Goal: Answer question/provide support: Share knowledge or assist other users

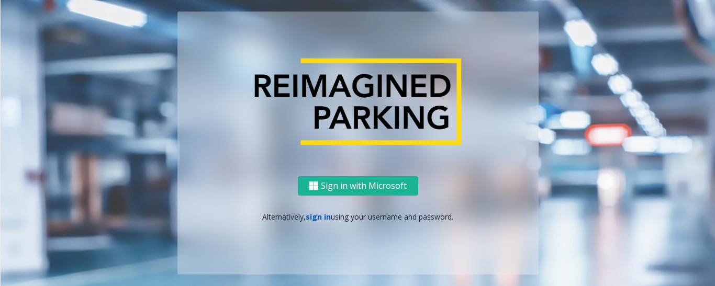
click at [321, 213] on link "sign in" at bounding box center [318, 217] width 25 height 10
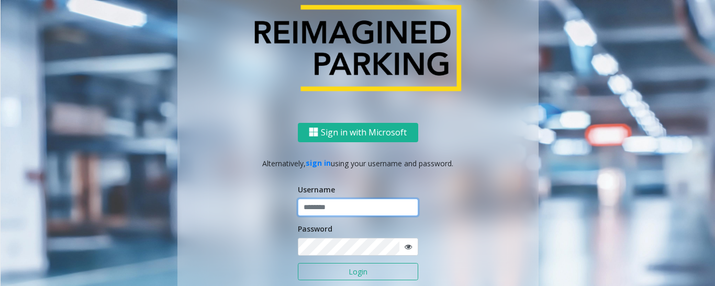
type input "*********"
click at [348, 276] on button "Login" at bounding box center [358, 272] width 120 height 18
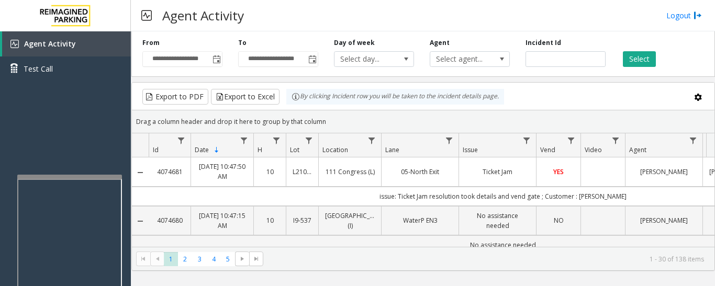
click at [110, 177] on div at bounding box center [69, 177] width 105 height 4
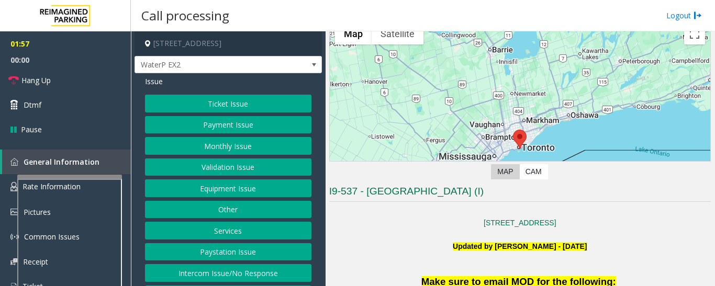
scroll to position [262, 0]
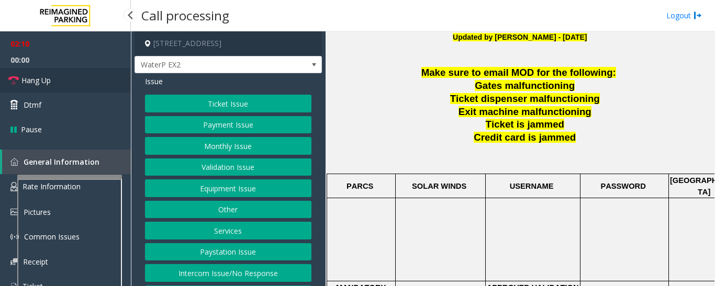
click at [76, 84] on link "Hang Up" at bounding box center [65, 80] width 131 height 25
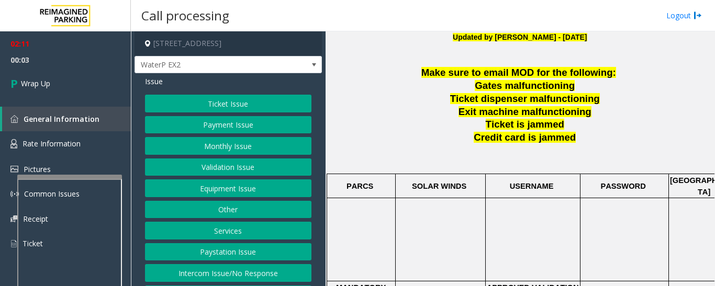
click at [178, 99] on button "Ticket Issue" at bounding box center [228, 104] width 166 height 18
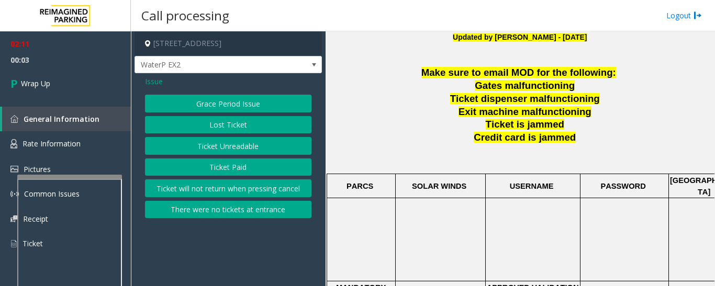
click at [214, 149] on button "Ticket Unreadable" at bounding box center [228, 146] width 166 height 18
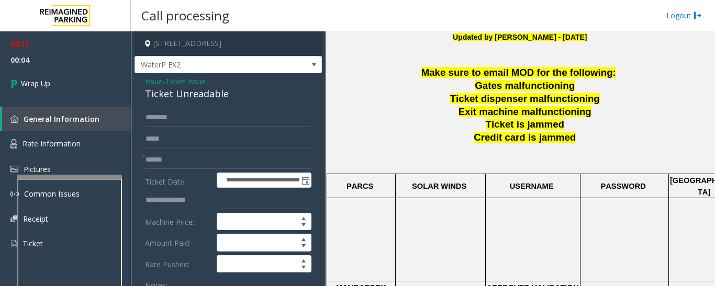
click at [201, 98] on div "Ticket Unreadable" at bounding box center [228, 94] width 166 height 14
copy div "Ticket Unreadable"
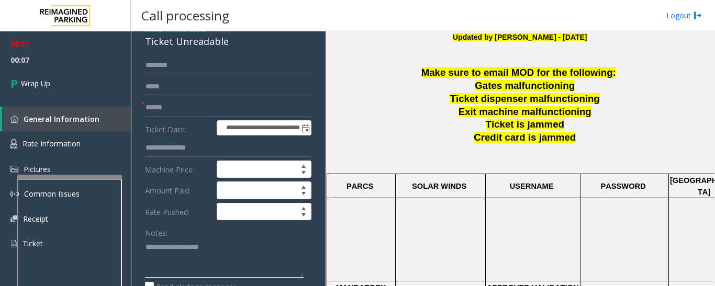
click at [200, 245] on textarea at bounding box center [224, 258] width 159 height 39
paste textarea "**********"
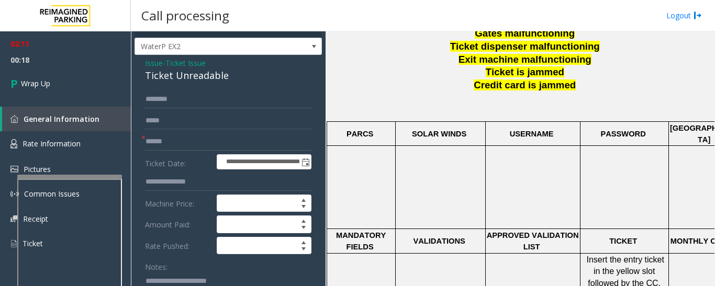
scroll to position [0, 0]
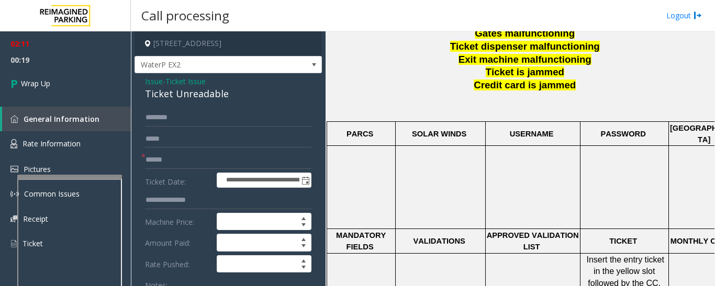
type textarea "**********"
click at [202, 154] on input "text" at bounding box center [228, 160] width 166 height 18
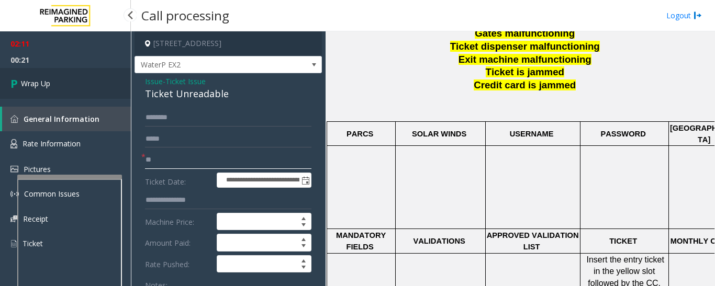
type input "**"
click at [92, 87] on link "Wrap Up" at bounding box center [65, 83] width 131 height 31
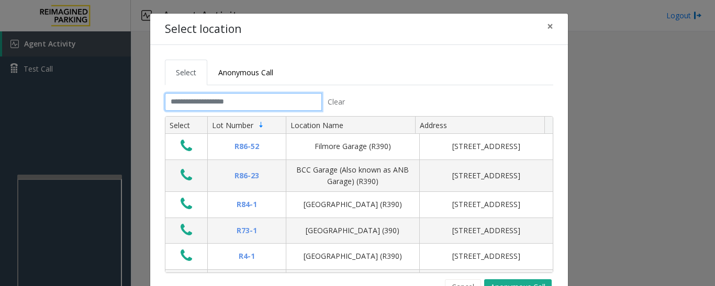
click at [266, 95] on input "text" at bounding box center [243, 102] width 157 height 18
type input "*"
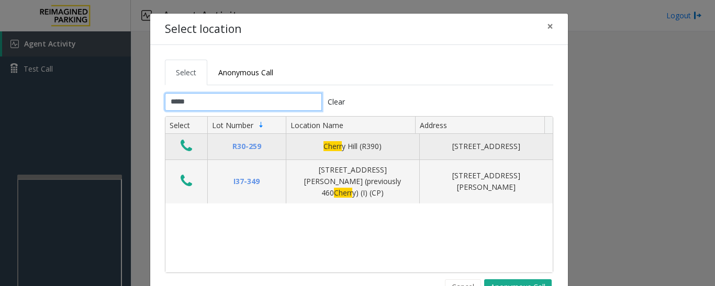
type input "*****"
click at [181, 148] on icon "Data table" at bounding box center [187, 146] width 12 height 15
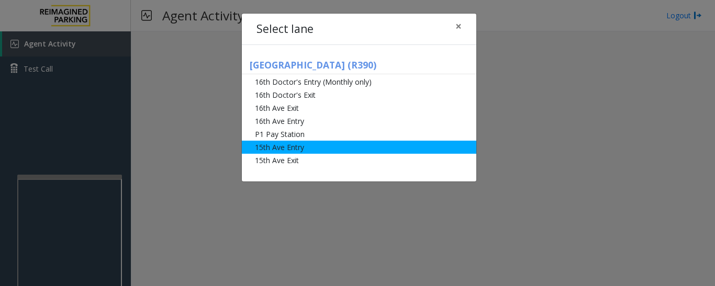
click at [288, 150] on li "15th Ave Entry" at bounding box center [359, 147] width 234 height 13
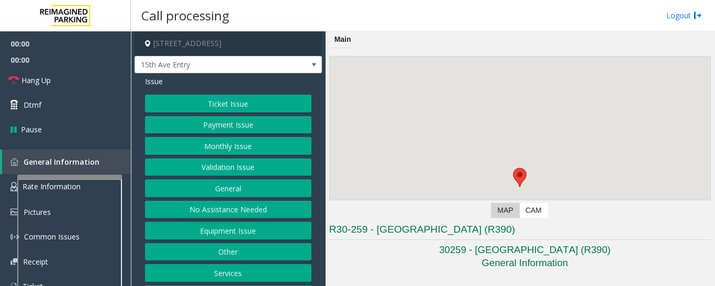
click at [227, 145] on button "Monthly Issue" at bounding box center [228, 146] width 166 height 18
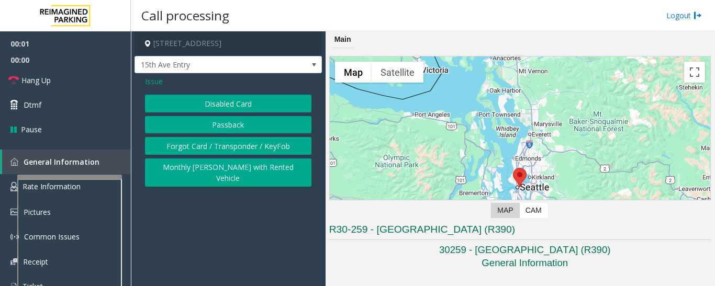
click at [229, 108] on button "Disabled Card" at bounding box center [228, 104] width 166 height 18
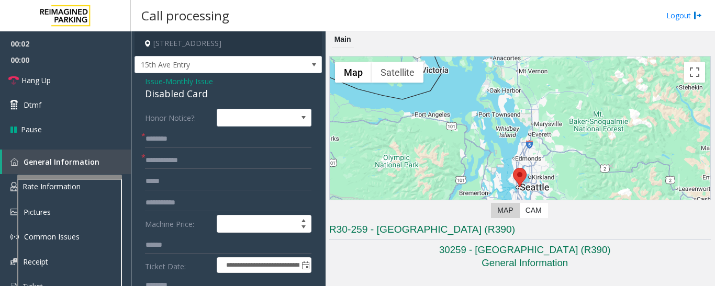
click at [184, 96] on div "Disabled Card" at bounding box center [228, 94] width 166 height 14
copy div "Disabled Card"
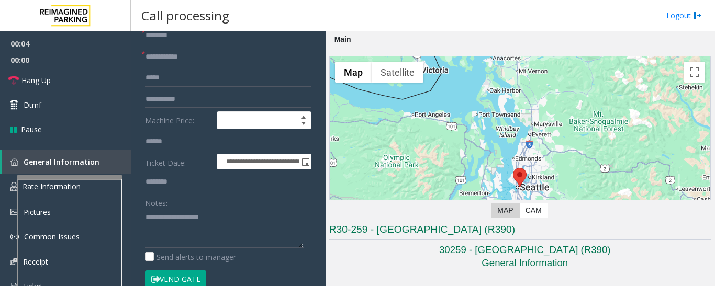
scroll to position [105, 0]
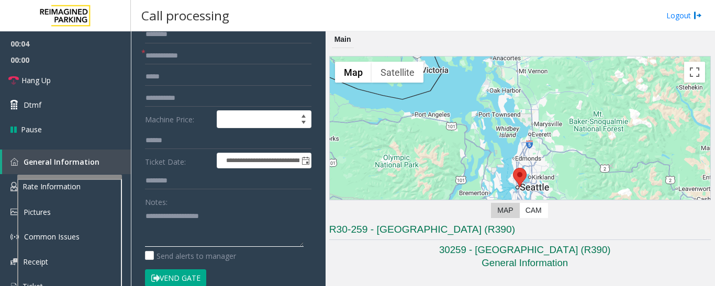
click at [219, 220] on textarea at bounding box center [224, 227] width 159 height 39
paste textarea "**********"
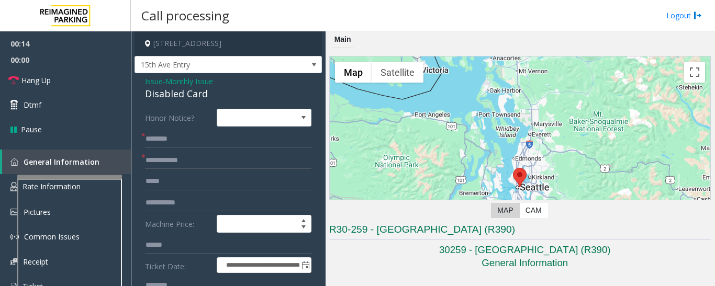
type textarea "**********"
click at [208, 143] on input "text" at bounding box center [228, 139] width 166 height 18
type input "****"
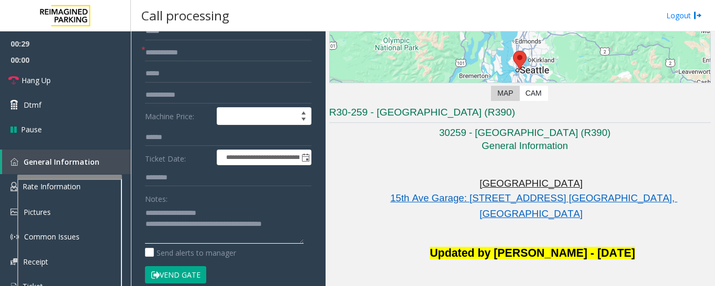
scroll to position [55, 0]
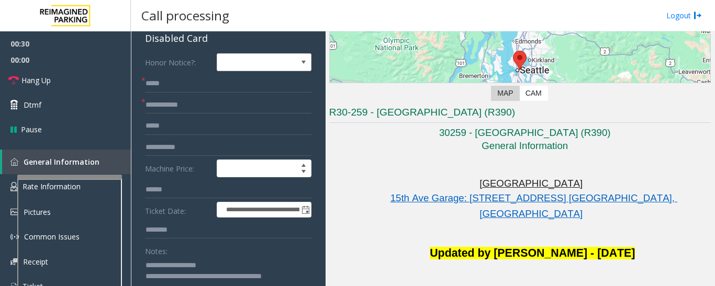
type textarea "**********"
click at [199, 106] on input "text" at bounding box center [228, 105] width 166 height 18
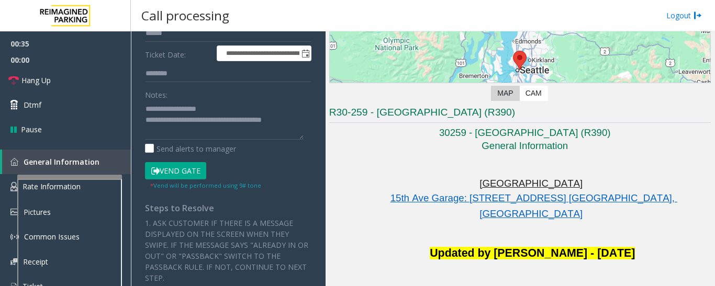
scroll to position [212, 0]
type input "******"
click at [194, 171] on button "Vend Gate" at bounding box center [175, 171] width 61 height 18
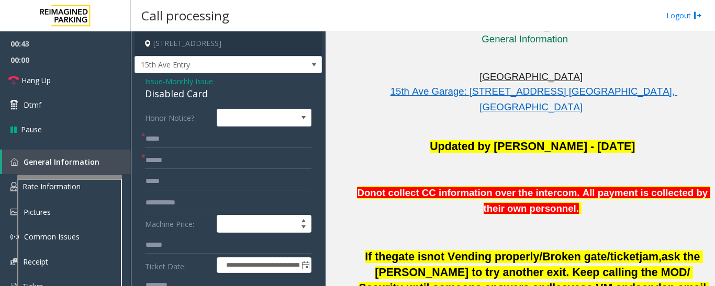
scroll to position [222, 0]
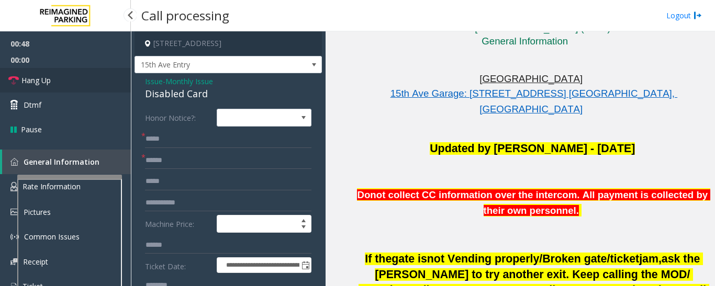
click at [27, 80] on span "Hang Up" at bounding box center [35, 80] width 29 height 11
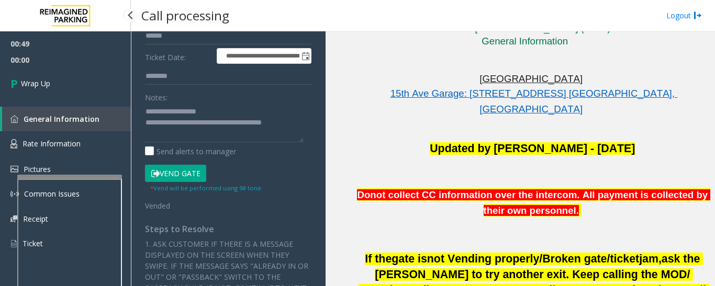
click at [51, 104] on div "00:49 00:00 Wrap Up General Information Rate Information Pictures Common Issues…" at bounding box center [65, 147] width 131 height 233
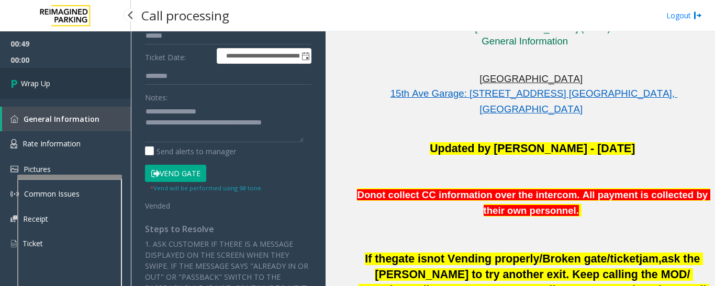
click at [54, 92] on link "Wrap Up" at bounding box center [65, 83] width 131 height 31
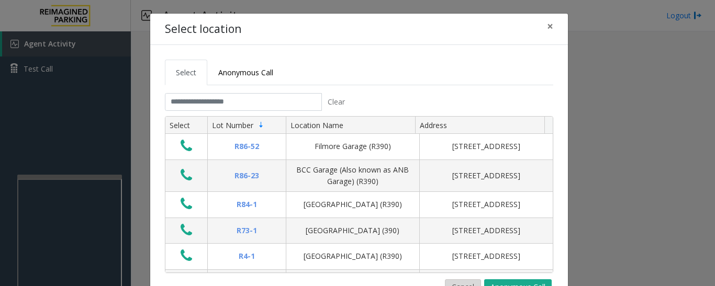
click at [471, 284] on button "Cancel" at bounding box center [463, 287] width 36 height 16
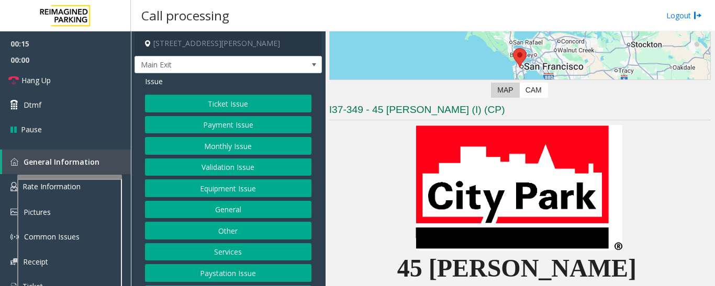
scroll to position [209, 0]
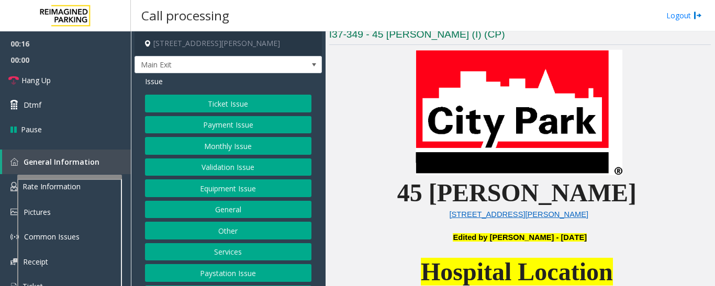
click at [262, 147] on button "Monthly Issue" at bounding box center [228, 146] width 166 height 18
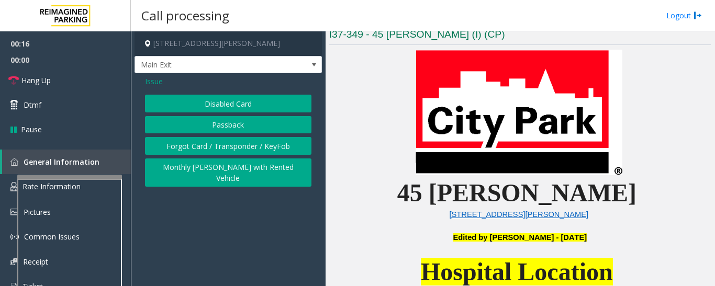
click at [252, 127] on button "Passback" at bounding box center [228, 125] width 166 height 18
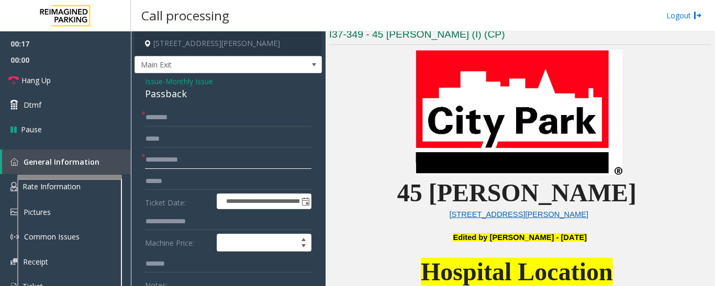
click at [187, 158] on input "text" at bounding box center [228, 160] width 166 height 18
type input "**********"
click at [149, 84] on span "Issue" at bounding box center [154, 81] width 18 height 11
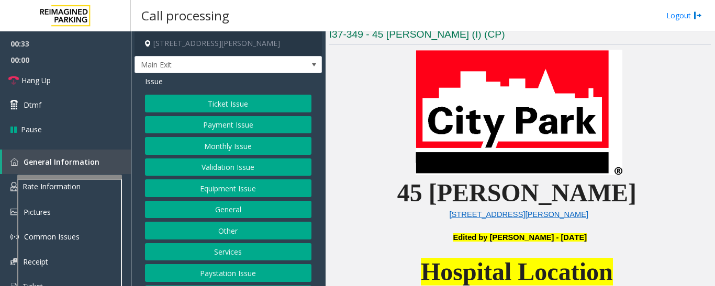
click at [230, 139] on button "Monthly Issue" at bounding box center [228, 146] width 166 height 18
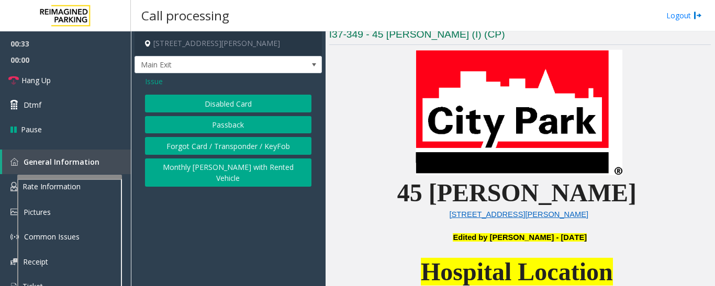
click at [241, 101] on button "Disabled Card" at bounding box center [228, 104] width 166 height 18
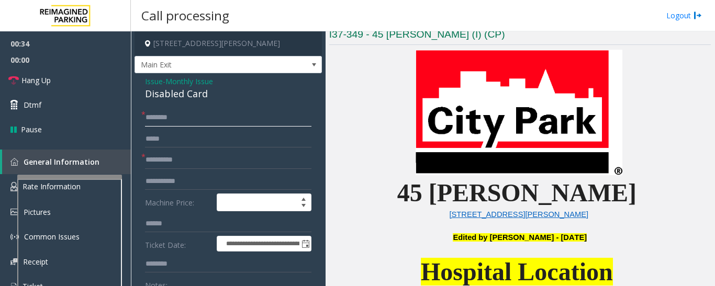
click at [187, 119] on input "text" at bounding box center [228, 118] width 166 height 18
click at [194, 95] on div "Disabled Card" at bounding box center [228, 94] width 166 height 14
copy div "Disabled Card"
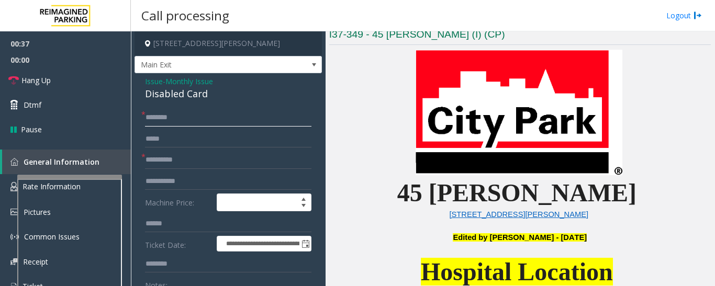
click at [191, 116] on input "text" at bounding box center [228, 118] width 166 height 18
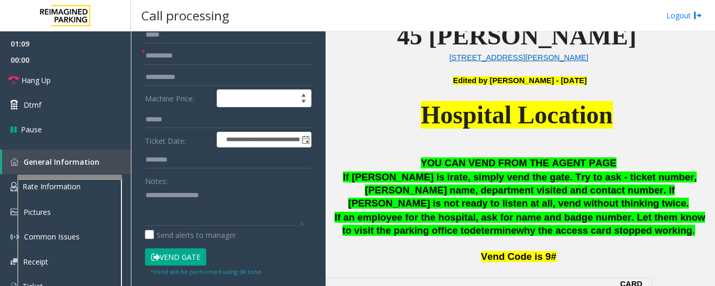
scroll to position [105, 0]
type input "********"
click at [162, 202] on textarea at bounding box center [224, 205] width 159 height 39
paste textarea "**********"
click at [204, 218] on textarea at bounding box center [224, 205] width 159 height 39
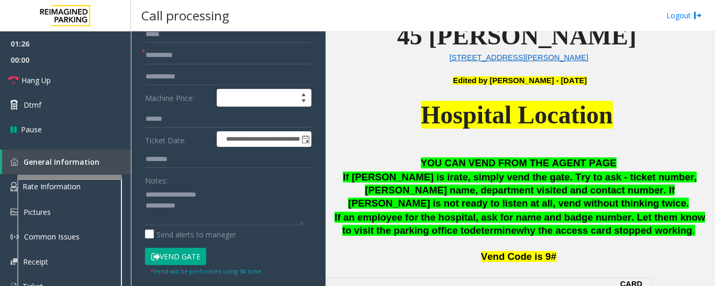
click at [187, 260] on button "Vend Gate" at bounding box center [175, 257] width 61 height 18
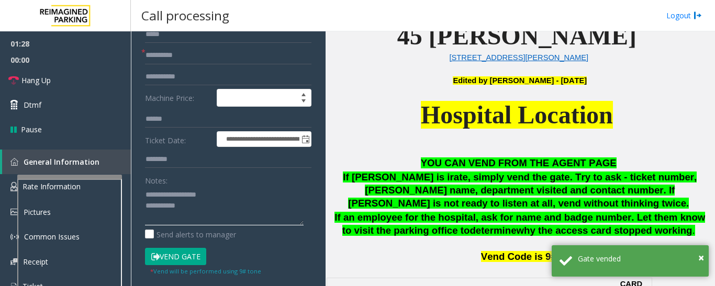
click at [212, 218] on textarea at bounding box center [224, 205] width 159 height 39
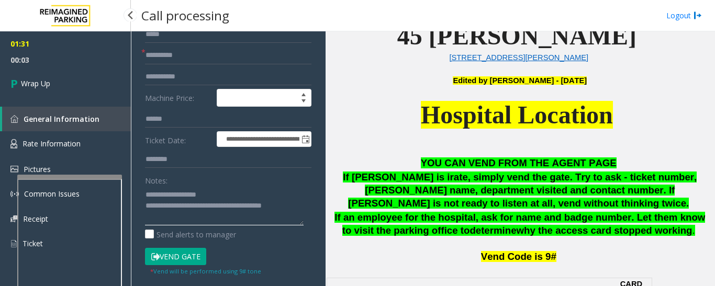
type textarea "**********"
drag, startPoint x: 4, startPoint y: 59, endPoint x: 13, endPoint y: 66, distance: 11.9
click at [4, 59] on span "00:03" at bounding box center [65, 60] width 131 height 16
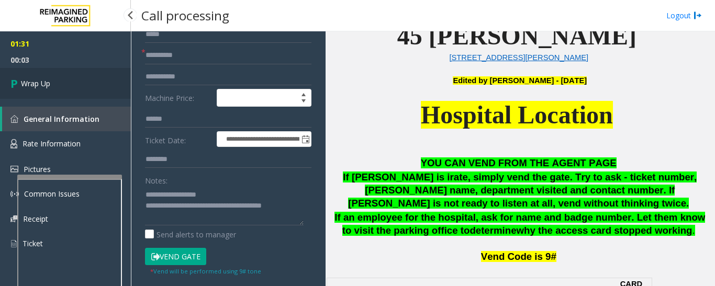
click at [25, 78] on span "Wrap Up" at bounding box center [35, 83] width 29 height 11
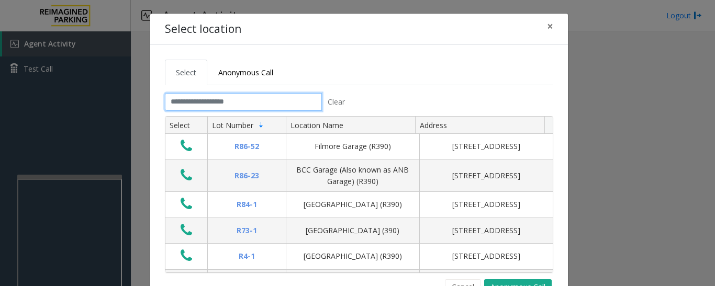
click at [282, 96] on input "text" at bounding box center [243, 102] width 157 height 18
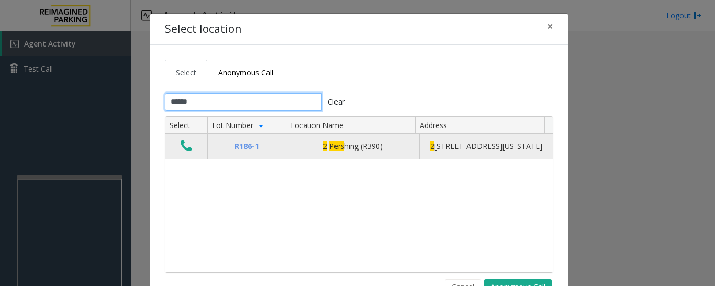
type input "******"
click at [181, 149] on icon "Data table" at bounding box center [187, 146] width 12 height 15
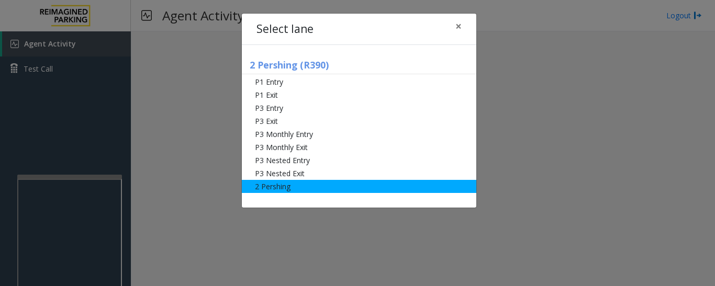
click at [315, 190] on li "2 Pershing" at bounding box center [359, 186] width 234 height 13
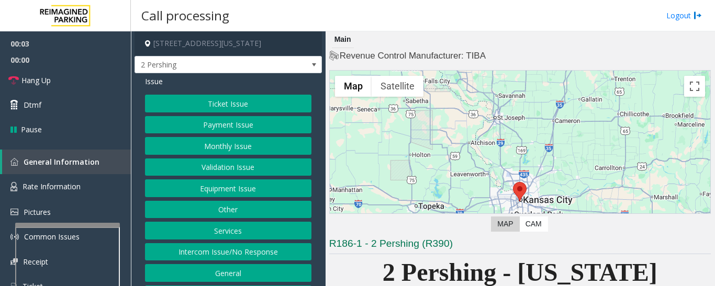
click at [84, 227] on div at bounding box center [67, 225] width 105 height 4
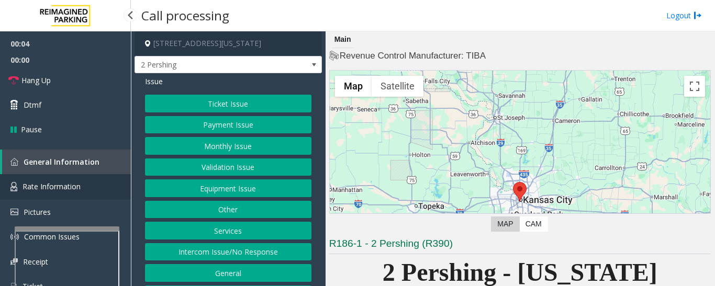
click at [85, 190] on link "Rate Information" at bounding box center [65, 187] width 131 height 26
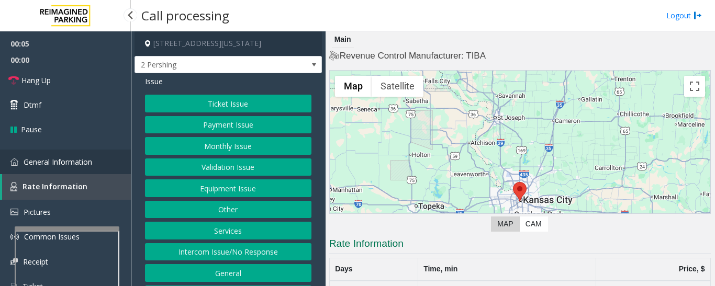
click at [74, 153] on link "General Information" at bounding box center [65, 162] width 131 height 25
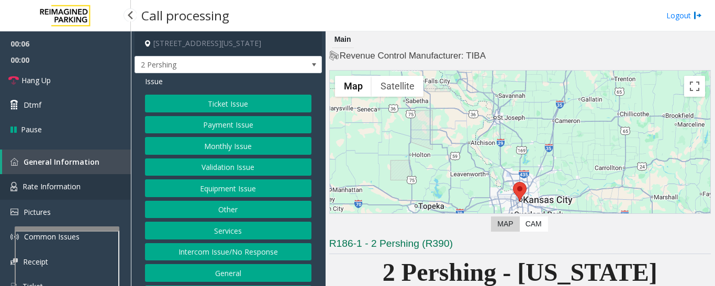
click at [99, 191] on link "Rate Information" at bounding box center [65, 187] width 131 height 26
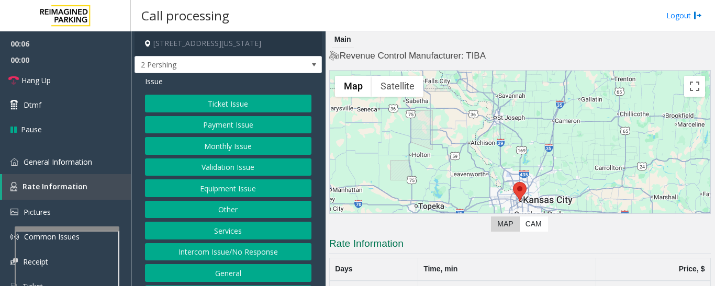
scroll to position [24, 0]
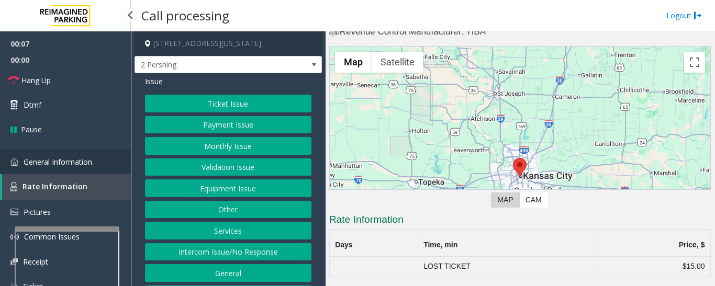
click at [114, 170] on link "General Information" at bounding box center [65, 162] width 131 height 25
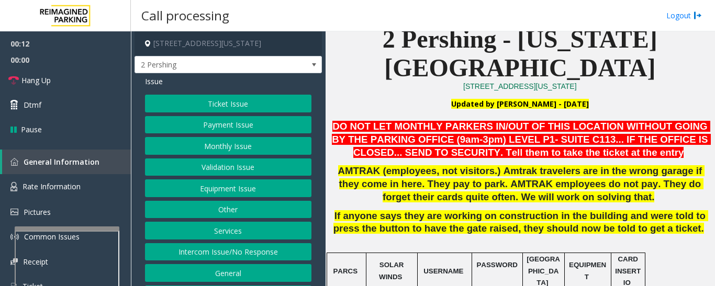
scroll to position [443, 0]
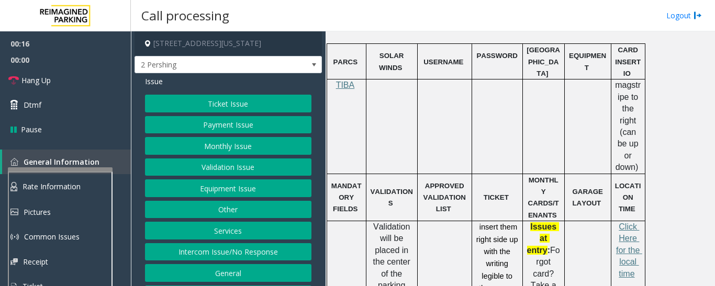
click at [58, 168] on div at bounding box center [60, 169] width 105 height 4
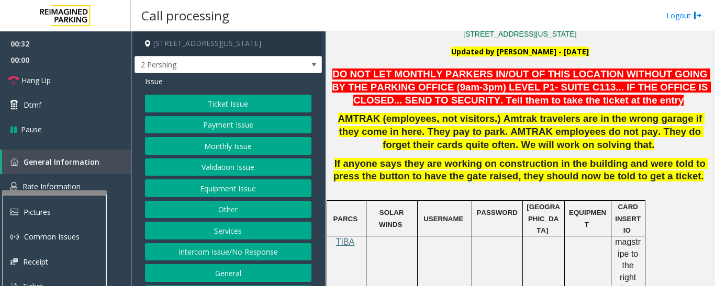
click at [80, 193] on div at bounding box center [54, 193] width 105 height 4
click at [85, 181] on link "Rate Information" at bounding box center [65, 187] width 131 height 26
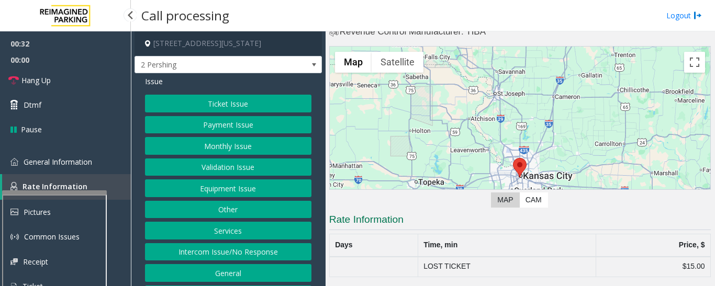
scroll to position [24, 0]
click at [94, 162] on link "General Information" at bounding box center [65, 162] width 131 height 25
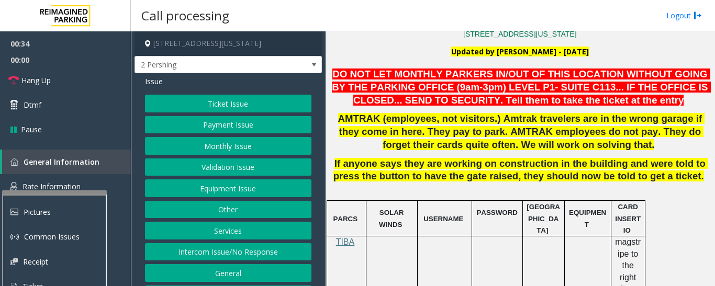
click at [256, 107] on button "Ticket Issue" at bounding box center [228, 104] width 166 height 18
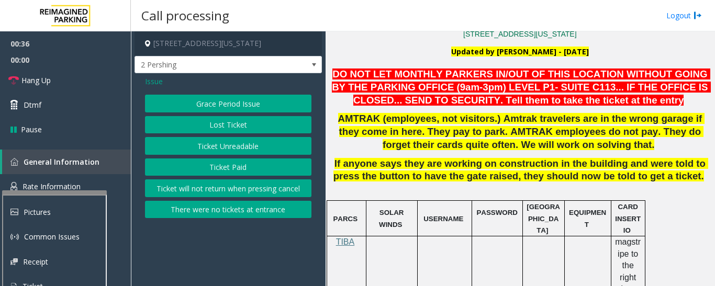
click at [265, 126] on button "Lost Ticket" at bounding box center [228, 125] width 166 height 18
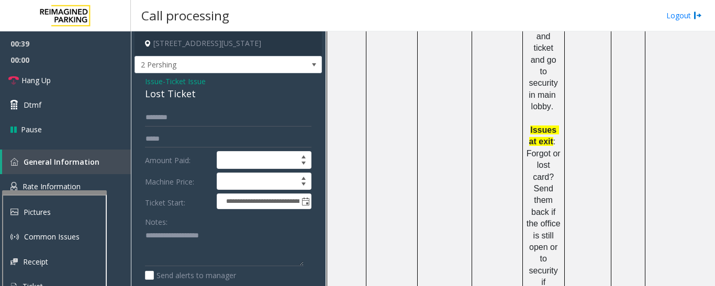
scroll to position [914, 0]
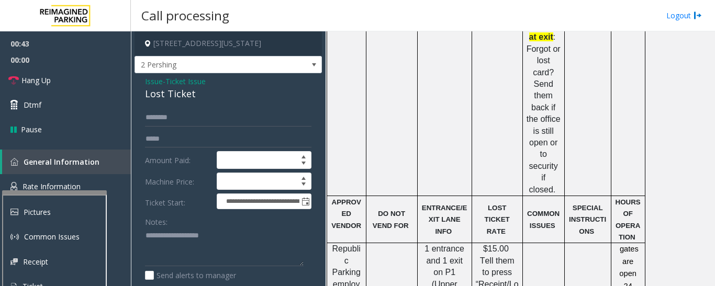
click at [162, 90] on div "Lost Ticket" at bounding box center [228, 94] width 166 height 14
copy div "Lost Ticket"
click at [206, 248] on textarea at bounding box center [224, 247] width 159 height 39
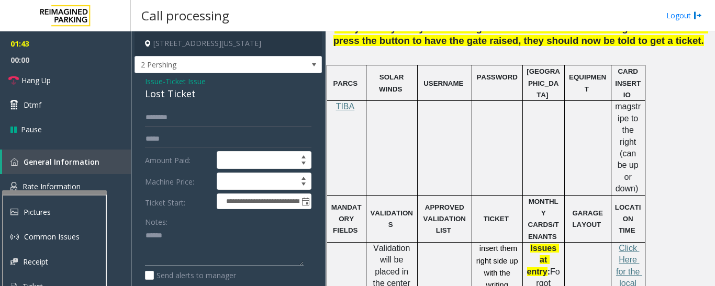
scroll to position [338, 0]
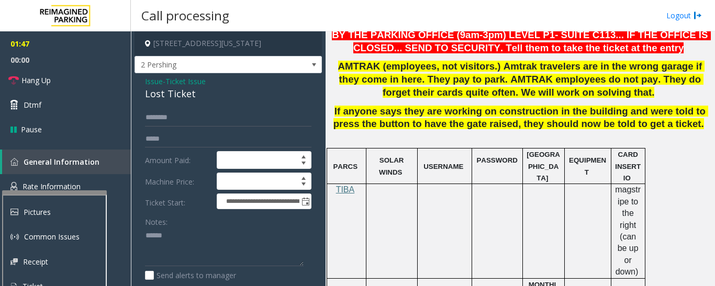
click at [184, 96] on div "Lost Ticket" at bounding box center [228, 94] width 166 height 14
click at [256, 236] on textarea at bounding box center [224, 247] width 159 height 39
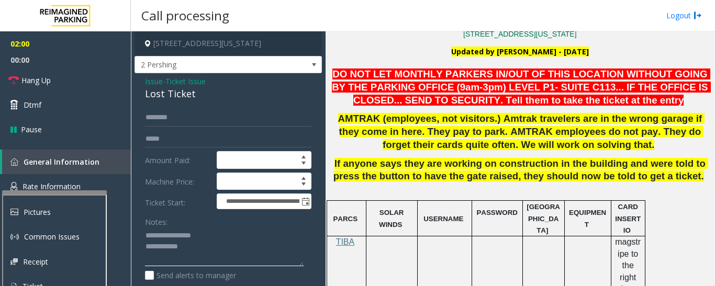
scroll to position [443, 0]
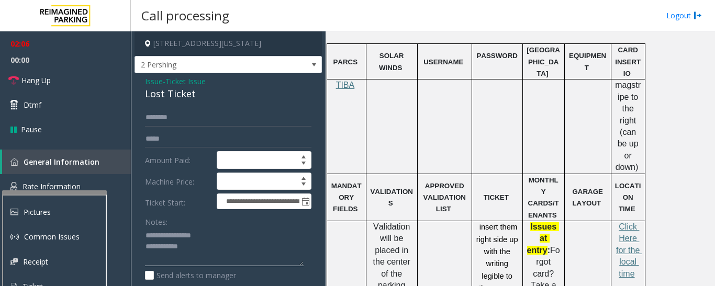
click at [212, 249] on textarea at bounding box center [224, 247] width 159 height 39
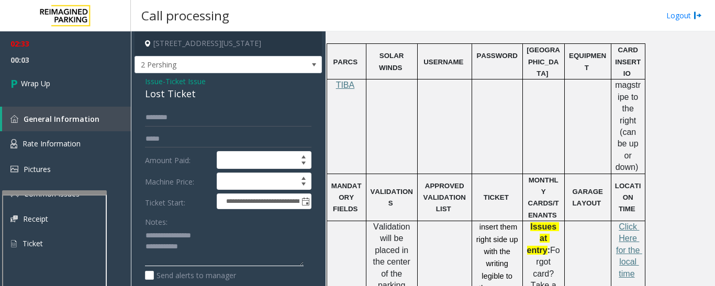
click at [212, 249] on textarea at bounding box center [224, 247] width 159 height 39
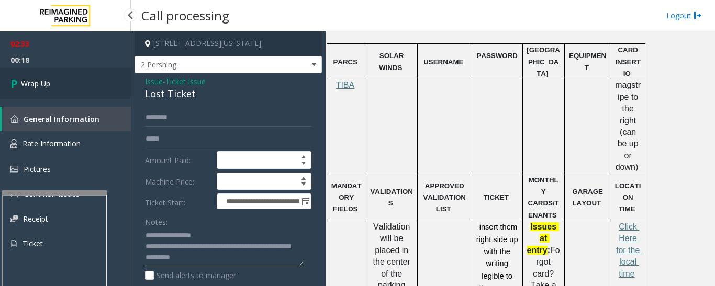
type textarea "**********"
click at [79, 94] on link "Wrap Up" at bounding box center [65, 83] width 131 height 31
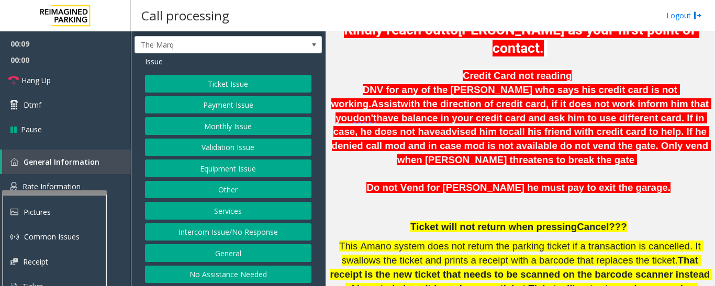
scroll to position [31, 0]
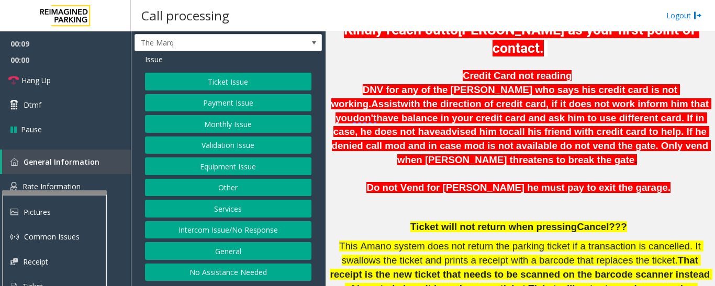
click at [260, 231] on button "Intercom Issue/No Response" at bounding box center [228, 230] width 166 height 18
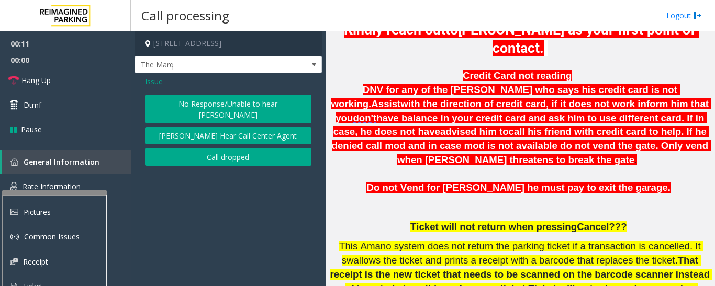
click at [257, 109] on button "No Response/Unable to hear [PERSON_NAME]" at bounding box center [228, 109] width 166 height 29
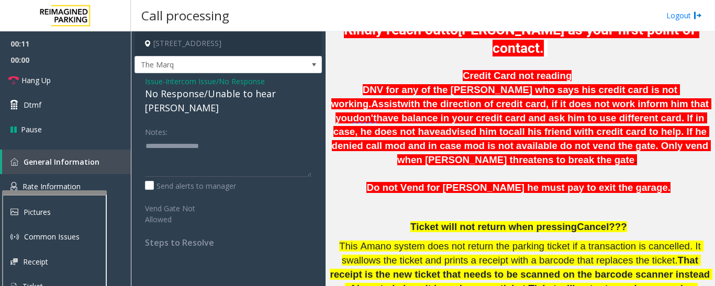
click at [238, 104] on div "No Response/Unable to hear [PERSON_NAME]" at bounding box center [228, 101] width 166 height 28
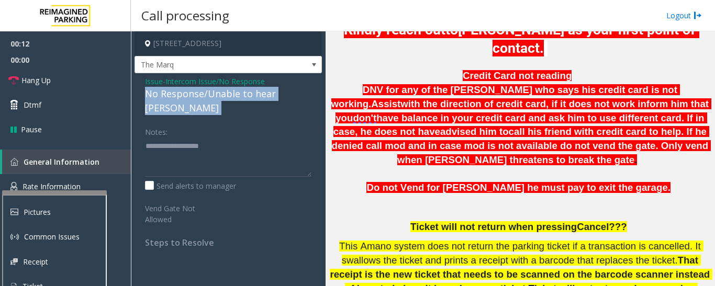
click at [238, 104] on div "No Response/Unable to hear [PERSON_NAME]" at bounding box center [228, 101] width 166 height 28
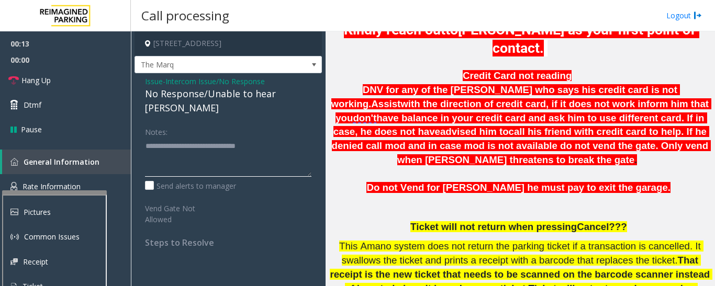
click at [303, 140] on textarea at bounding box center [228, 157] width 166 height 39
type textarea "**********"
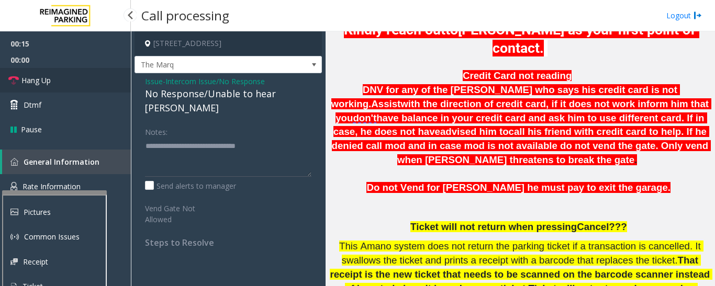
click at [50, 81] on span "Hang Up" at bounding box center [35, 80] width 29 height 11
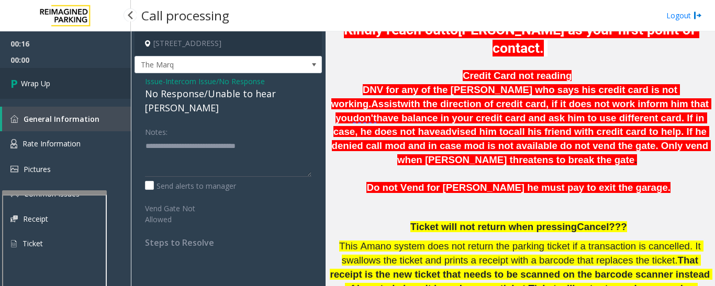
click at [91, 74] on link "Wrap Up" at bounding box center [65, 83] width 131 height 31
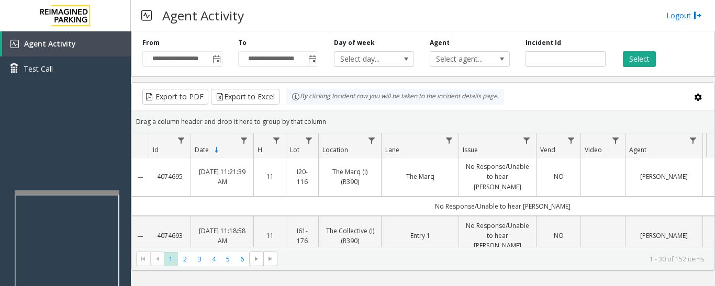
click at [108, 191] on div at bounding box center [67, 193] width 105 height 4
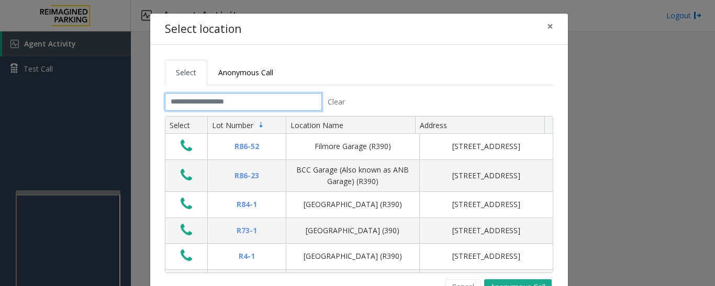
click at [181, 102] on input "text" at bounding box center [243, 102] width 157 height 18
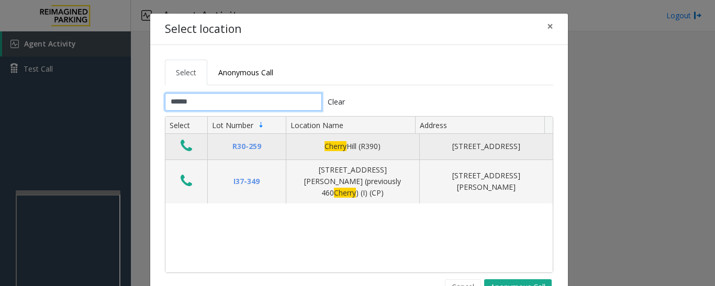
type input "******"
click at [182, 148] on icon "Data table" at bounding box center [187, 146] width 12 height 15
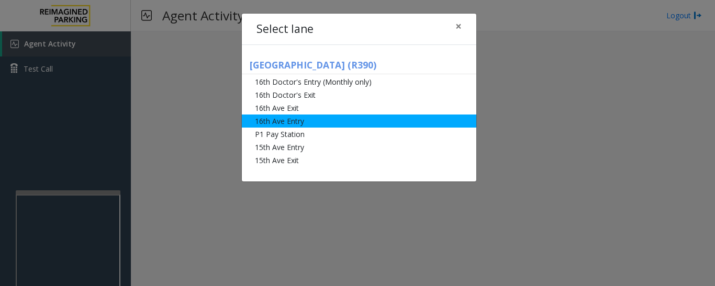
click at [290, 125] on li "16th Ave Entry" at bounding box center [359, 121] width 234 height 13
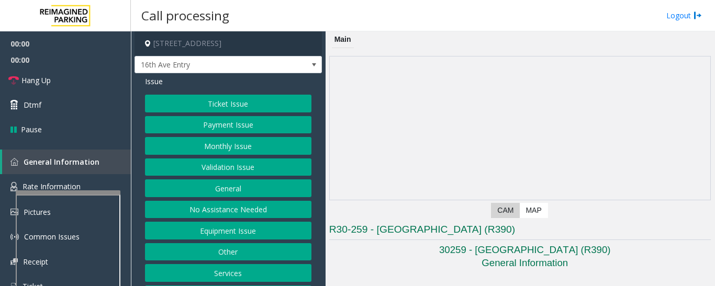
click at [217, 148] on button "Monthly Issue" at bounding box center [228, 146] width 166 height 18
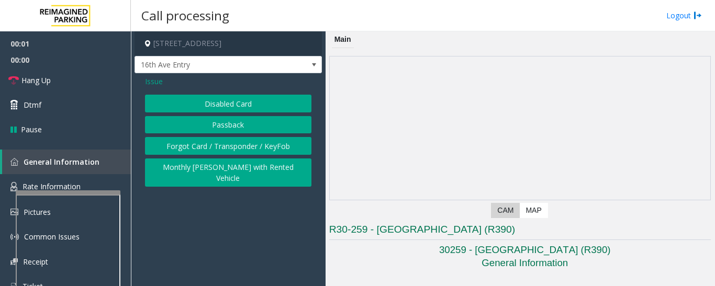
click at [234, 106] on button "Disabled Card" at bounding box center [228, 104] width 166 height 18
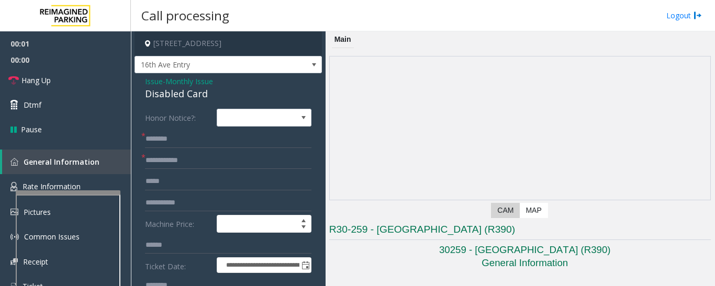
click at [176, 94] on div "Disabled Card" at bounding box center [228, 94] width 166 height 14
copy div "Disabled Card"
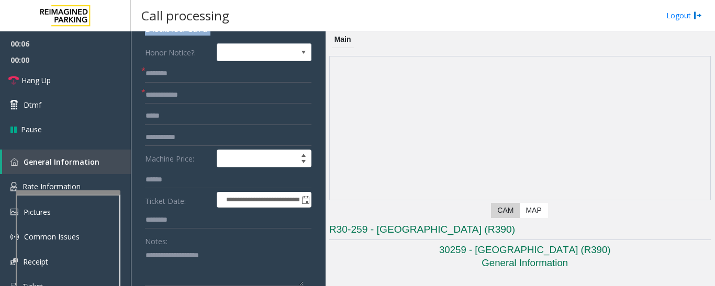
scroll to position [157, 0]
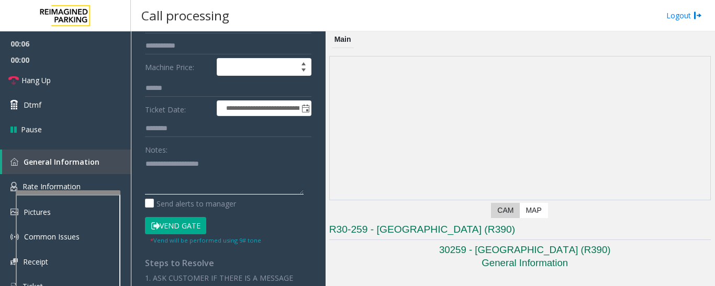
click at [197, 158] on textarea at bounding box center [224, 174] width 159 height 39
paste textarea "**********"
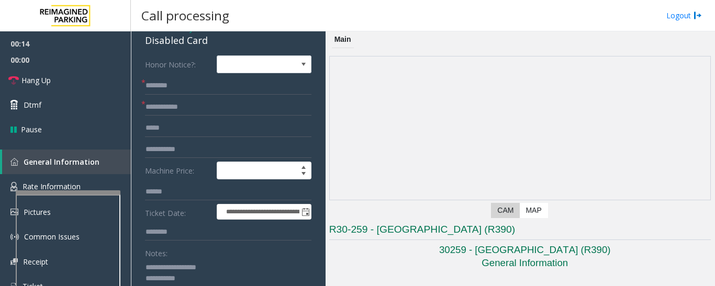
scroll to position [52, 0]
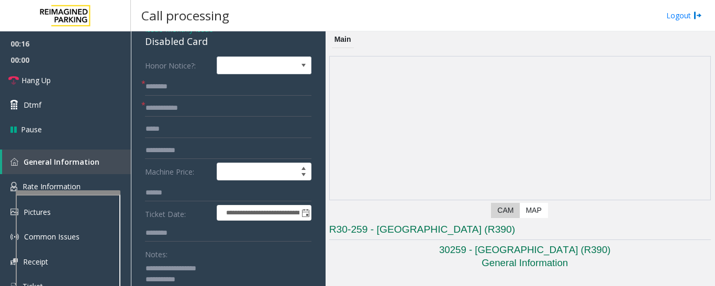
type textarea "**********"
click at [206, 94] on input "text" at bounding box center [228, 87] width 166 height 18
type input "******"
click at [199, 111] on input "text" at bounding box center [228, 108] width 166 height 18
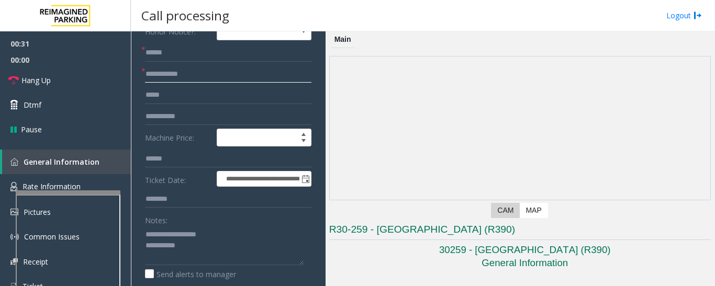
scroll to position [105, 0]
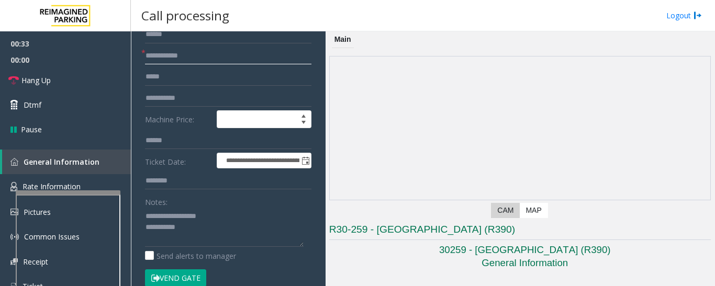
click at [213, 58] on input "text" at bounding box center [228, 56] width 166 height 18
type textarea "**********"
click at [189, 57] on input "text" at bounding box center [228, 56] width 166 height 18
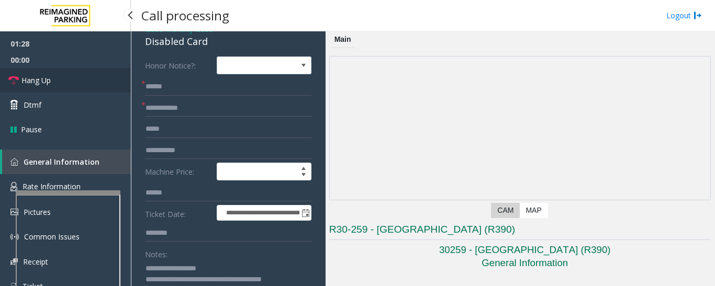
click at [20, 83] on link "Hang Up" at bounding box center [65, 80] width 131 height 25
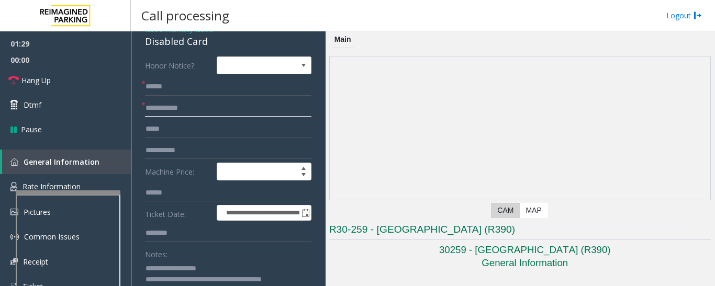
click at [214, 111] on input "text" at bounding box center [228, 108] width 166 height 18
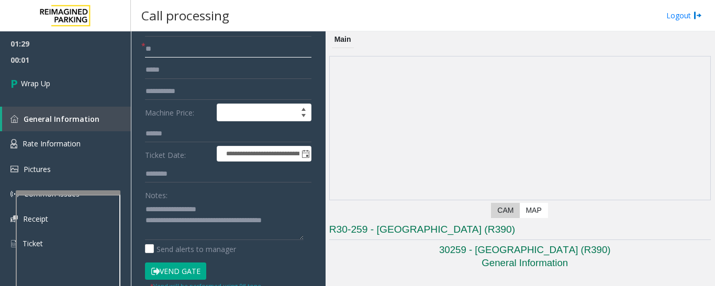
scroll to position [209, 0]
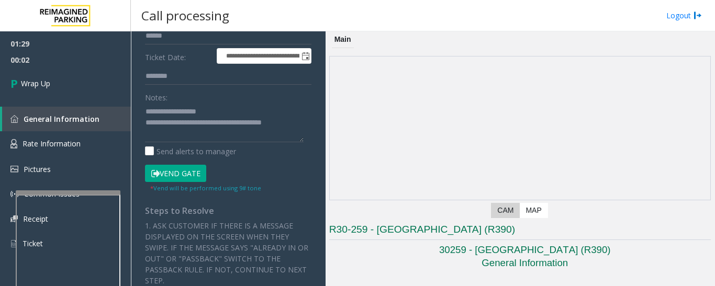
type input "**"
drag, startPoint x: 184, startPoint y: 125, endPoint x: 352, endPoint y: 121, distance: 168.0
click at [352, 121] on div "**********" at bounding box center [423, 158] width 584 height 255
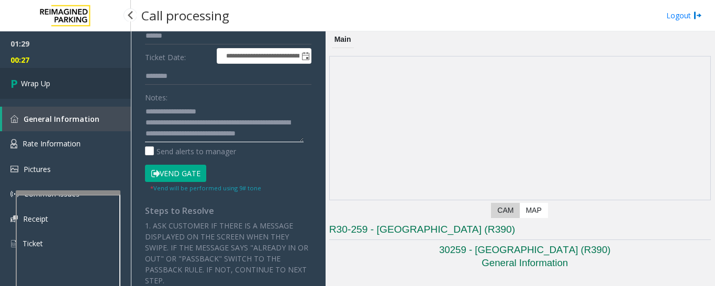
type textarea "**********"
click at [105, 95] on link "Wrap Up" at bounding box center [65, 83] width 131 height 31
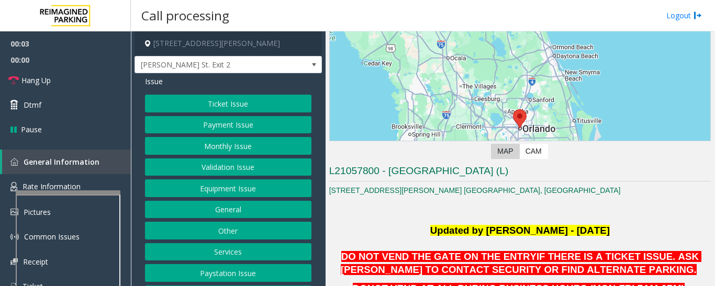
scroll to position [262, 0]
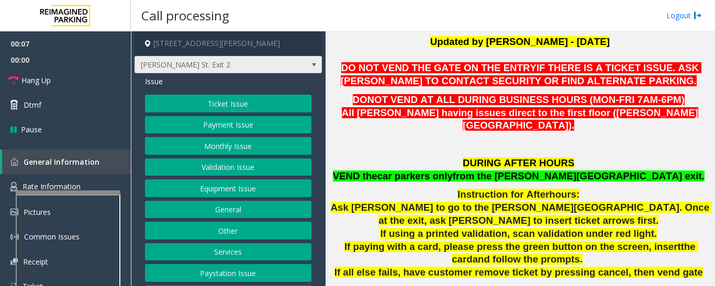
click at [266, 57] on span "[PERSON_NAME] St. Exit 2" at bounding box center [209, 65] width 149 height 17
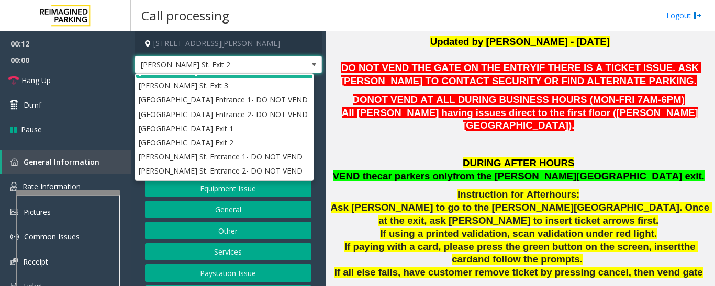
scroll to position [52, 0]
click at [310, 61] on span at bounding box center [314, 65] width 8 height 8
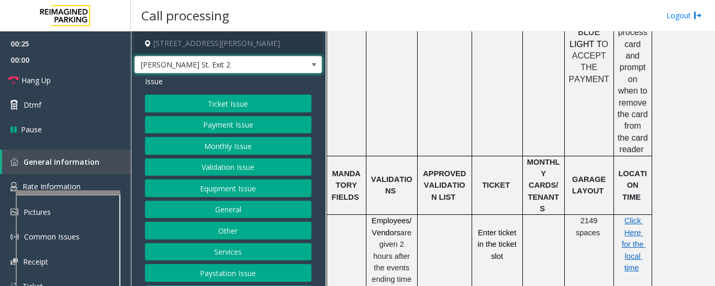
scroll to position [785, 0]
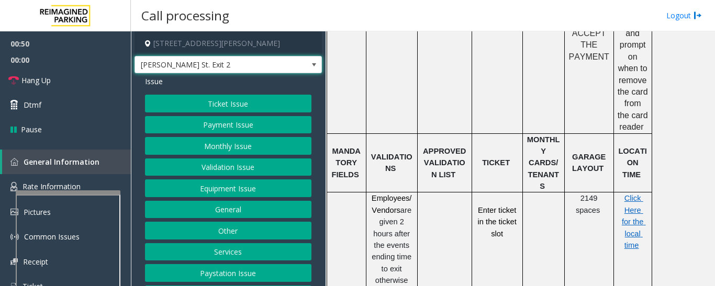
click at [247, 166] on button "Validation Issue" at bounding box center [228, 168] width 166 height 18
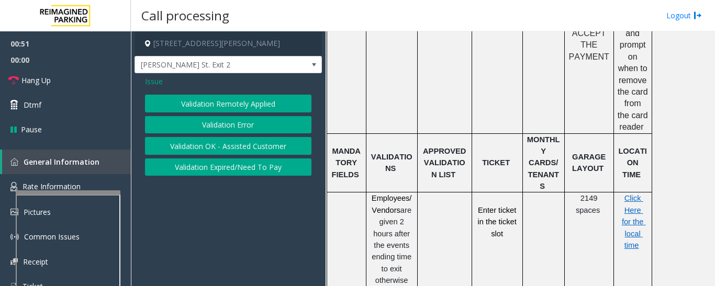
click at [251, 128] on button "Validation Error" at bounding box center [228, 125] width 166 height 18
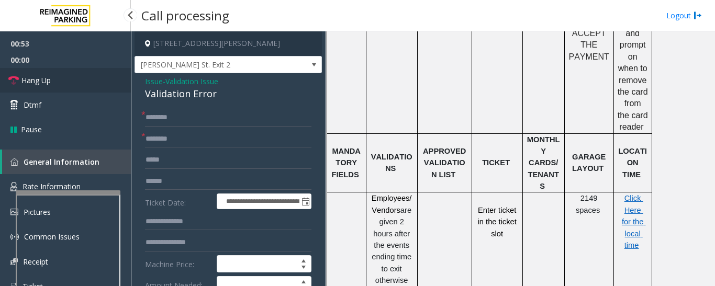
click at [8, 88] on link "Hang Up" at bounding box center [65, 80] width 131 height 25
click at [169, 95] on div "Validation Error" at bounding box center [228, 94] width 166 height 14
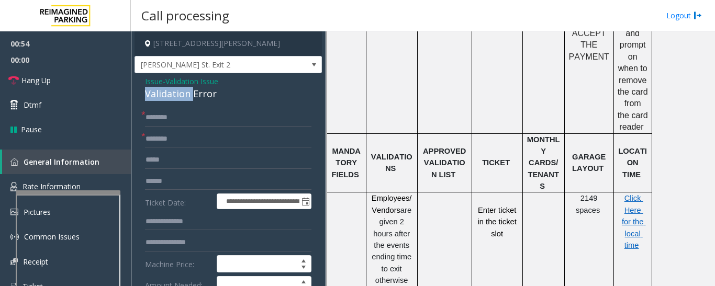
click at [169, 95] on div "Validation Error" at bounding box center [228, 94] width 166 height 14
copy div "Validation Error"
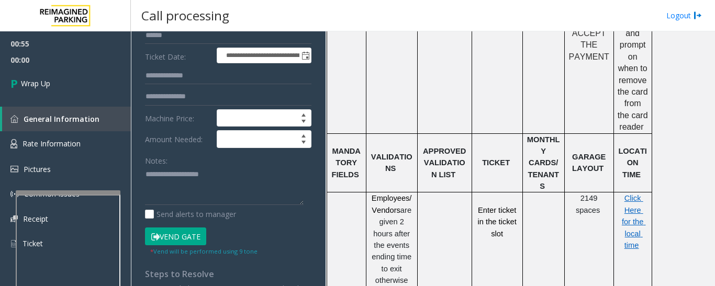
scroll to position [157, 0]
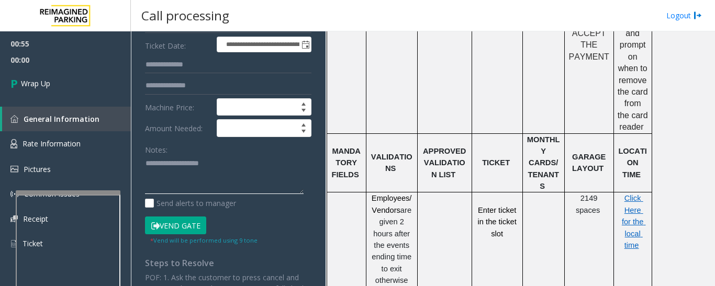
click at [167, 156] on textarea at bounding box center [224, 174] width 159 height 39
paste textarea "**********"
click at [178, 165] on textarea at bounding box center [224, 174] width 159 height 39
click at [278, 174] on textarea at bounding box center [224, 174] width 159 height 39
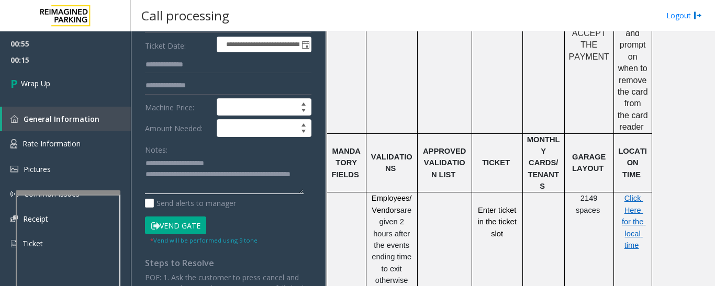
paste textarea "*********"
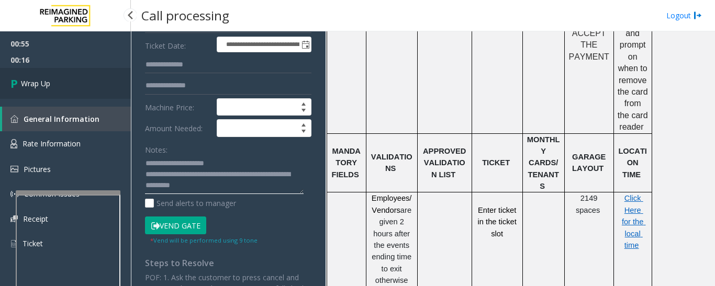
type textarea "**********"
click at [105, 76] on link "Wrap Up" at bounding box center [65, 83] width 131 height 31
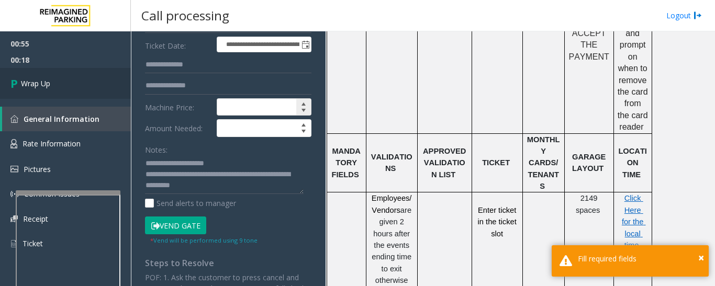
scroll to position [0, 0]
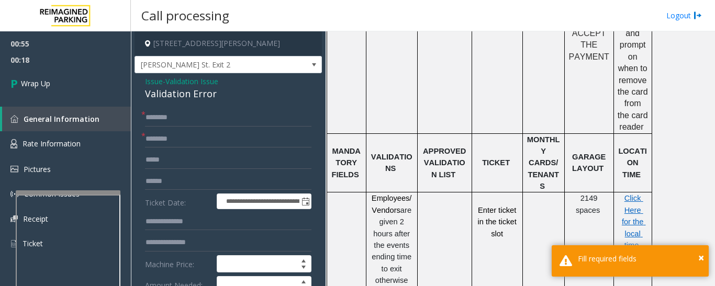
click at [211, 111] on input "text" at bounding box center [228, 118] width 166 height 18
type input "**"
click at [209, 138] on input "text" at bounding box center [228, 139] width 166 height 18
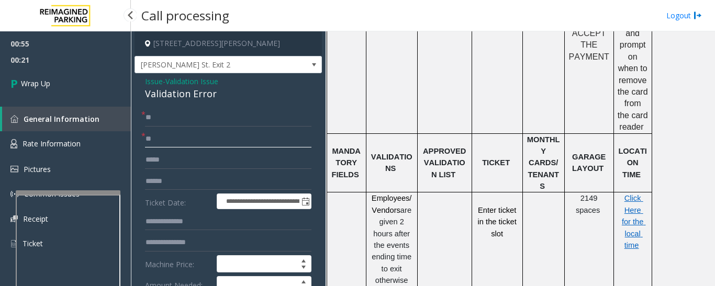
type input "**"
click at [92, 101] on div "00:55 00:21 Wrap Up General Information Rate Information Pictures Common Issues…" at bounding box center [65, 147] width 131 height 233
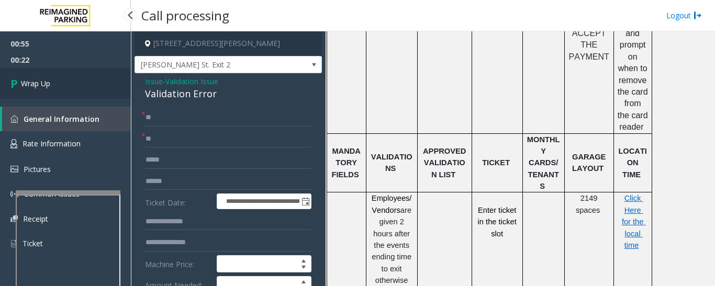
click at [93, 91] on link "Wrap Up" at bounding box center [65, 83] width 131 height 31
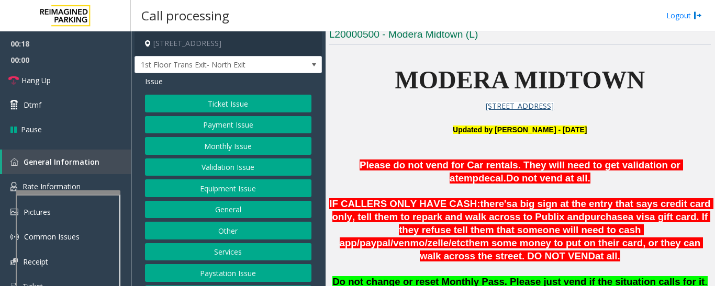
scroll to position [419, 0]
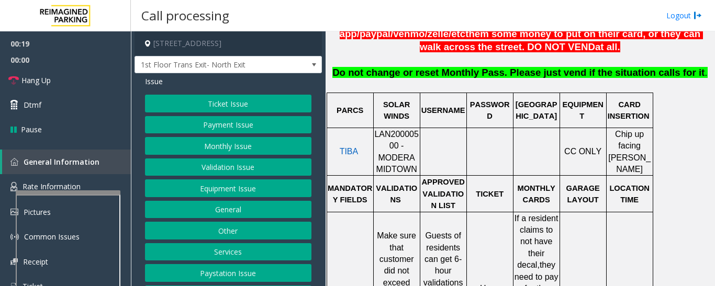
click at [409, 130] on span "LAN20000500 - MODERA MIDTOWN" at bounding box center [396, 152] width 44 height 44
copy span "LAN20000500"
click at [242, 171] on button "Validation Issue" at bounding box center [228, 168] width 166 height 18
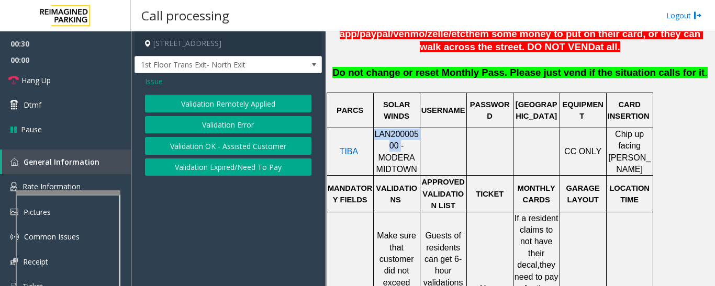
click at [245, 125] on button "Validation Error" at bounding box center [228, 125] width 166 height 18
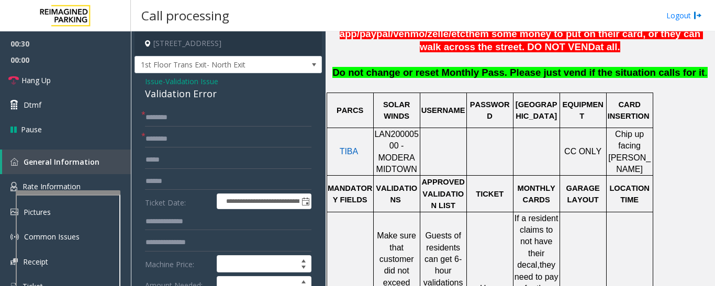
click at [202, 95] on div "Validation Error" at bounding box center [228, 94] width 166 height 14
copy div "Validation Error"
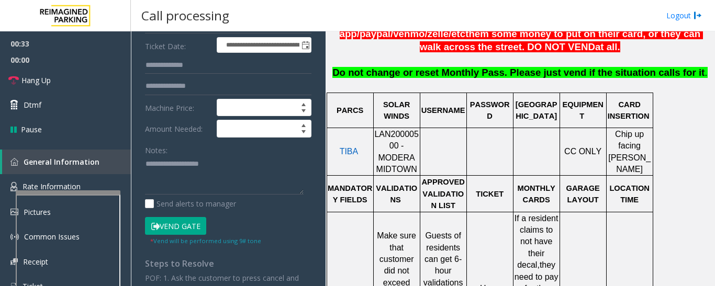
scroll to position [157, 0]
click at [211, 168] on textarea at bounding box center [224, 174] width 159 height 39
paste textarea "**********"
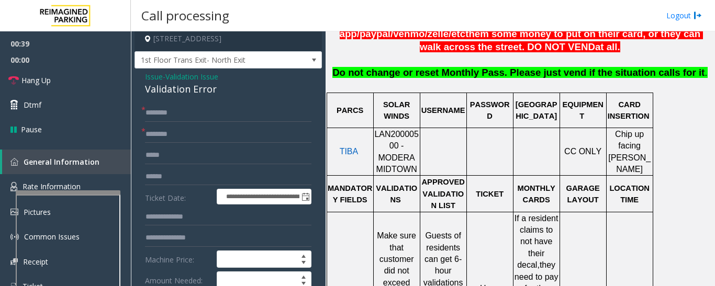
scroll to position [0, 0]
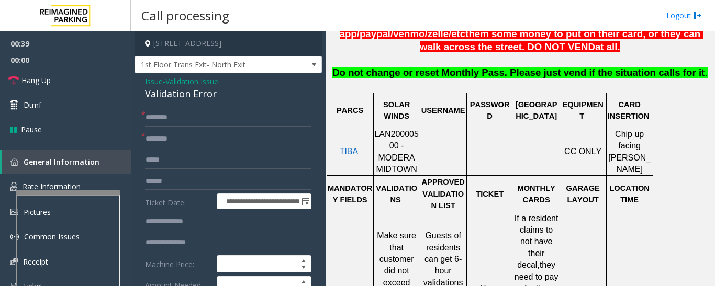
type textarea "**********"
click at [198, 177] on input "text" at bounding box center [228, 182] width 166 height 18
type input "*******"
click at [219, 112] on input "text" at bounding box center [228, 118] width 166 height 18
type input "***"
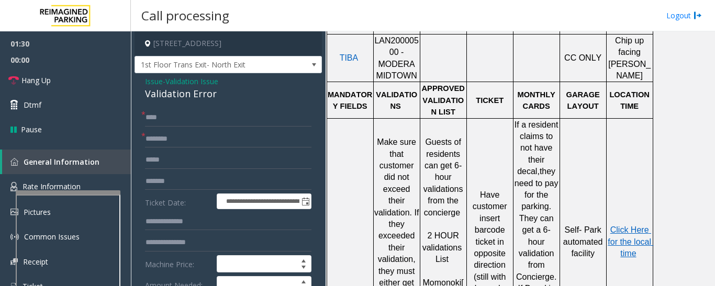
scroll to position [628, 0]
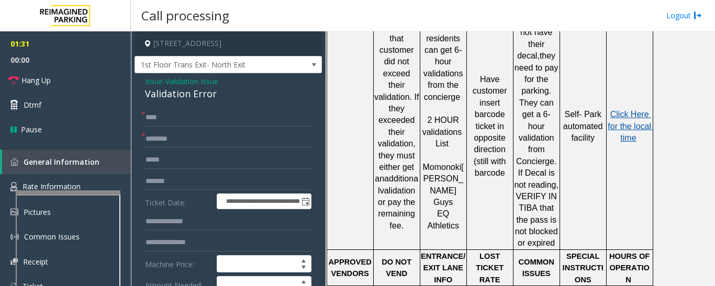
click at [634, 110] on span "Click Here for the local time" at bounding box center [631, 126] width 46 height 32
click at [222, 142] on input "text" at bounding box center [228, 139] width 166 height 18
drag, startPoint x: 426, startPoint y: 150, endPoint x: 461, endPoint y: 150, distance: 35.1
click at [461, 163] on span "Momonoki" at bounding box center [442, 167] width 39 height 9
type input "********"
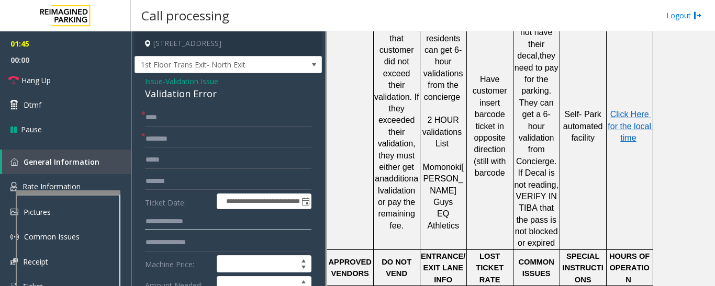
click at [219, 225] on input "text" at bounding box center [228, 222] width 166 height 18
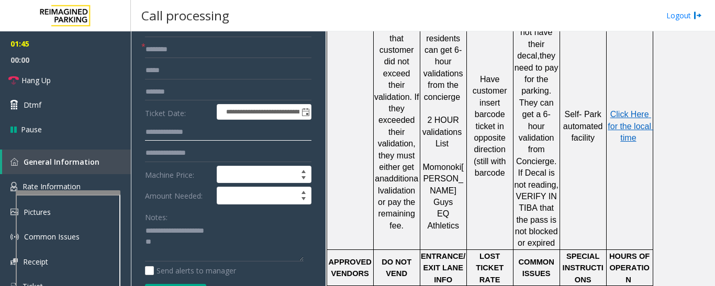
scroll to position [157, 0]
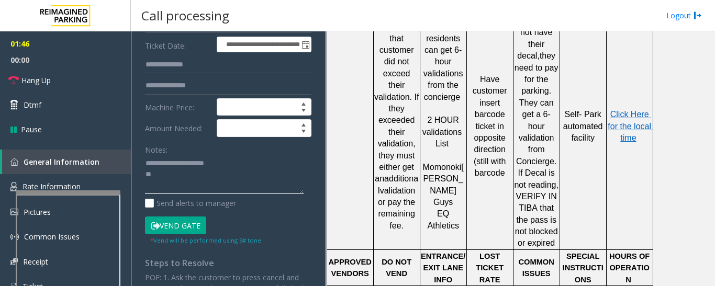
click at [224, 186] on textarea at bounding box center [224, 174] width 159 height 39
click at [192, 223] on button "Vend Gate" at bounding box center [175, 226] width 61 height 18
click at [222, 180] on textarea at bounding box center [224, 174] width 159 height 39
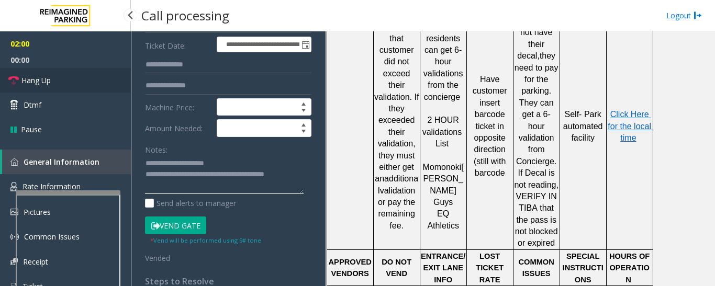
type textarea "**********"
click at [46, 80] on span "Hang Up" at bounding box center [35, 80] width 29 height 11
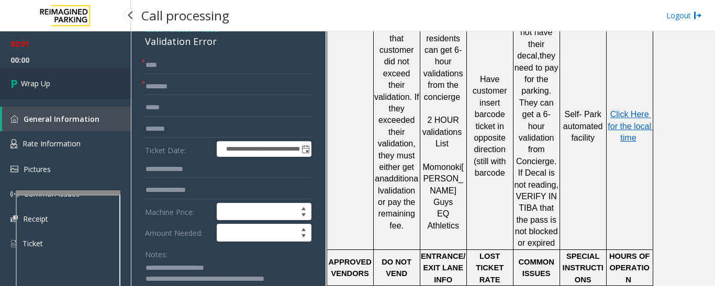
click at [51, 80] on link "Wrap Up" at bounding box center [65, 83] width 131 height 31
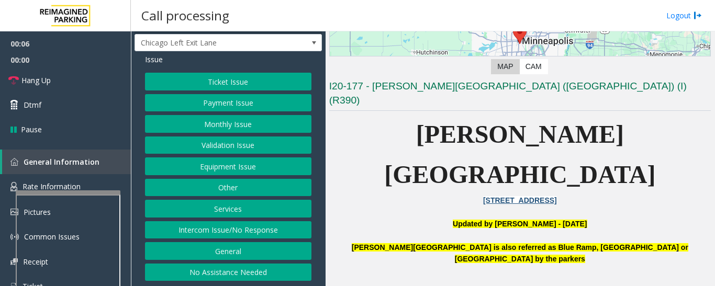
scroll to position [157, 0]
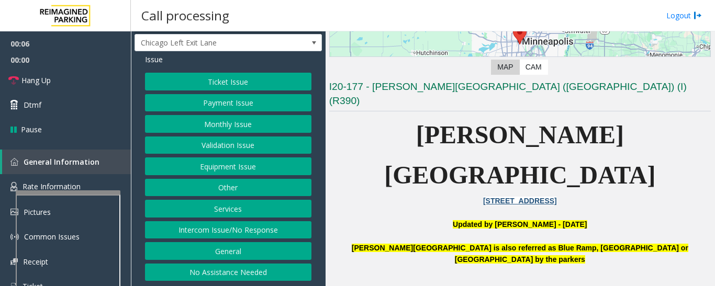
click at [239, 81] on button "Ticket Issue" at bounding box center [228, 82] width 166 height 18
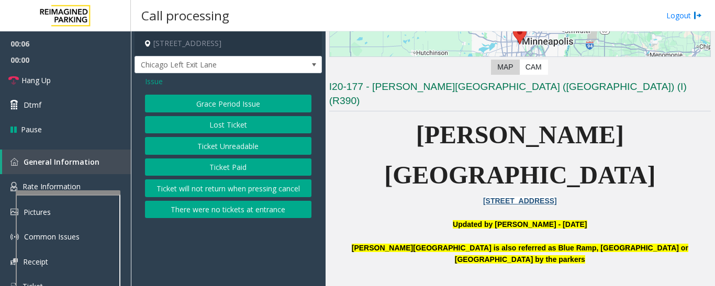
scroll to position [0, 0]
click at [234, 130] on button "Lost Ticket" at bounding box center [228, 125] width 166 height 18
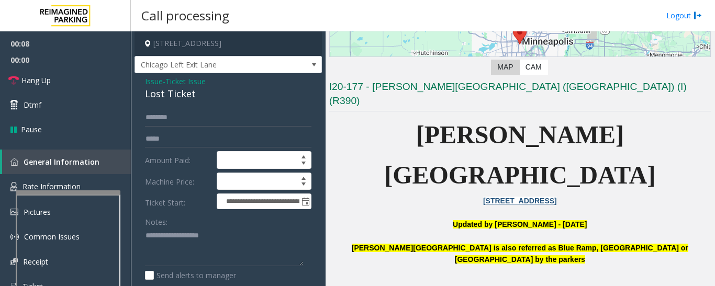
click at [171, 96] on div "Lost Ticket" at bounding box center [228, 94] width 166 height 14
copy div "Lost Ticket"
click at [169, 247] on textarea at bounding box center [224, 247] width 159 height 39
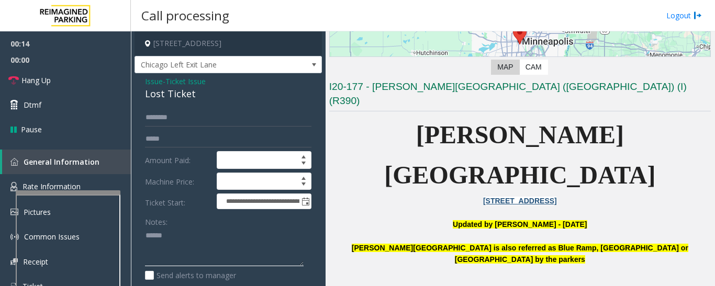
paste textarea "**********"
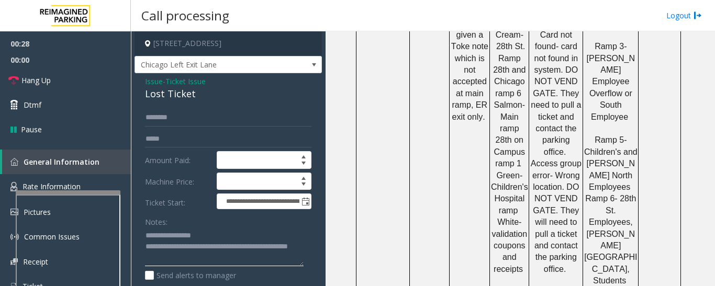
scroll to position [942, 0]
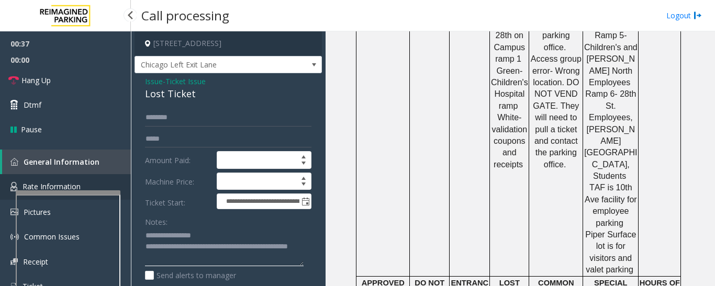
type textarea "**********"
click at [98, 182] on link "Rate Information" at bounding box center [65, 187] width 131 height 26
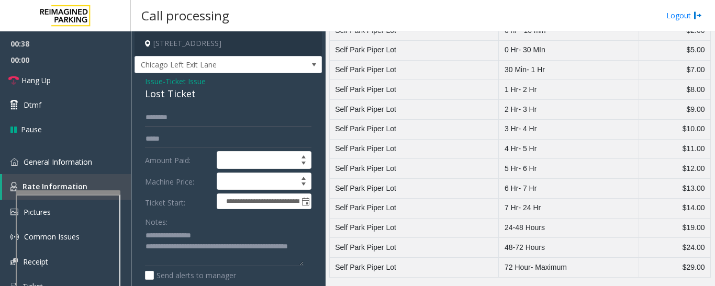
scroll to position [1032, 0]
click at [106, 161] on link "General Information" at bounding box center [65, 162] width 131 height 25
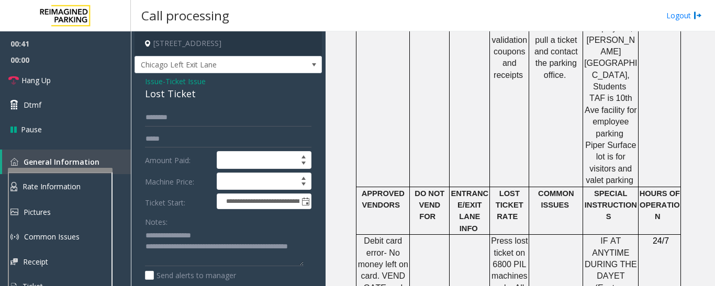
click at [91, 171] on div at bounding box center [60, 170] width 105 height 4
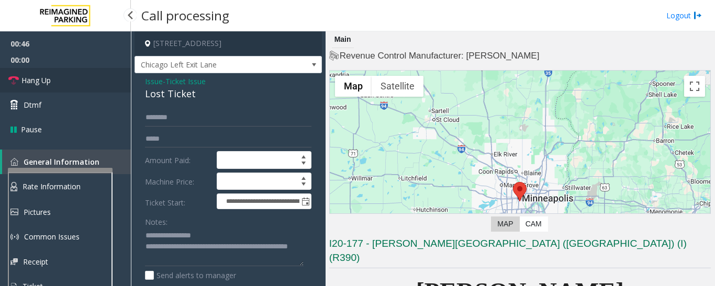
click at [69, 79] on link "Hang Up" at bounding box center [65, 80] width 131 height 25
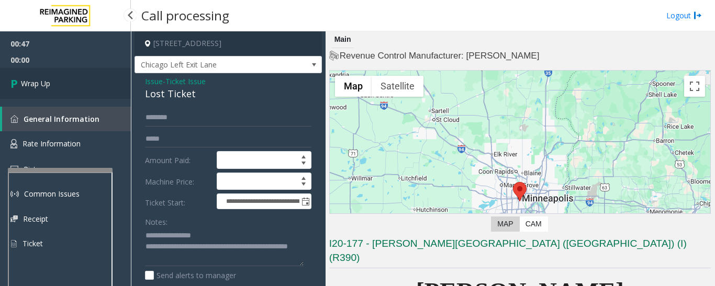
click at [44, 91] on link "Wrap Up" at bounding box center [65, 83] width 131 height 31
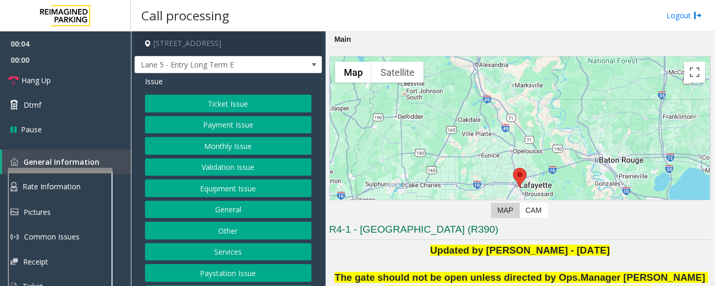
scroll to position [43, 0]
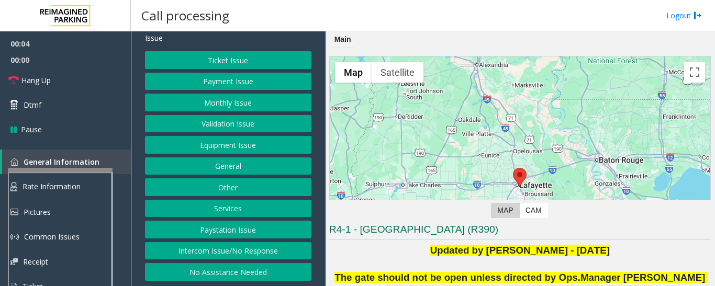
click at [234, 245] on button "Intercom Issue/No Response" at bounding box center [228, 251] width 166 height 18
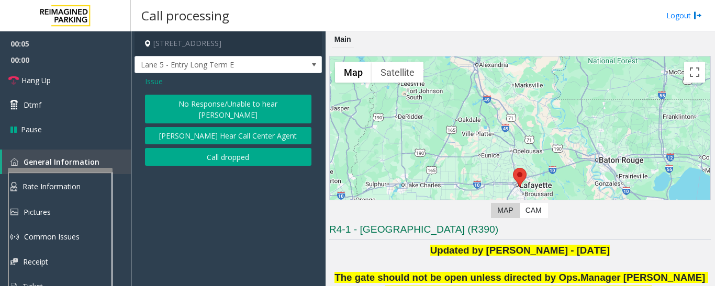
click at [260, 101] on button "No Response/Unable to hear [PERSON_NAME]" at bounding box center [228, 109] width 166 height 29
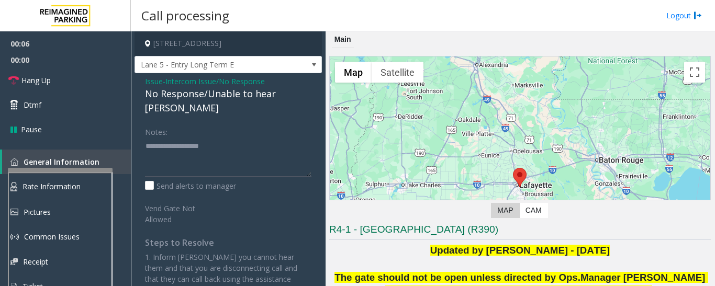
click at [255, 96] on div "No Response/Unable to hear [PERSON_NAME]" at bounding box center [228, 101] width 166 height 28
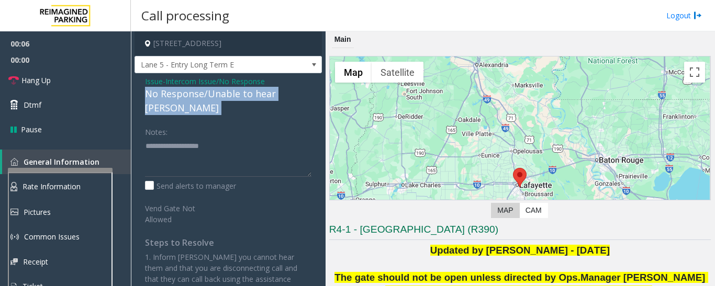
click at [255, 96] on div "No Response/Unable to hear [PERSON_NAME]" at bounding box center [228, 101] width 166 height 28
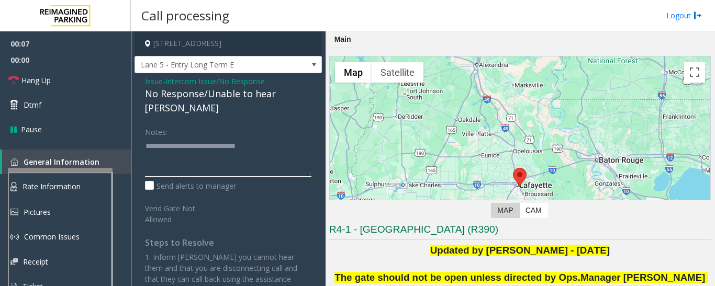
type textarea "**********"
click at [329, 146] on div "← Move left → Move right ↑ Move up ↓ Move down + Zoom in - Zoom out Home Jump l…" at bounding box center [520, 128] width 382 height 144
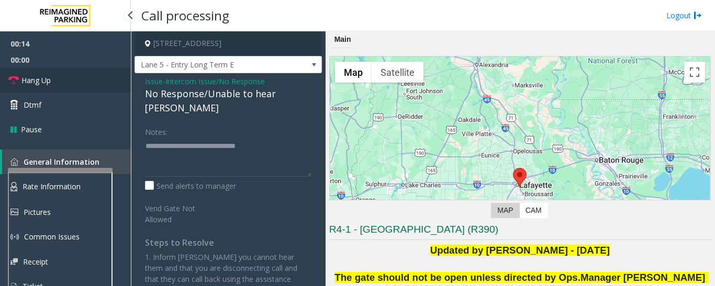
click at [35, 79] on span "Hang Up" at bounding box center [35, 80] width 29 height 11
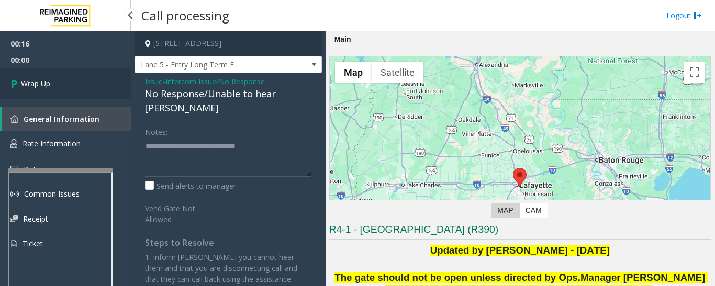
click at [44, 81] on span "Wrap Up" at bounding box center [35, 83] width 29 height 11
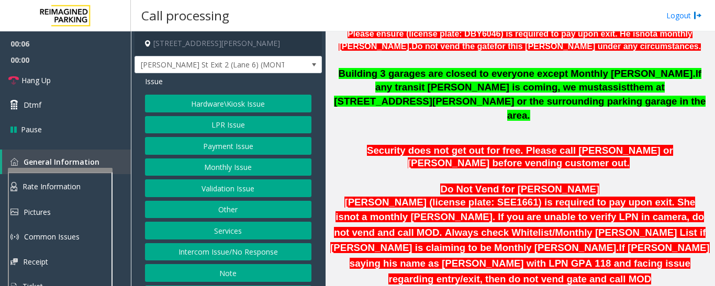
scroll to position [680, 0]
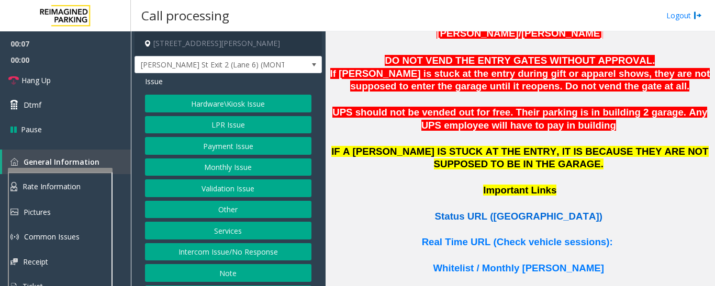
click at [512, 211] on span "Status URL (Vend Gate)" at bounding box center [518, 216] width 167 height 11
click at [209, 121] on button "LPR Issue" at bounding box center [228, 125] width 166 height 18
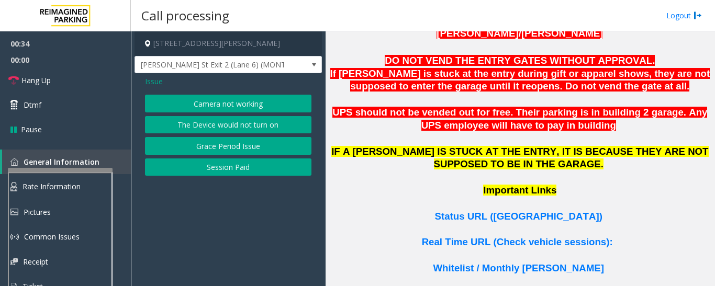
click at [222, 102] on button "Camera not working" at bounding box center [228, 104] width 166 height 18
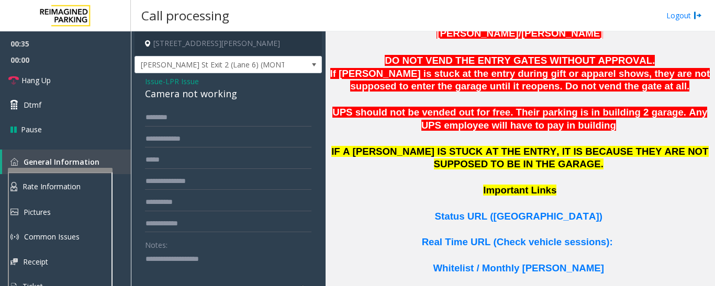
click at [187, 96] on div "Camera not working" at bounding box center [228, 94] width 166 height 14
copy div "Camera not working"
click at [182, 262] on textarea at bounding box center [224, 270] width 159 height 39
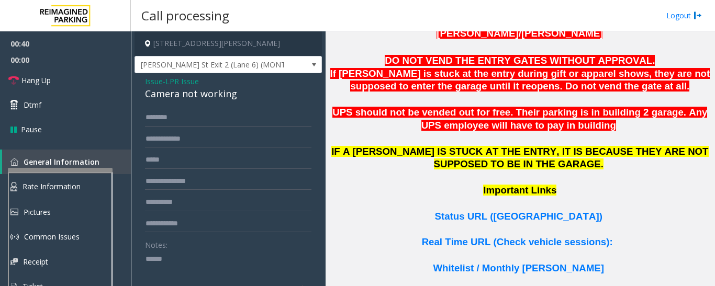
paste textarea "**********"
click at [209, 117] on input "text" at bounding box center [228, 118] width 166 height 18
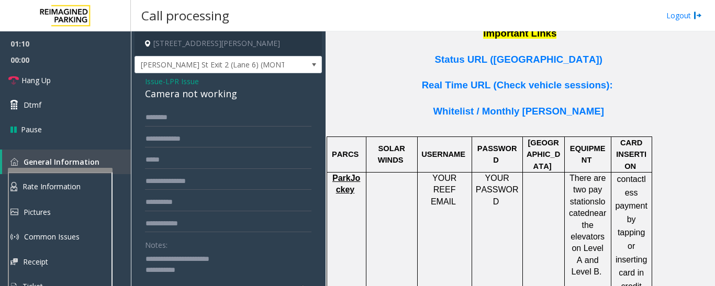
click at [213, 276] on textarea at bounding box center [224, 270] width 159 height 39
click at [66, 66] on span "00:00" at bounding box center [65, 60] width 131 height 16
click at [67, 72] on link "Hang Up" at bounding box center [65, 80] width 131 height 25
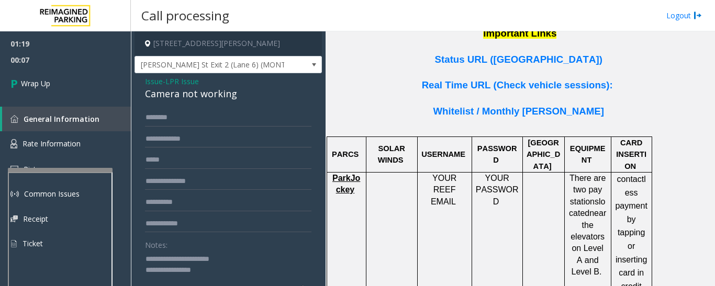
drag, startPoint x: 184, startPoint y: 270, endPoint x: 200, endPoint y: 270, distance: 16.7
click at [200, 270] on textarea at bounding box center [224, 270] width 159 height 39
paste textarea "**********"
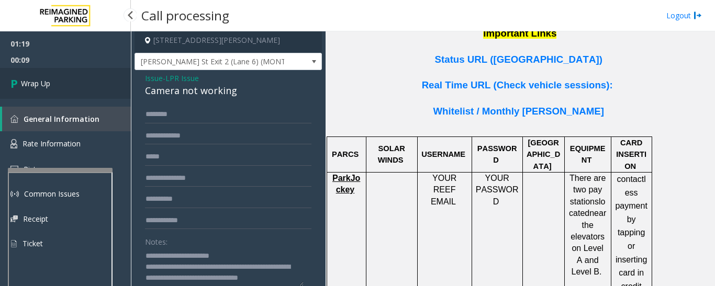
type textarea "**********"
click at [52, 92] on link "Wrap Up" at bounding box center [65, 83] width 131 height 31
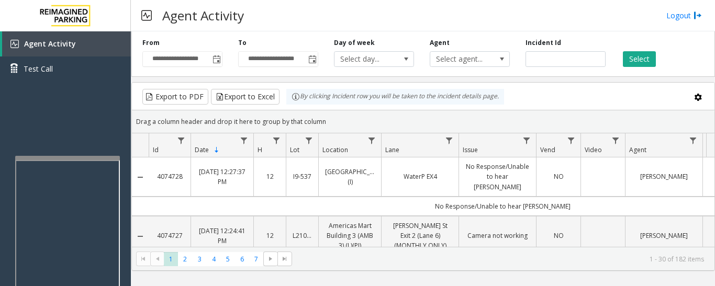
click at [93, 159] on div at bounding box center [67, 158] width 105 height 4
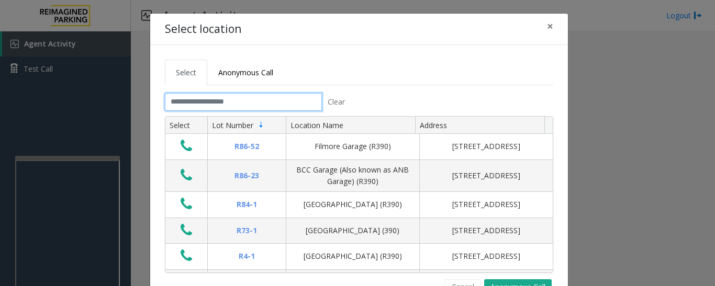
click at [167, 105] on input "text" at bounding box center [243, 102] width 157 height 18
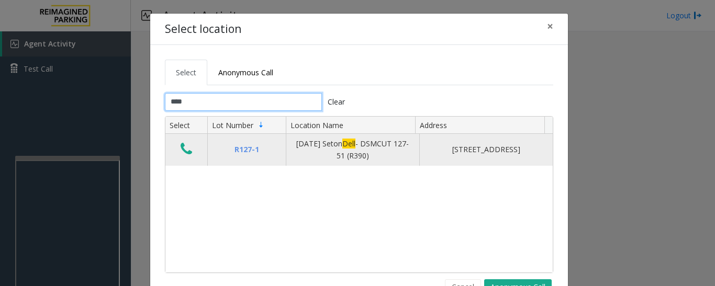
type input "****"
click at [189, 150] on button "Data table" at bounding box center [186, 149] width 18 height 17
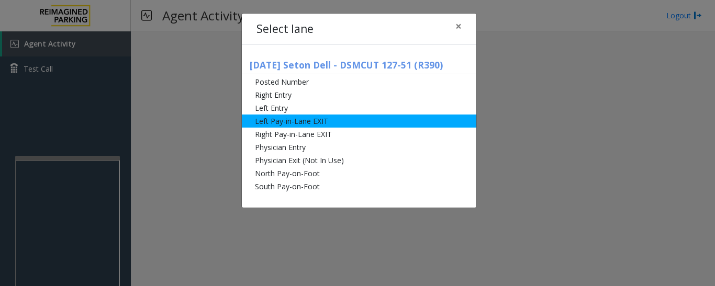
click at [307, 120] on li "Left Pay-in-Lane EXIT" at bounding box center [359, 121] width 234 height 13
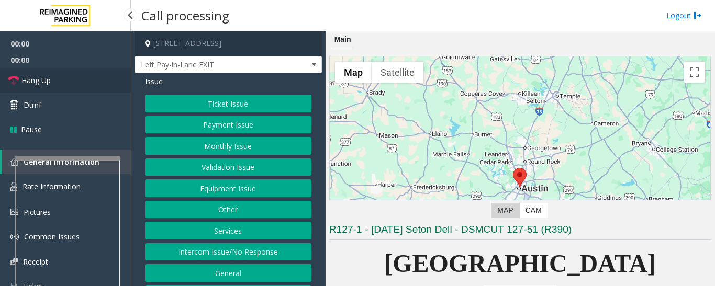
click at [88, 87] on link "Hang Up" at bounding box center [65, 80] width 131 height 25
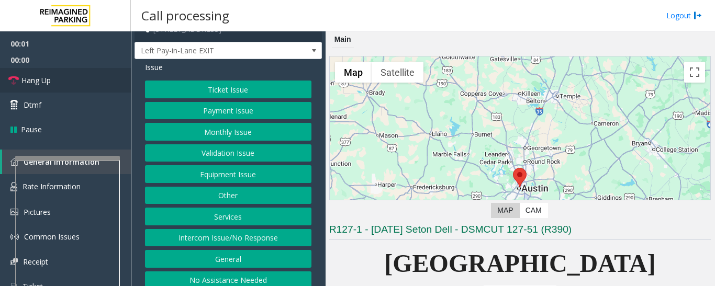
scroll to position [22, 0]
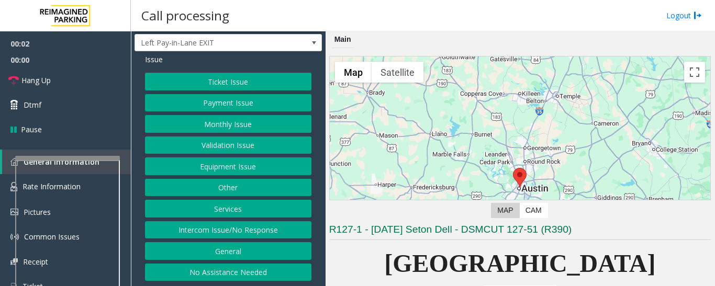
click at [251, 230] on button "Intercom Issue/No Response" at bounding box center [228, 230] width 166 height 18
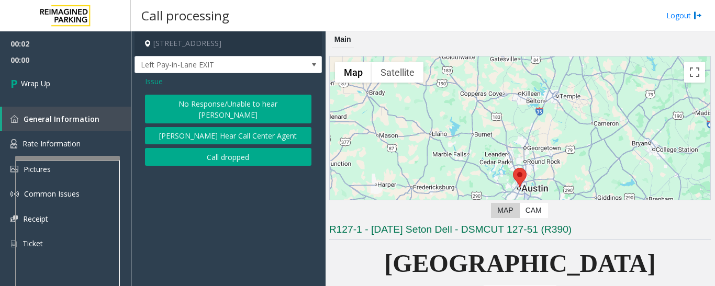
scroll to position [0, 0]
click at [262, 100] on button "No Response/Unable to hear [PERSON_NAME]" at bounding box center [228, 109] width 166 height 29
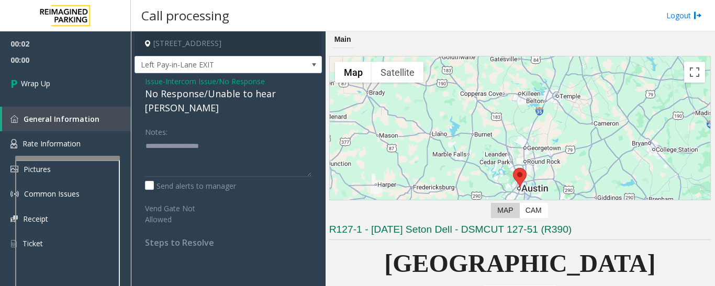
click at [254, 96] on div "No Response/Unable to hear [PERSON_NAME]" at bounding box center [228, 101] width 166 height 28
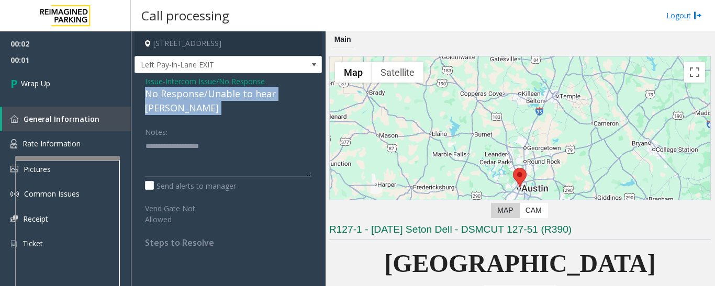
click at [254, 96] on div "No Response/Unable to hear [PERSON_NAME]" at bounding box center [228, 101] width 166 height 28
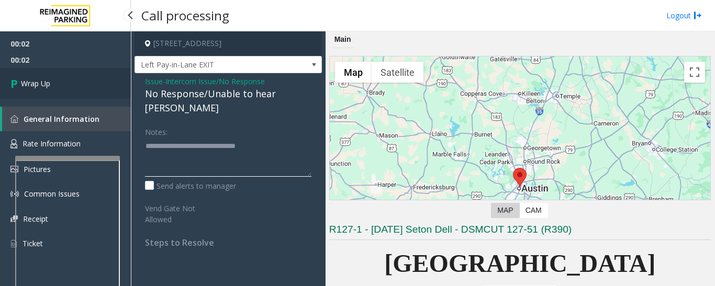
type textarea "**********"
click at [87, 70] on link "Wrap Up" at bounding box center [65, 83] width 131 height 31
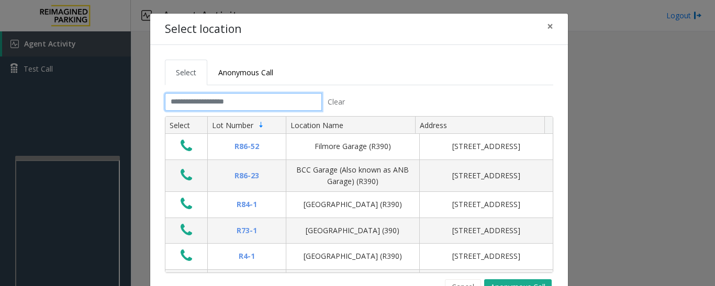
click at [267, 102] on input "text" at bounding box center [243, 102] width 157 height 18
click at [463, 279] on button "Cancel" at bounding box center [463, 287] width 36 height 16
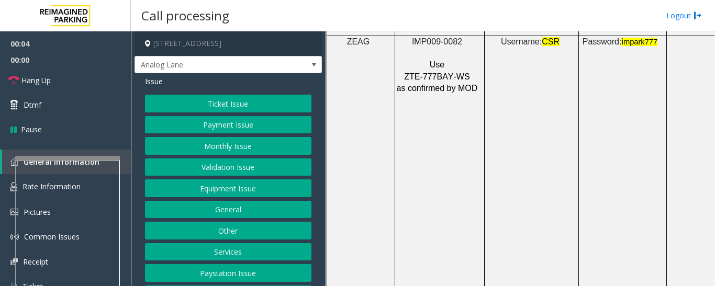
scroll to position [1465, 0]
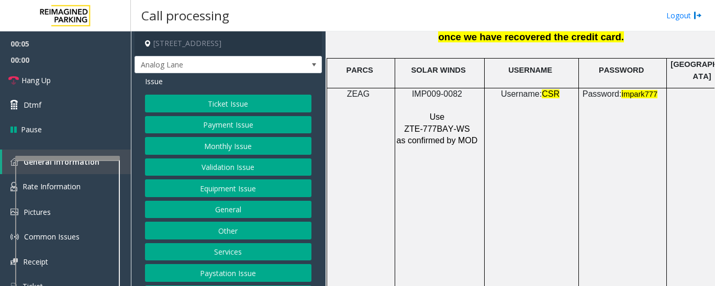
click at [453, 89] on span "IMP009-0082" at bounding box center [437, 93] width 50 height 9
click at [250, 191] on button "Equipment Issue" at bounding box center [228, 189] width 166 height 18
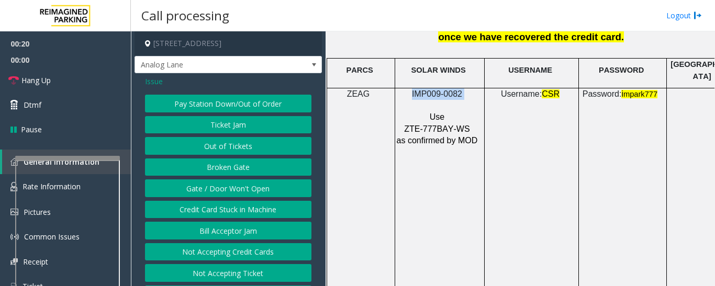
click at [231, 184] on button "Gate / Door Won't Open" at bounding box center [228, 189] width 166 height 18
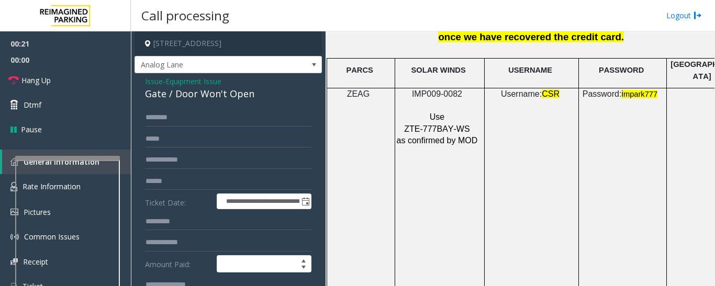
click at [186, 96] on div "Gate / Door Won't Open" at bounding box center [228, 94] width 166 height 14
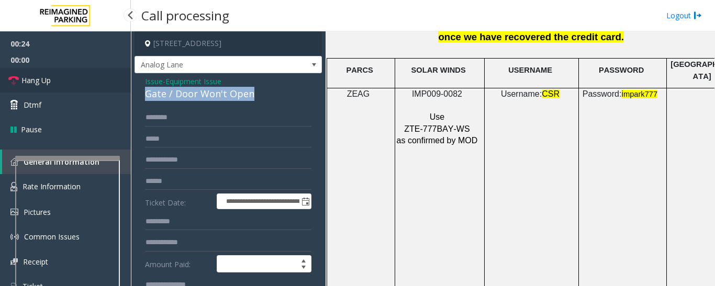
click at [73, 85] on link "Hang Up" at bounding box center [65, 80] width 131 height 25
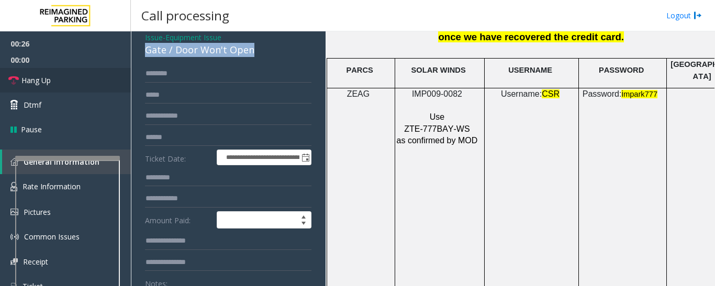
scroll to position [105, 0]
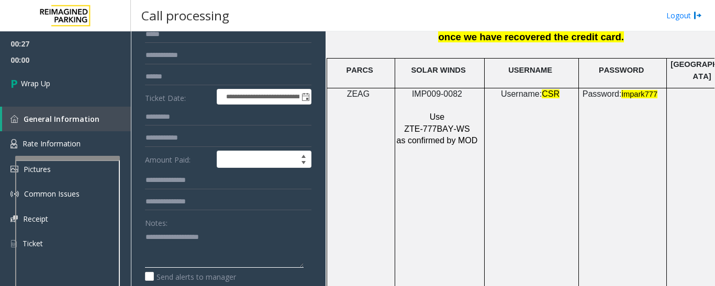
click at [237, 251] on textarea at bounding box center [224, 248] width 159 height 39
paste textarea "**********"
click at [215, 256] on textarea at bounding box center [224, 248] width 159 height 39
paste textarea "**********"
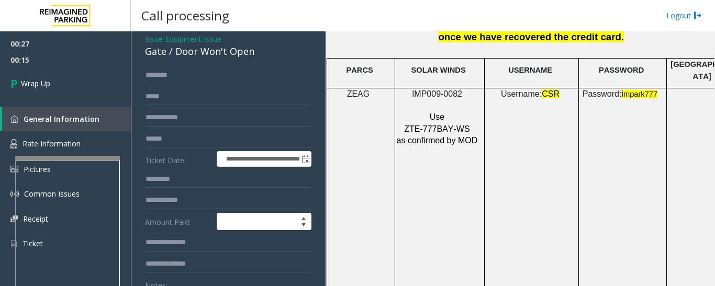
scroll to position [0, 0]
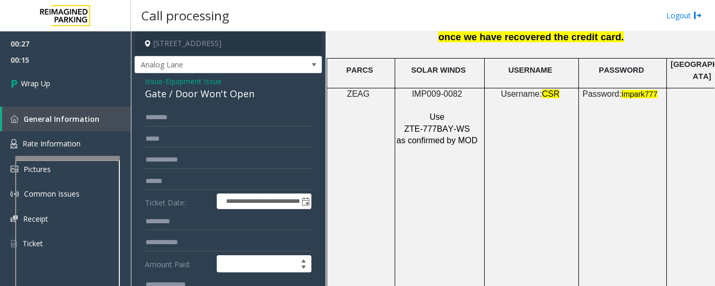
type textarea "**********"
click at [155, 80] on span "Issue" at bounding box center [154, 81] width 18 height 11
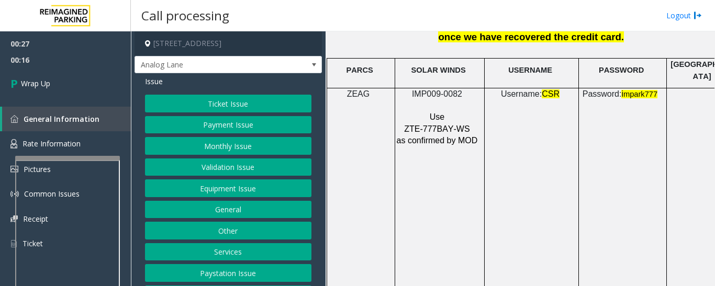
click at [218, 101] on button "Ticket Issue" at bounding box center [228, 104] width 166 height 18
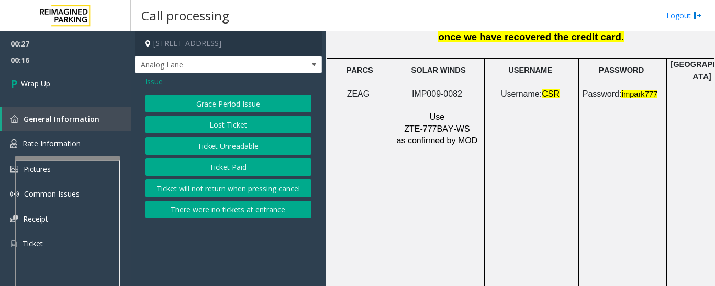
click at [226, 144] on button "Ticket Unreadable" at bounding box center [228, 146] width 166 height 18
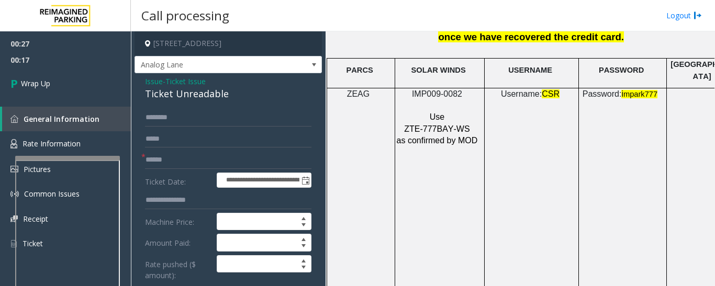
click at [214, 94] on div "Ticket Unreadable" at bounding box center [228, 94] width 166 height 14
click at [188, 163] on input "text" at bounding box center [228, 160] width 166 height 18
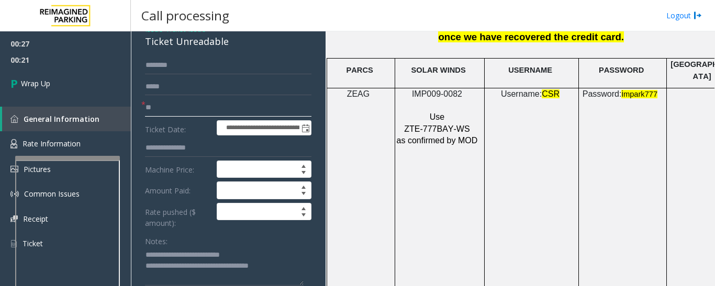
type input "**"
drag, startPoint x: 166, startPoint y: 256, endPoint x: 285, endPoint y: 253, distance: 118.9
click at [285, 253] on textarea at bounding box center [224, 266] width 159 height 39
paste textarea
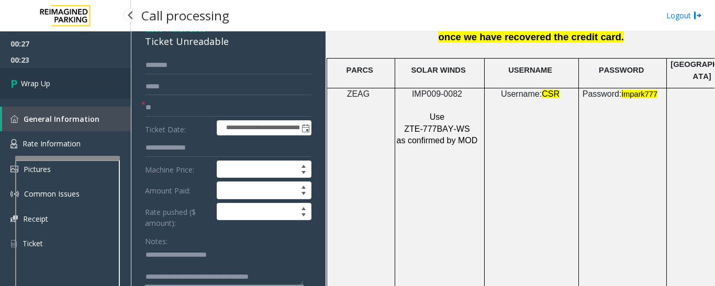
type textarea "**********"
click at [20, 98] on link "Wrap Up" at bounding box center [65, 83] width 131 height 31
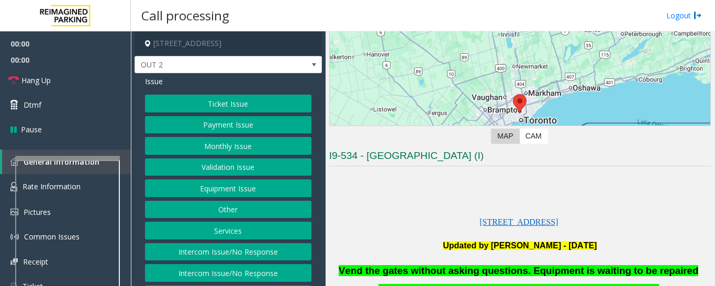
scroll to position [157, 0]
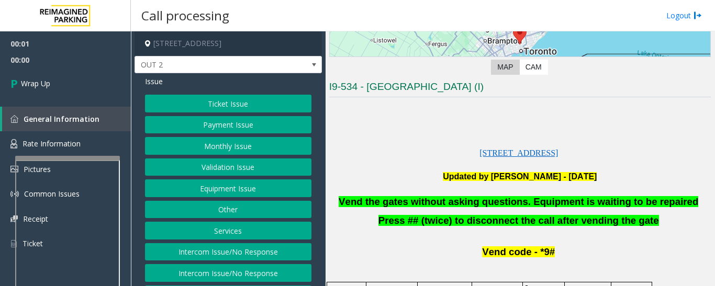
click at [254, 193] on button "Equipment Issue" at bounding box center [228, 189] width 166 height 18
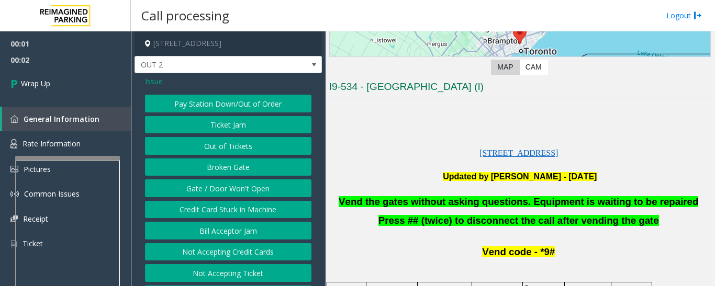
click at [152, 83] on span "Issue" at bounding box center [154, 81] width 18 height 11
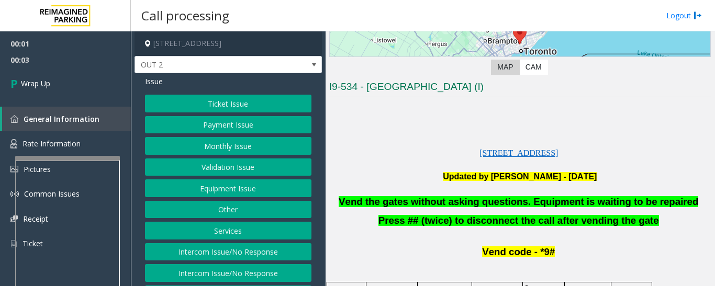
click at [247, 252] on button "Intercom Issue/No Response" at bounding box center [228, 252] width 166 height 18
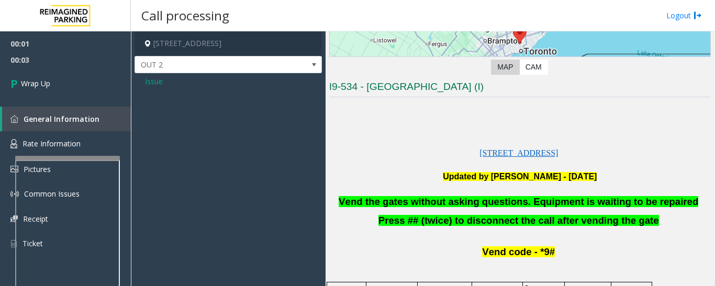
click at [155, 81] on span "Issue" at bounding box center [154, 81] width 18 height 11
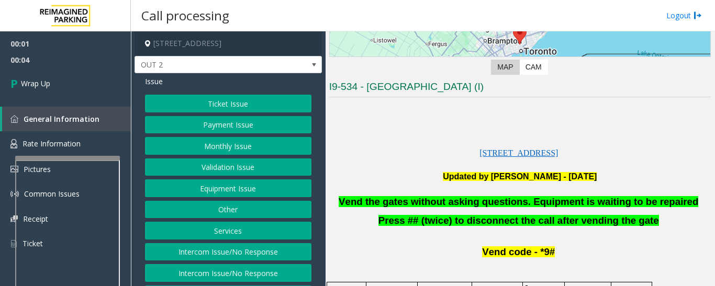
click at [266, 271] on button "Intercom Issue/No Response" at bounding box center [228, 273] width 166 height 18
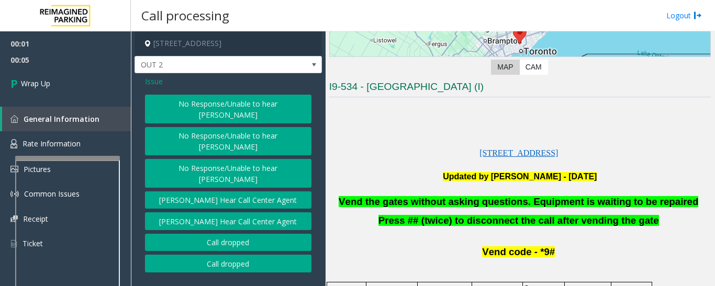
click at [231, 234] on button "Call dropped" at bounding box center [228, 243] width 166 height 18
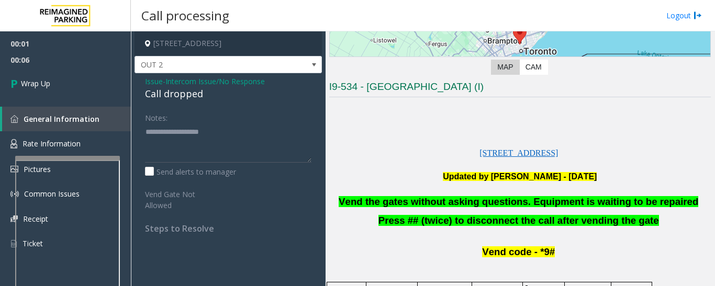
click at [162, 87] on div "Call dropped" at bounding box center [228, 94] width 166 height 14
drag, startPoint x: 186, startPoint y: 103, endPoint x: 194, endPoint y: 136, distance: 33.9
click at [194, 136] on div "Issue - Intercom Issue/No Response Call dropped Notes: Send alerts to manager V…" at bounding box center [228, 158] width 187 height 171
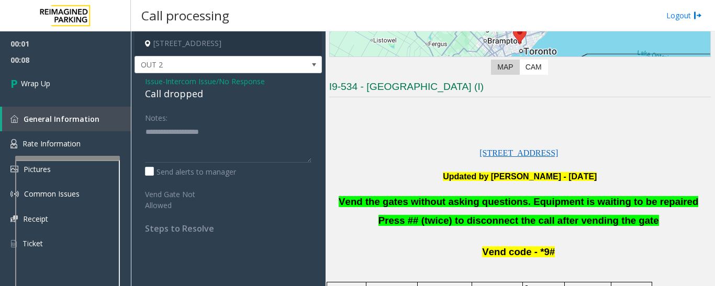
click at [191, 98] on div "Call dropped" at bounding box center [228, 94] width 166 height 14
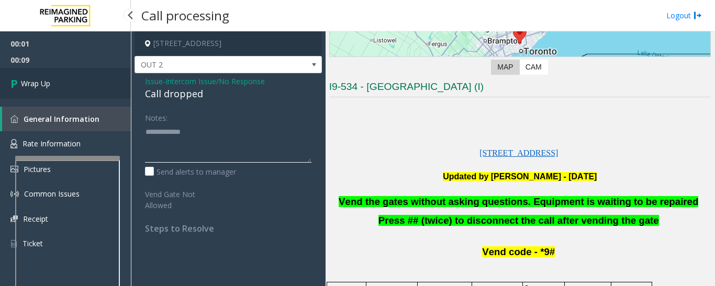
type textarea "**********"
click at [82, 90] on link "Wrap Up" at bounding box center [65, 83] width 131 height 31
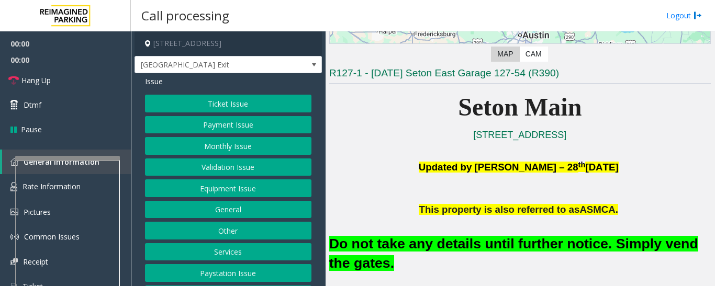
scroll to position [157, 0]
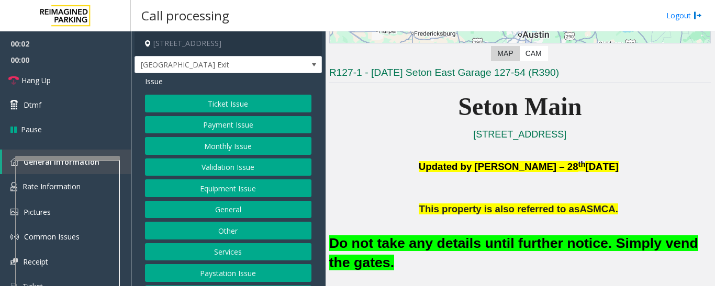
click at [195, 195] on button "Equipment Issue" at bounding box center [228, 189] width 166 height 18
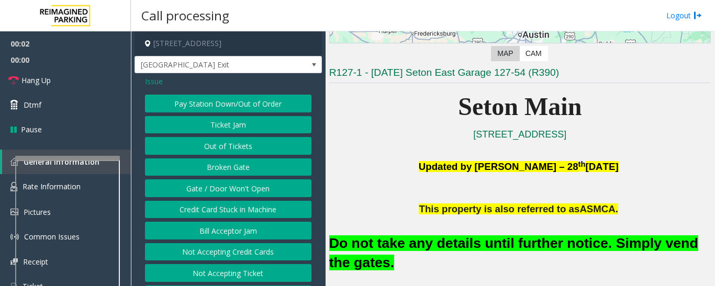
click at [206, 187] on button "Gate / Door Won't Open" at bounding box center [228, 189] width 166 height 18
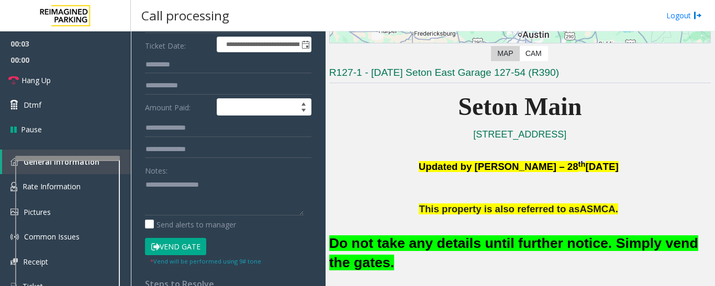
click at [176, 243] on button "Vend Gate" at bounding box center [175, 247] width 61 height 18
click at [356, 240] on font "Do not take any details until further notice. Simply vend the gates." at bounding box center [513, 253] width 369 height 35
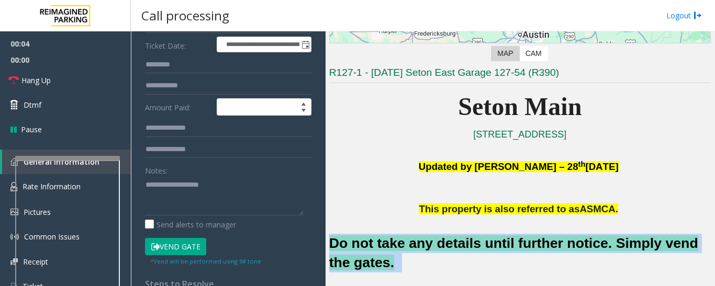
click at [356, 240] on font "Do not take any details until further notice. Simply vend the gates." at bounding box center [513, 253] width 369 height 35
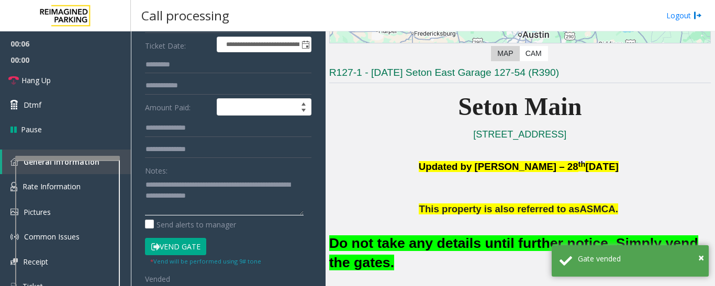
click at [222, 198] on textarea at bounding box center [224, 195] width 159 height 39
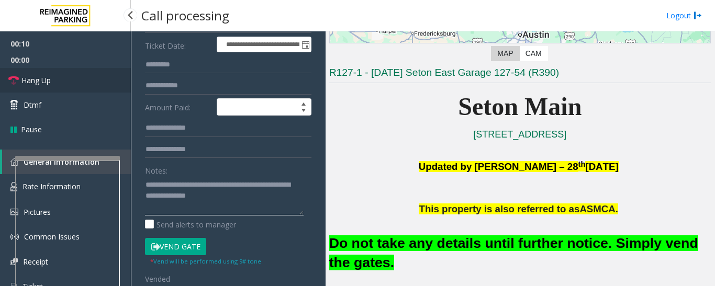
type textarea "**********"
click at [37, 75] on span "Hang Up" at bounding box center [35, 80] width 29 height 11
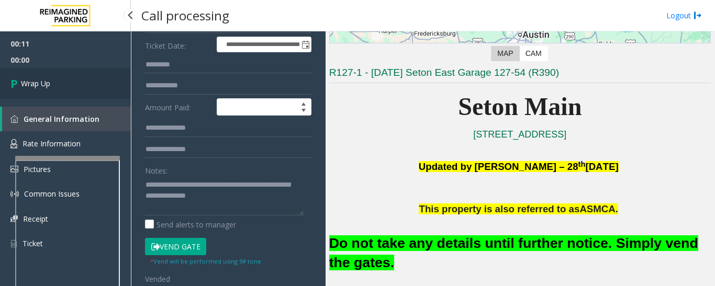
click at [72, 87] on link "Wrap Up" at bounding box center [65, 83] width 131 height 31
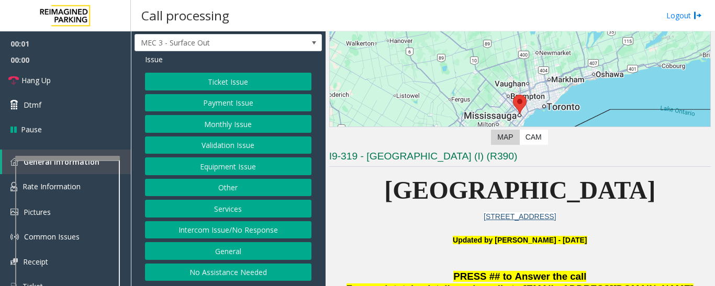
scroll to position [157, 0]
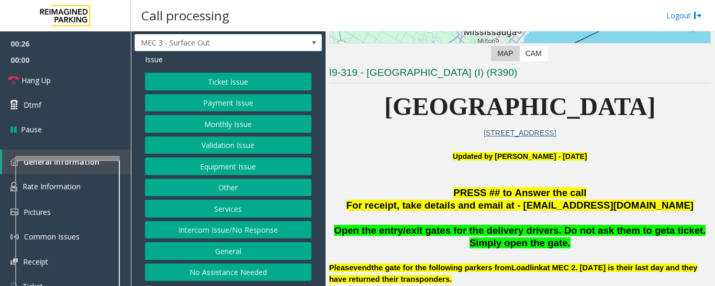
click at [279, 170] on button "Equipment Issue" at bounding box center [228, 167] width 166 height 18
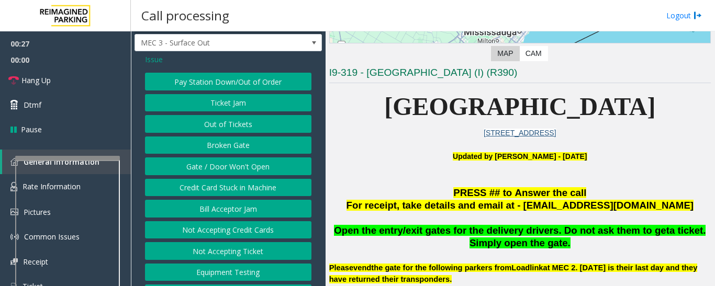
click at [279, 170] on button "Gate / Door Won't Open" at bounding box center [228, 167] width 166 height 18
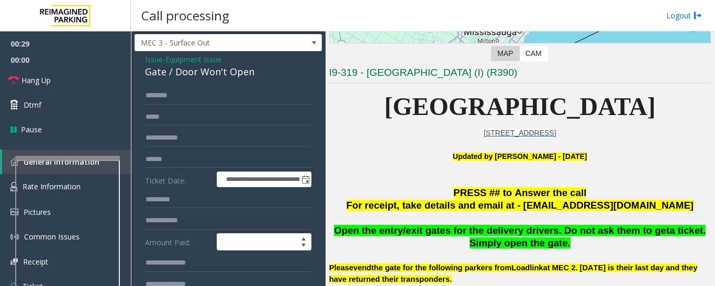
click at [220, 75] on div "Gate / Door Won't Open" at bounding box center [228, 72] width 166 height 14
click at [226, 92] on input "text" at bounding box center [228, 96] width 166 height 18
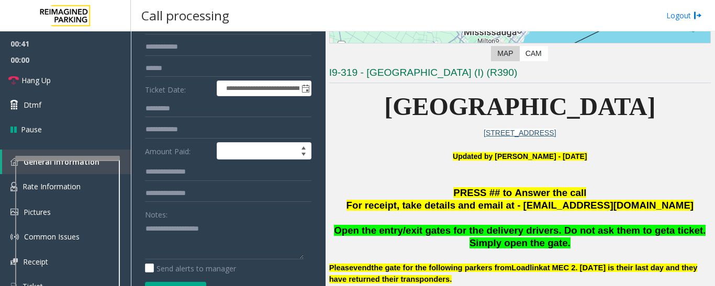
scroll to position [127, 0]
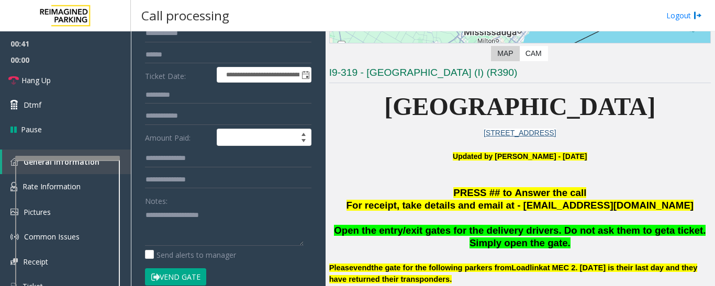
type input "****"
click at [235, 226] on textarea at bounding box center [224, 226] width 159 height 39
paste textarea "**********"
click at [196, 270] on button "Vend Gate" at bounding box center [175, 277] width 61 height 18
click at [199, 239] on textarea at bounding box center [224, 226] width 159 height 39
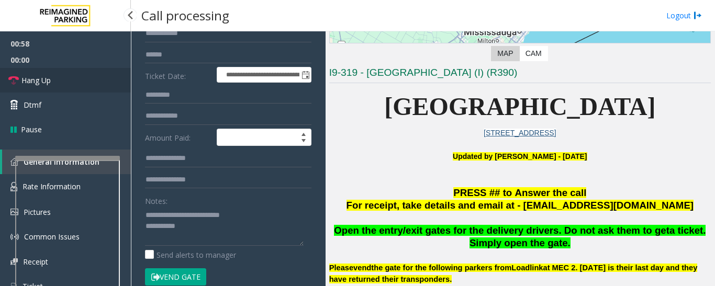
click at [52, 76] on link "Hang Up" at bounding box center [65, 80] width 131 height 25
click at [218, 233] on textarea at bounding box center [224, 226] width 159 height 39
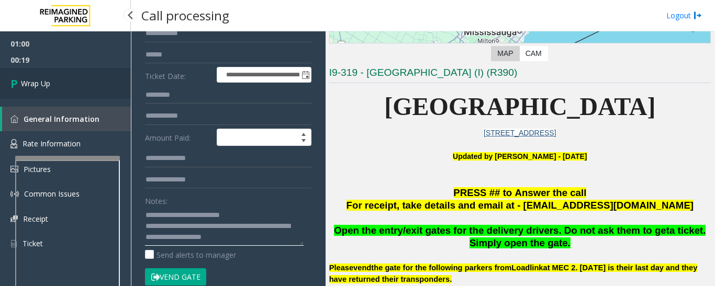
type textarea "**********"
click at [35, 95] on link "Wrap Up" at bounding box center [65, 83] width 131 height 31
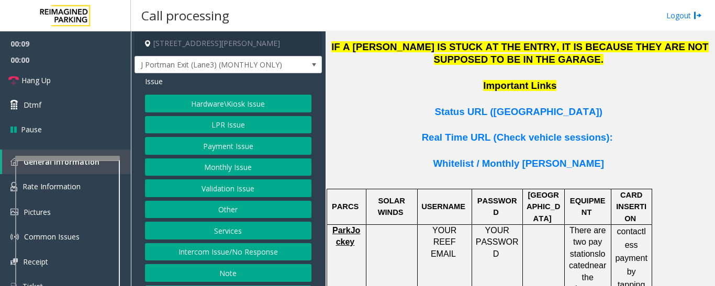
scroll to position [43, 0]
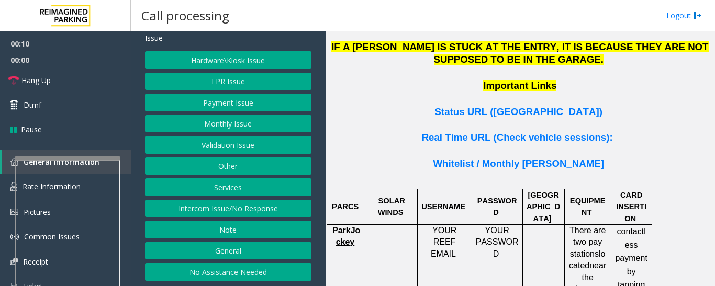
click at [243, 209] on button "Intercom Issue/No Response" at bounding box center [228, 209] width 166 height 18
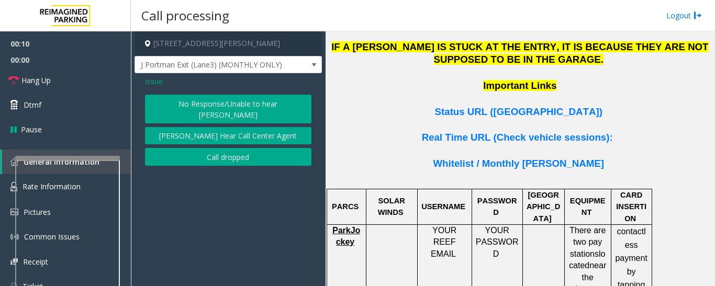
scroll to position [0, 0]
click at [270, 105] on button "No Response/Unable to hear [PERSON_NAME]" at bounding box center [228, 109] width 166 height 29
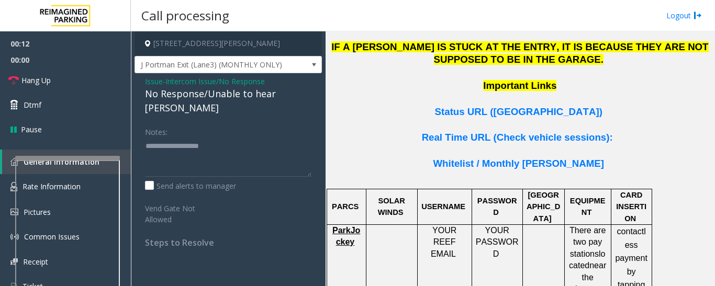
click at [148, 84] on span "Issue" at bounding box center [154, 81] width 18 height 11
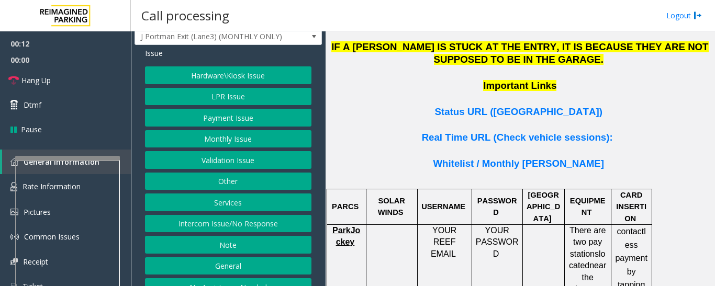
scroll to position [43, 0]
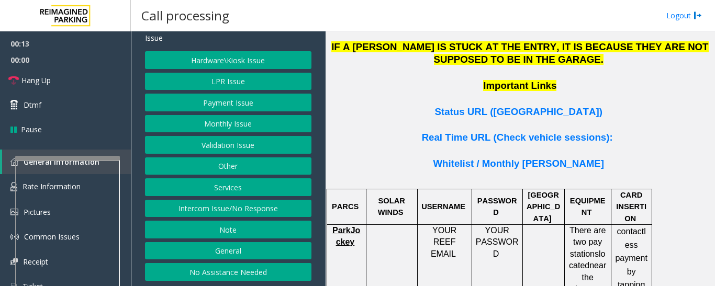
click at [245, 264] on button "No Assistance Needed" at bounding box center [228, 272] width 166 height 18
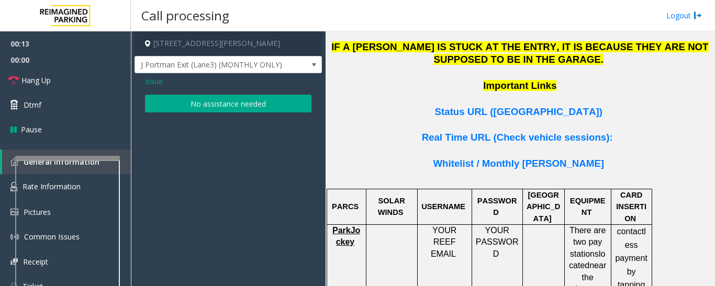
scroll to position [0, 0]
click at [249, 109] on button "No assistance needed" at bounding box center [228, 104] width 166 height 18
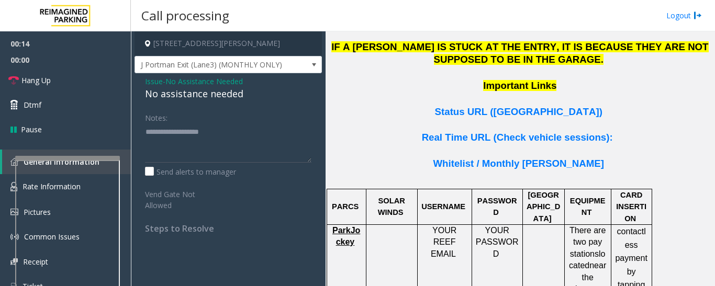
click at [154, 89] on div "No assistance needed" at bounding box center [228, 94] width 166 height 14
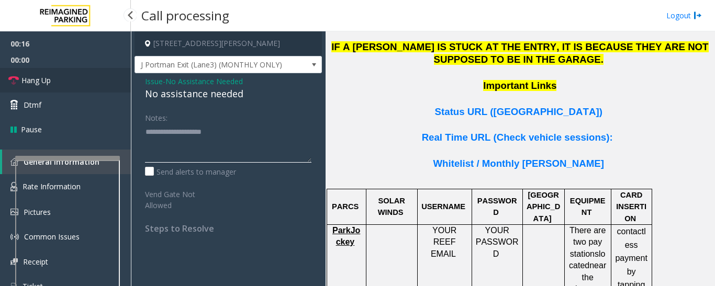
type textarea "**********"
click at [58, 87] on link "Hang Up" at bounding box center [65, 80] width 131 height 25
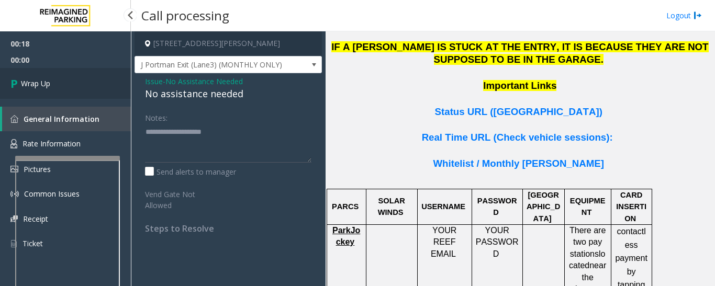
click at [23, 84] on span "Wrap Up" at bounding box center [35, 83] width 29 height 11
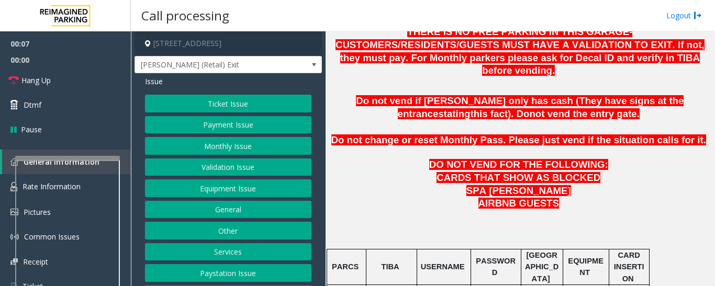
scroll to position [523, 0]
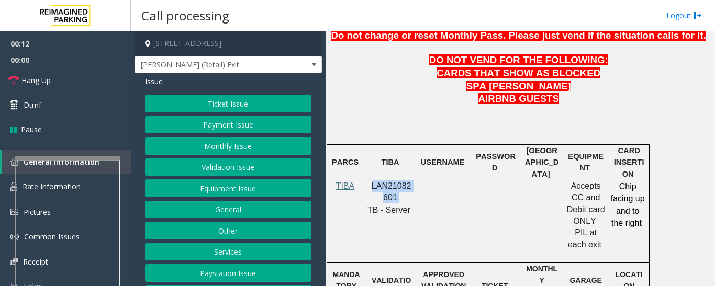
drag, startPoint x: 371, startPoint y: 159, endPoint x: 397, endPoint y: 170, distance: 28.9
click at [397, 181] on p "LAN21082601" at bounding box center [391, 193] width 43 height 24
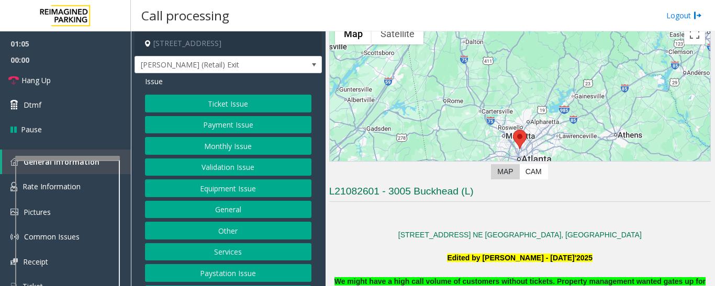
scroll to position [314, 0]
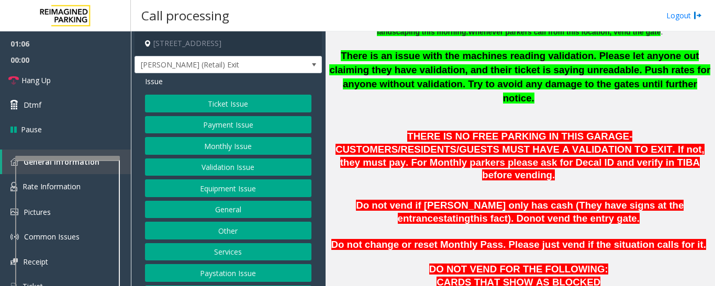
click at [200, 175] on button "Validation Issue" at bounding box center [228, 168] width 166 height 18
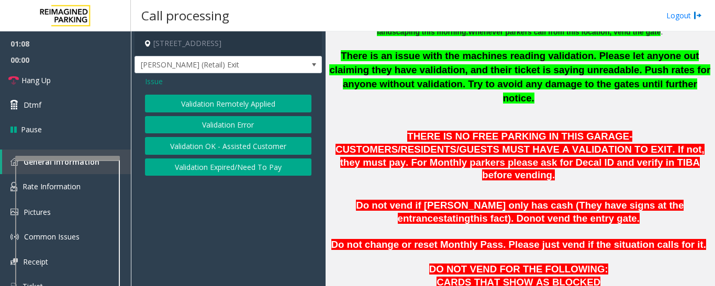
click at [233, 171] on button "Validation Expired/Need To Pay" at bounding box center [228, 168] width 166 height 18
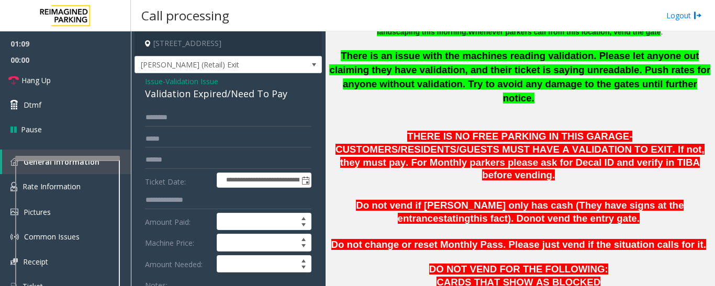
click at [210, 100] on div "Validation Expired/Need To Pay" at bounding box center [228, 94] width 166 height 14
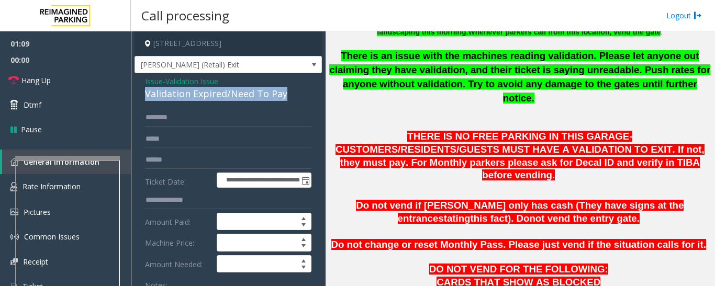
click at [210, 100] on div "Validation Expired/Need To Pay" at bounding box center [228, 94] width 166 height 14
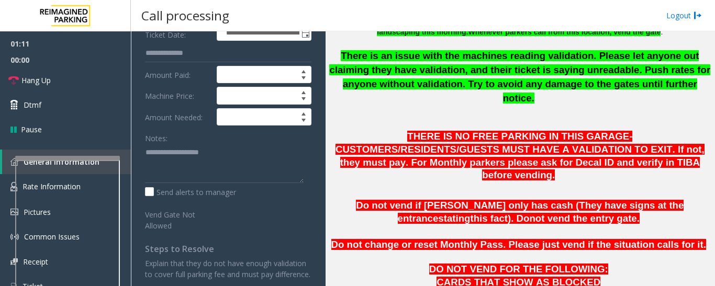
scroll to position [157, 0]
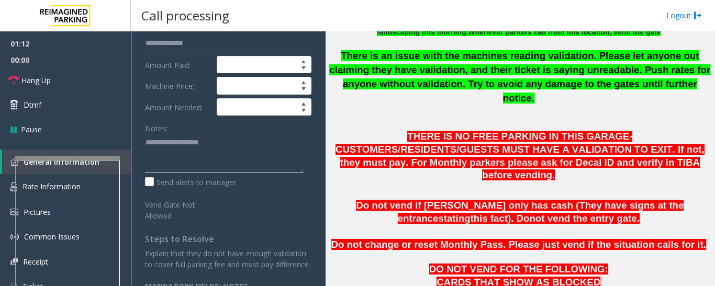
click at [245, 159] on textarea at bounding box center [224, 153] width 159 height 39
paste textarea "**********"
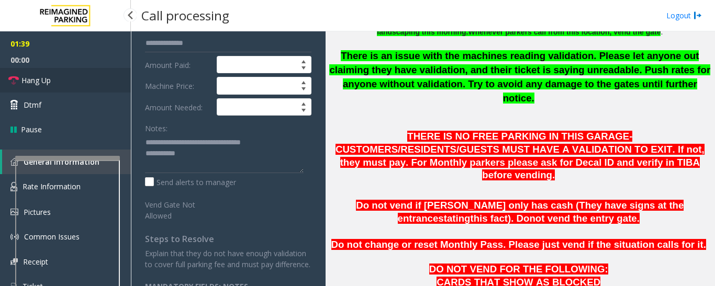
click at [38, 82] on span "Hang Up" at bounding box center [35, 80] width 29 height 11
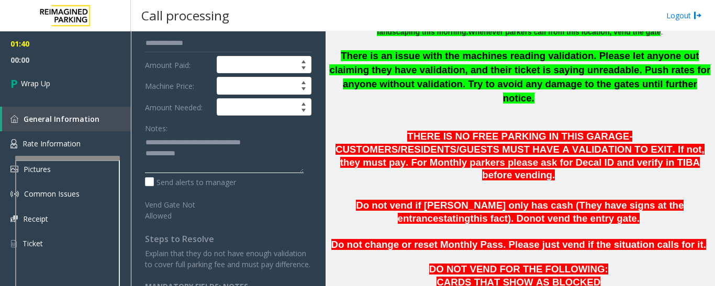
click at [200, 162] on textarea at bounding box center [224, 153] width 159 height 39
click at [188, 173] on textarea at bounding box center [224, 153] width 159 height 39
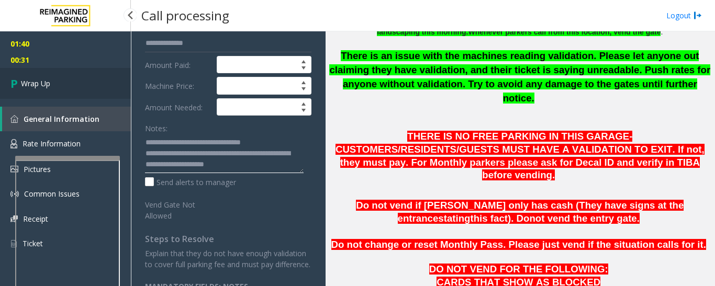
type textarea "**********"
click at [10, 82] on link "Wrap Up" at bounding box center [65, 83] width 131 height 31
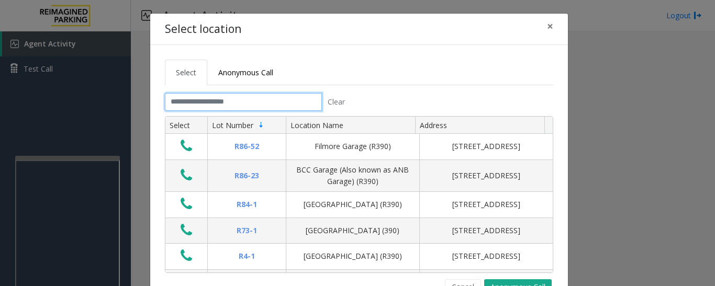
click at [301, 98] on input "text" at bounding box center [243, 102] width 157 height 18
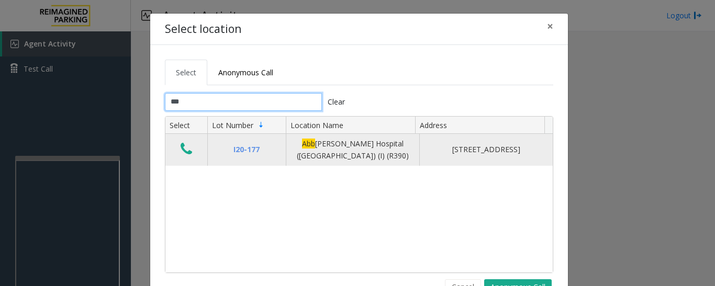
type input "***"
click at [174, 141] on td "Data table" at bounding box center [186, 150] width 42 height 32
click at [189, 150] on button "Data table" at bounding box center [186, 149] width 18 height 17
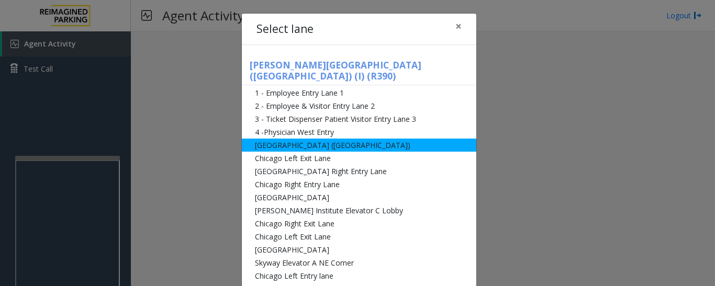
click at [272, 139] on li "[GEOGRAPHIC_DATA] ([GEOGRAPHIC_DATA])" at bounding box center [359, 145] width 234 height 13
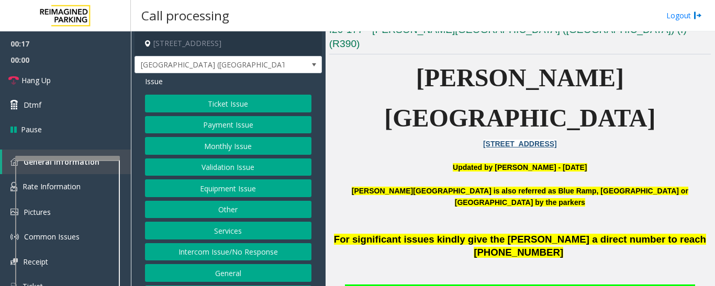
scroll to position [209, 0]
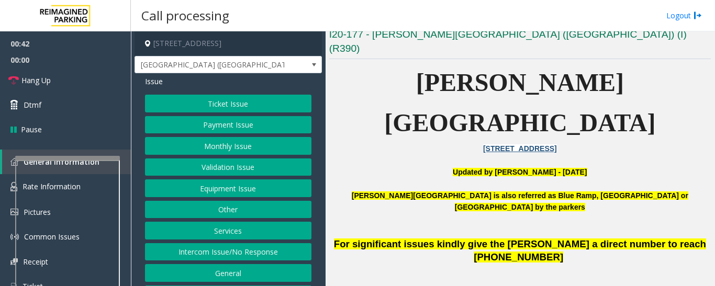
click at [282, 172] on button "Validation Issue" at bounding box center [228, 168] width 166 height 18
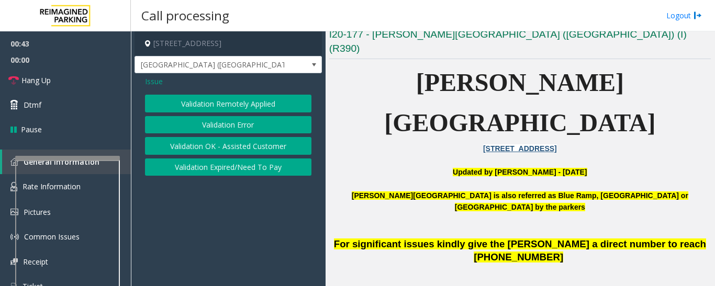
click at [256, 121] on button "Validation Error" at bounding box center [228, 125] width 166 height 18
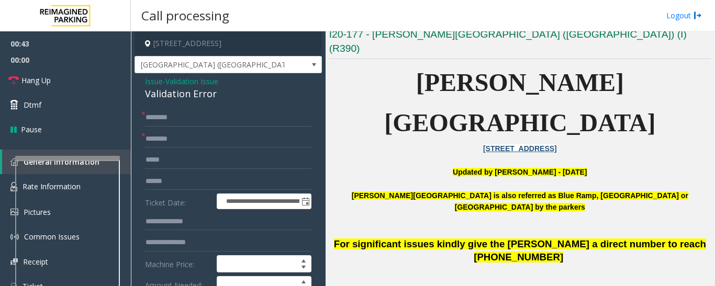
click at [177, 93] on div "Validation Error" at bounding box center [228, 94] width 166 height 14
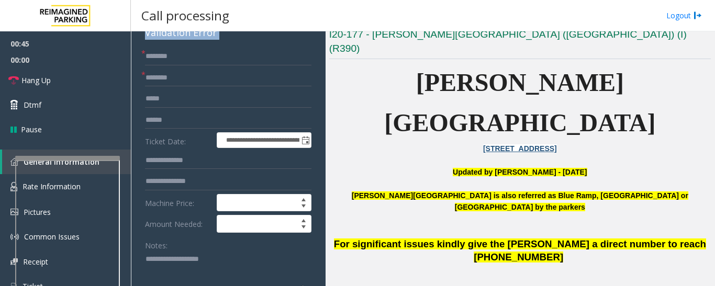
scroll to position [157, 0]
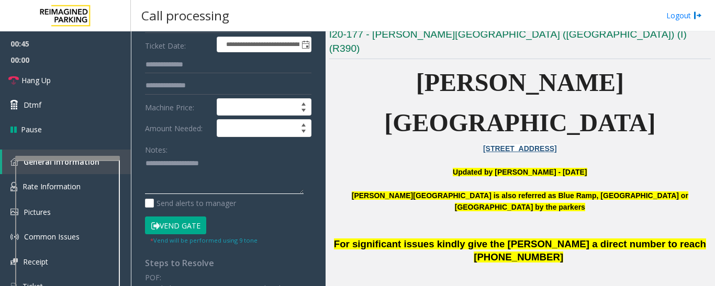
click at [196, 164] on textarea at bounding box center [224, 174] width 159 height 39
paste textarea "**********"
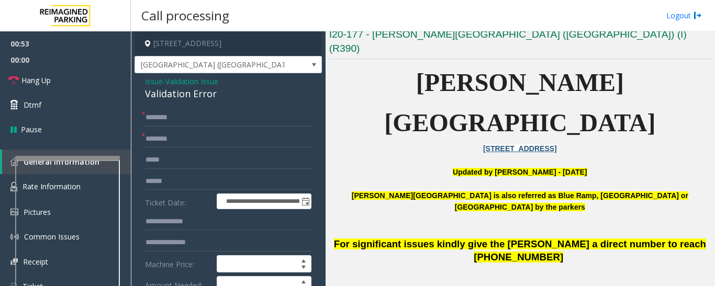
type textarea "**********"
click at [193, 147] on input "text" at bounding box center [228, 139] width 166 height 18
type input "*"
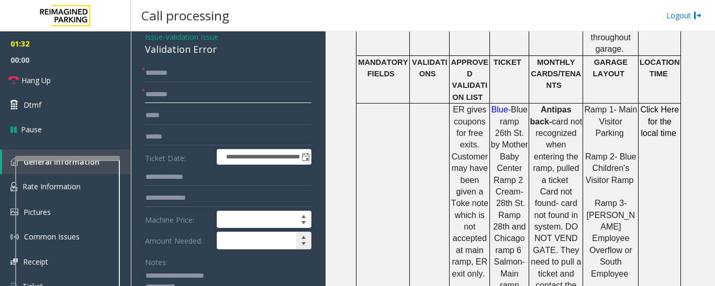
scroll to position [105, 0]
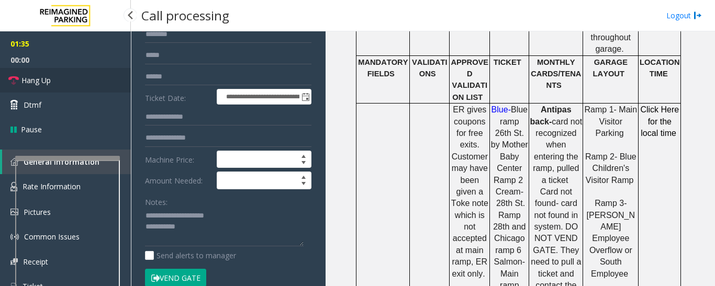
click at [51, 79] on span "Hang Up" at bounding box center [35, 80] width 29 height 11
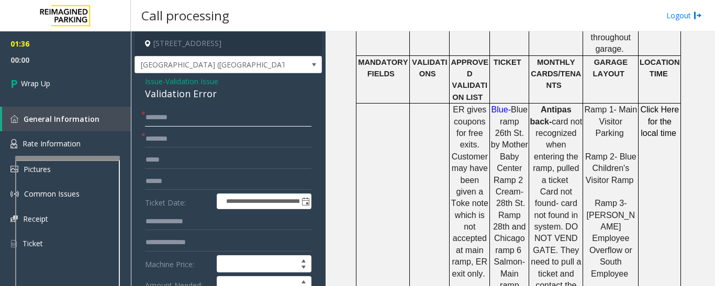
click at [177, 115] on input "text" at bounding box center [228, 118] width 166 height 18
type input "**"
click at [194, 128] on form "**********" at bounding box center [228, 256] width 166 height 294
click at [194, 132] on input "text" at bounding box center [228, 139] width 166 height 18
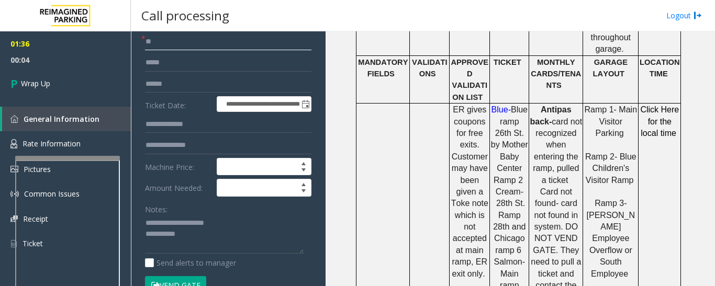
scroll to position [209, 0]
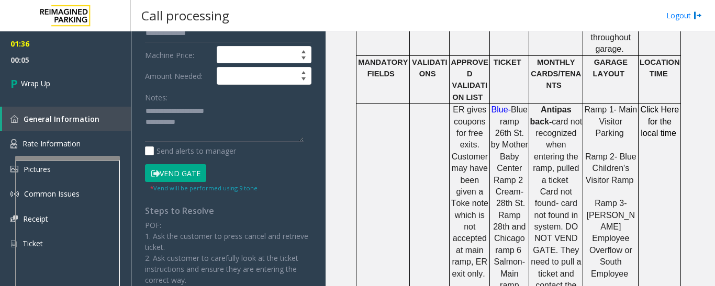
type input "**"
click at [206, 129] on textarea at bounding box center [224, 122] width 159 height 39
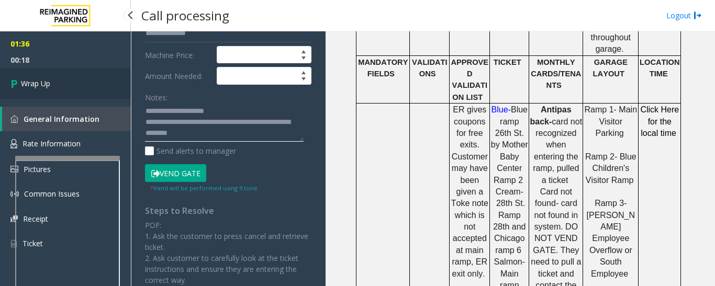
type textarea "**********"
click at [77, 81] on link "Wrap Up" at bounding box center [65, 83] width 131 height 31
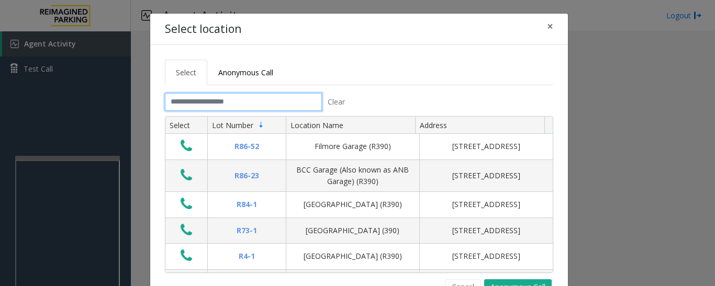
click at [244, 105] on input "text" at bounding box center [243, 102] width 157 height 18
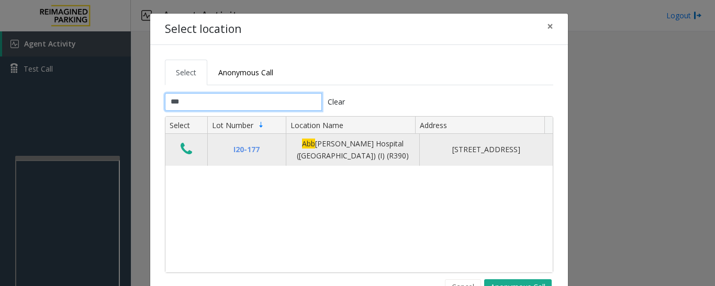
type input "***"
click at [184, 143] on icon "Data table" at bounding box center [187, 149] width 12 height 15
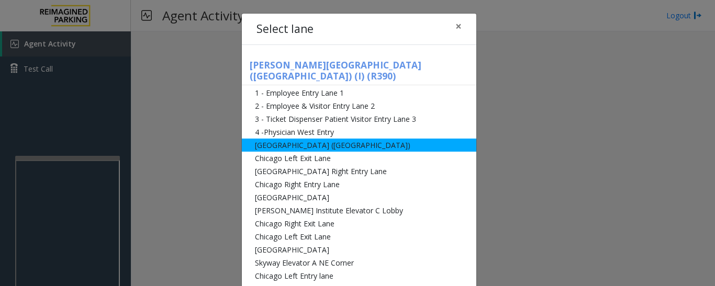
click at [377, 139] on li "[GEOGRAPHIC_DATA] ([GEOGRAPHIC_DATA])" at bounding box center [359, 145] width 234 height 13
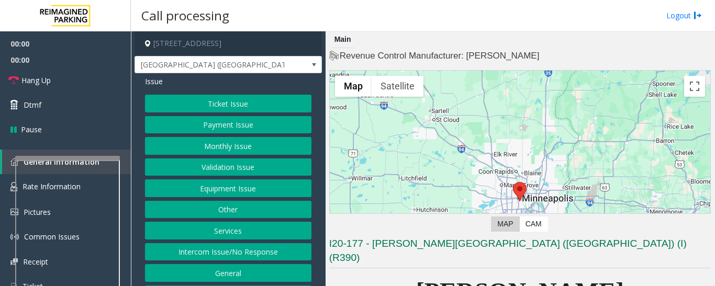
scroll to position [209, 0]
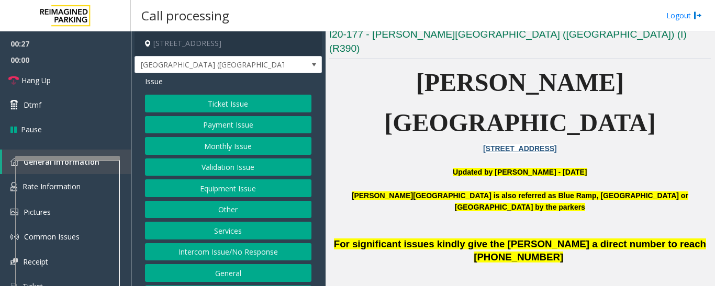
click at [211, 185] on button "Equipment Issue" at bounding box center [228, 189] width 166 height 18
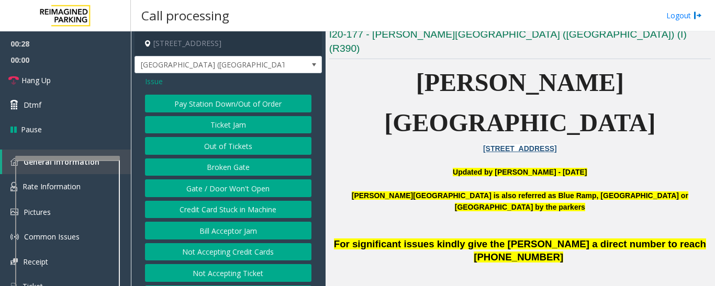
click at [211, 185] on button "Gate / Door Won't Open" at bounding box center [228, 189] width 166 height 18
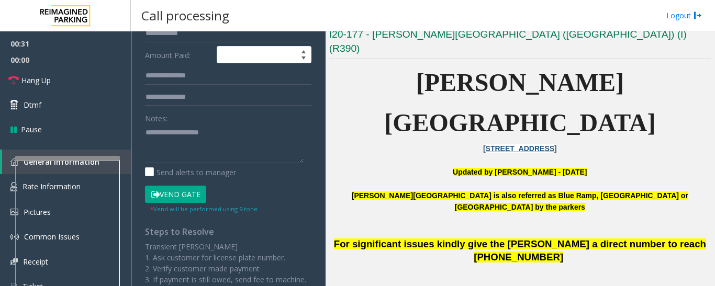
click at [193, 191] on button "Vend Gate" at bounding box center [175, 195] width 61 height 18
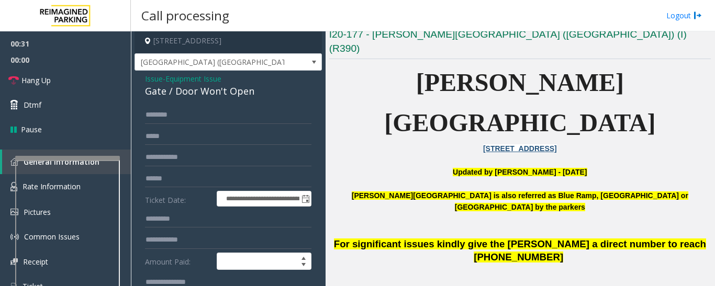
scroll to position [0, 0]
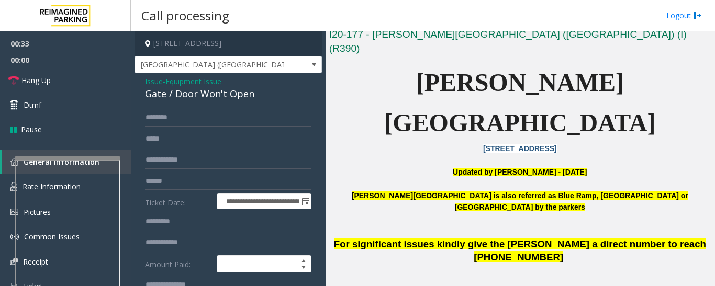
click at [219, 92] on div "Gate / Door Won't Open" at bounding box center [228, 94] width 166 height 14
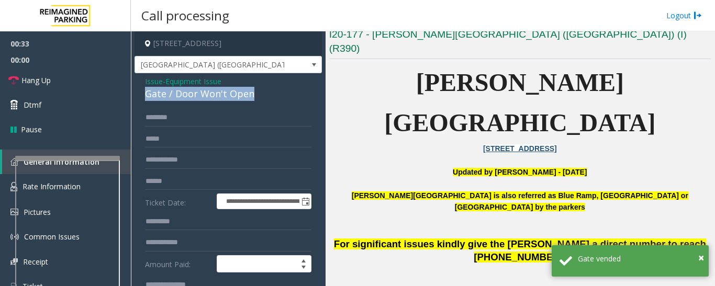
copy div "Gate / Door Won't Open"
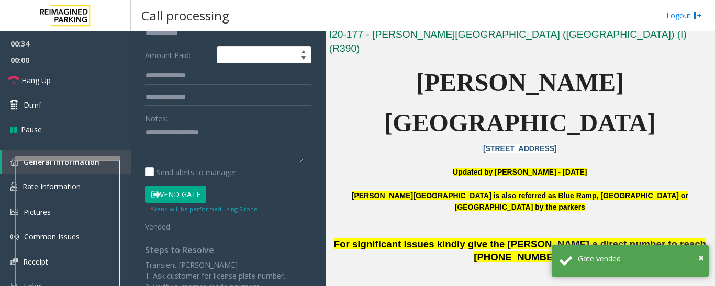
click at [218, 137] on textarea at bounding box center [224, 143] width 159 height 39
paste textarea "**********"
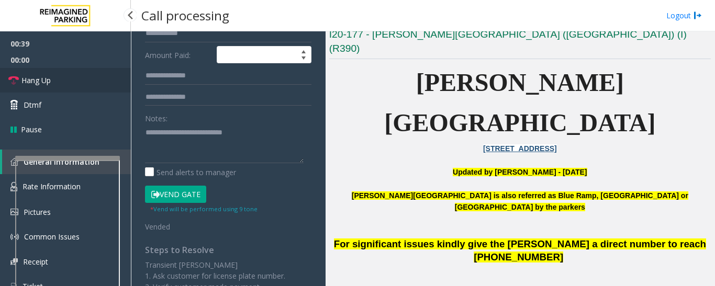
click at [28, 72] on link "Hang Up" at bounding box center [65, 80] width 131 height 25
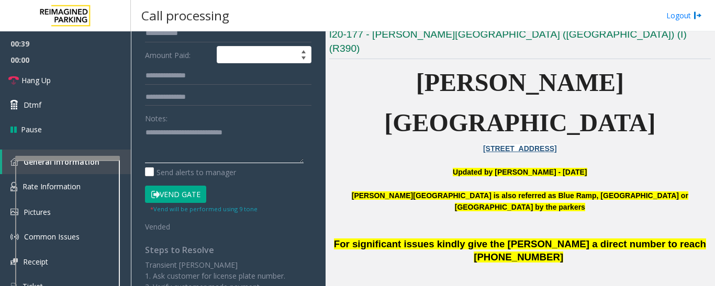
click at [160, 144] on textarea at bounding box center [224, 143] width 159 height 39
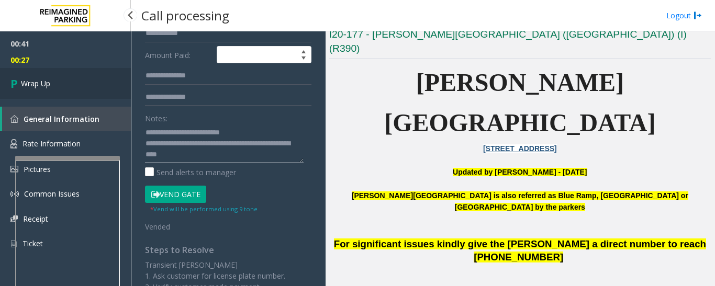
type textarea "**********"
click at [0, 72] on link "Wrap Up" at bounding box center [65, 83] width 131 height 31
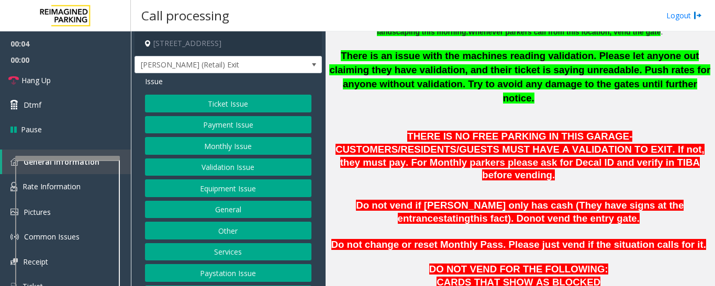
scroll to position [523, 0]
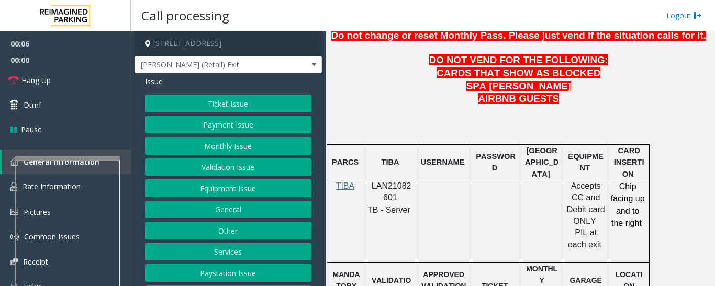
click at [396, 182] on span "LAN21082601" at bounding box center [392, 192] width 40 height 20
copy p "LAN21082601"
click at [228, 260] on button "Services" at bounding box center [228, 252] width 166 height 18
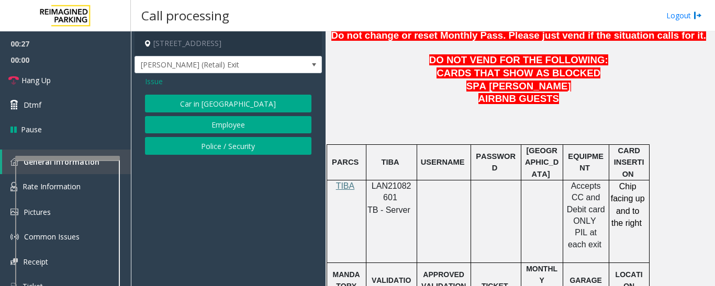
click at [155, 86] on span "Issue" at bounding box center [154, 81] width 18 height 11
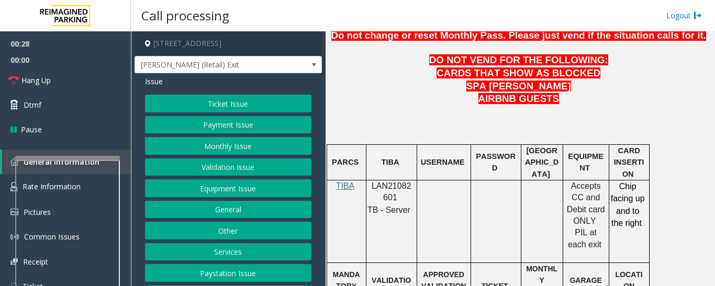
scroll to position [52, 0]
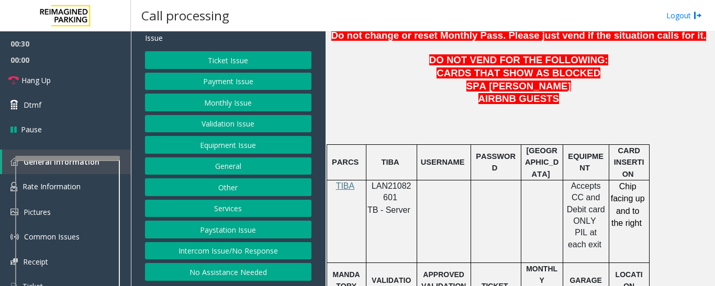
click at [245, 150] on button "Equipment Issue" at bounding box center [228, 145] width 166 height 18
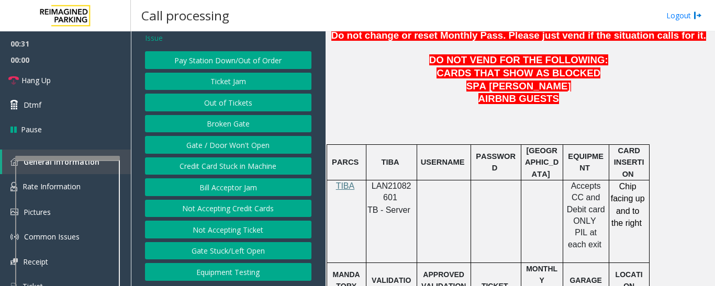
click at [255, 89] on button "Ticket Jam" at bounding box center [228, 82] width 166 height 18
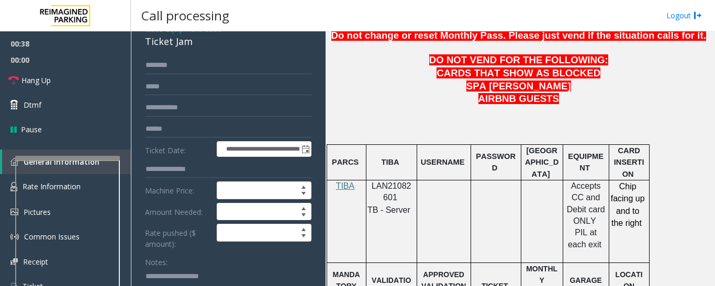
scroll to position [0, 0]
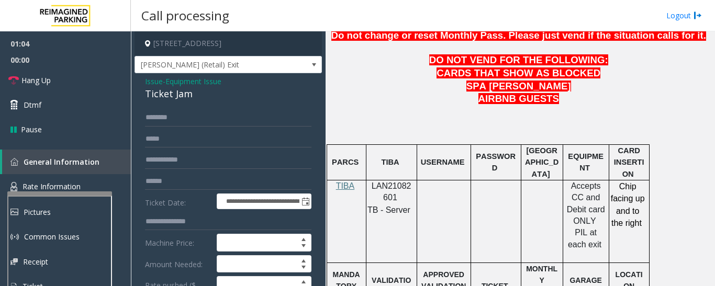
click at [74, 193] on div at bounding box center [59, 194] width 105 height 4
click at [78, 187] on span "Rate Information" at bounding box center [52, 187] width 58 height 10
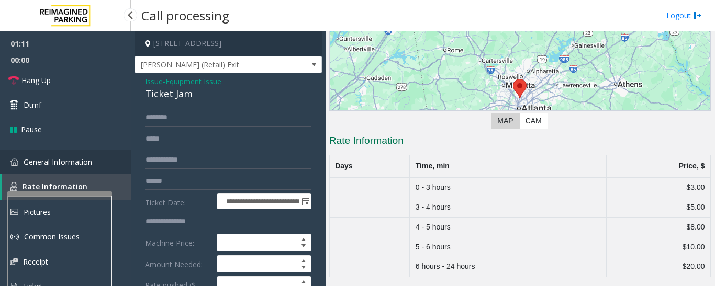
click at [53, 163] on span "General Information" at bounding box center [58, 162] width 69 height 10
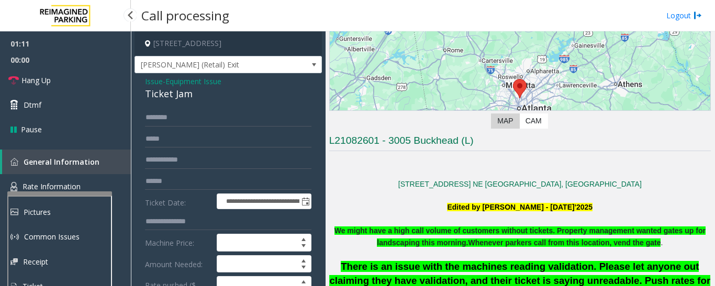
scroll to position [523, 0]
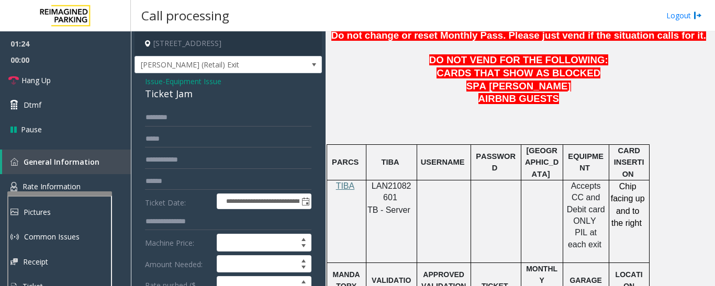
click at [147, 87] on span "Issue" at bounding box center [154, 81] width 18 height 11
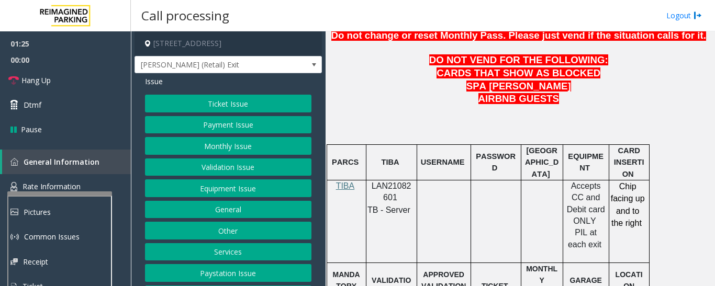
click at [228, 193] on button "Equipment Issue" at bounding box center [228, 189] width 166 height 18
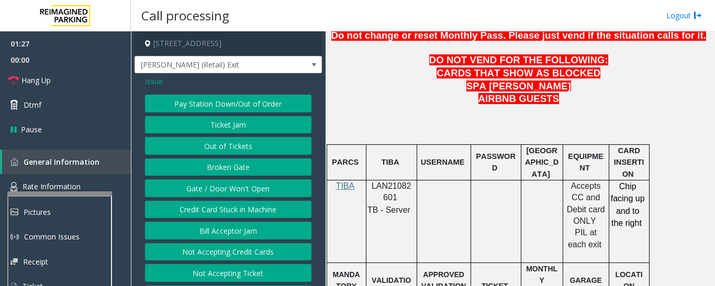
scroll to position [52, 0]
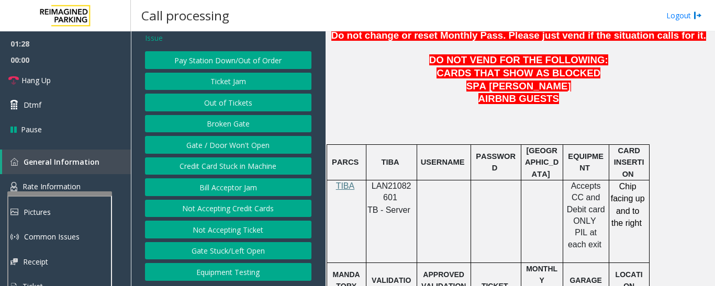
click at [262, 83] on button "Ticket Jam" at bounding box center [228, 82] width 166 height 18
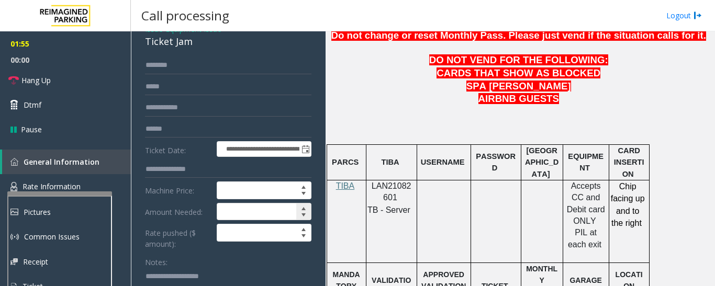
scroll to position [157, 0]
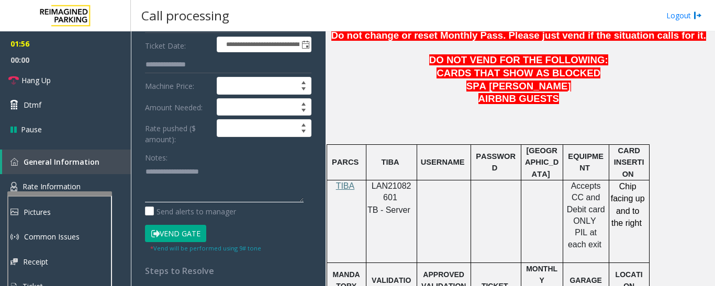
click at [254, 193] on textarea at bounding box center [224, 182] width 159 height 39
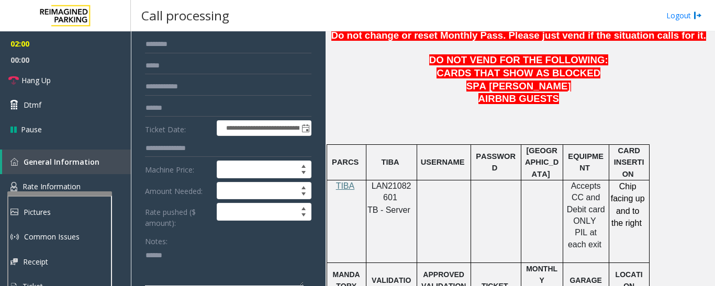
scroll to position [0, 0]
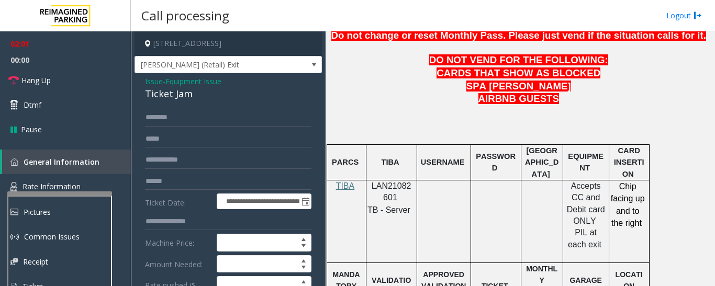
click at [177, 101] on div "Ticket Jam" at bounding box center [228, 94] width 166 height 14
copy div "Ticket Jam"
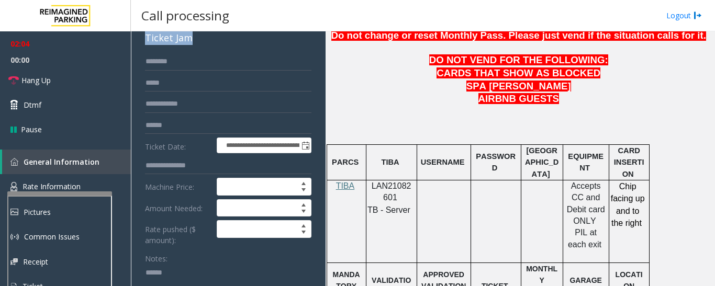
scroll to position [157, 0]
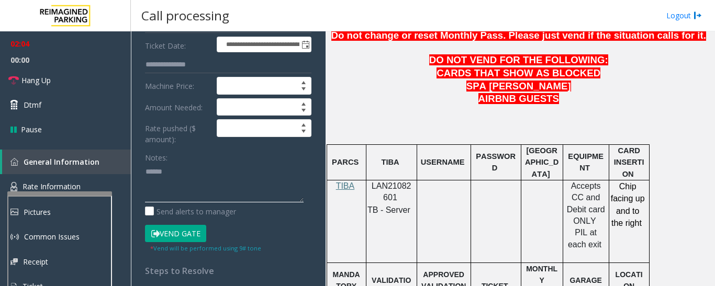
click at [206, 183] on textarea at bounding box center [224, 182] width 159 height 39
paste textarea "**********"
click at [199, 191] on textarea at bounding box center [224, 182] width 159 height 39
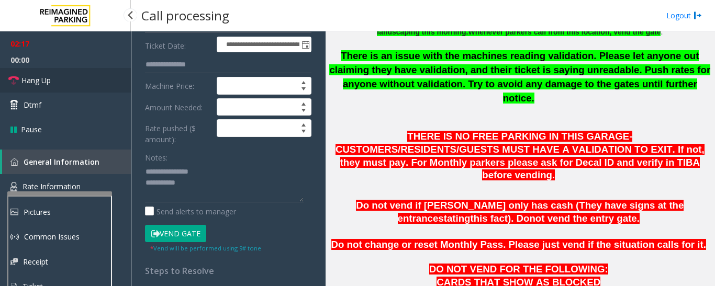
click at [54, 79] on link "Hang Up" at bounding box center [65, 80] width 131 height 25
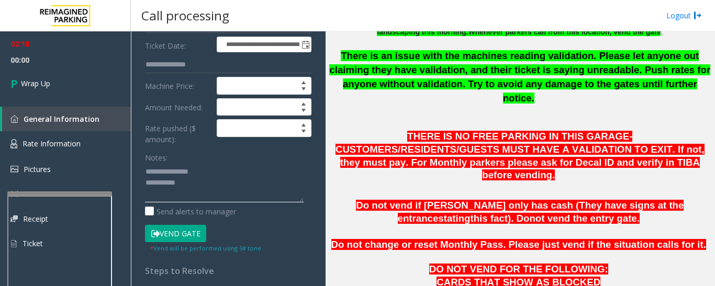
click at [206, 194] on textarea at bounding box center [224, 182] width 159 height 39
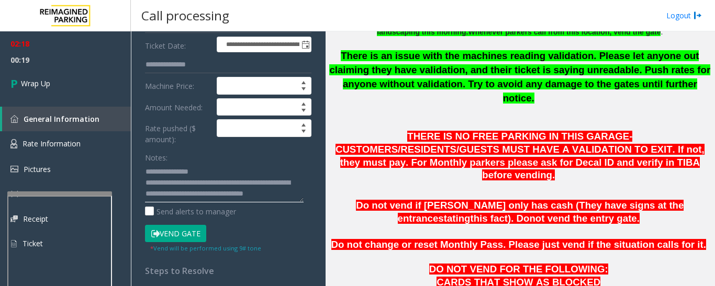
click at [274, 203] on textarea at bounding box center [224, 182] width 159 height 39
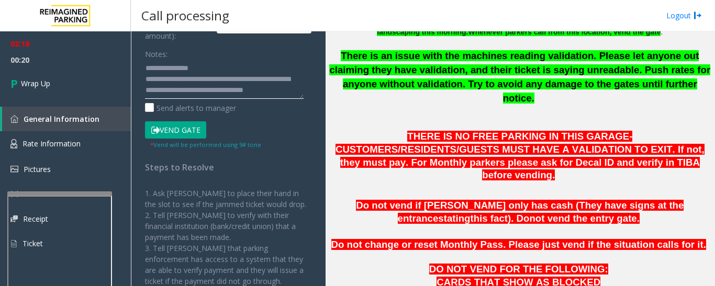
scroll to position [262, 0]
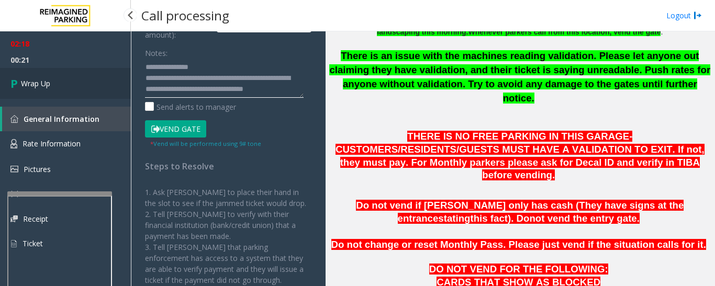
type textarea "**********"
click at [63, 94] on link "Wrap Up" at bounding box center [65, 83] width 131 height 31
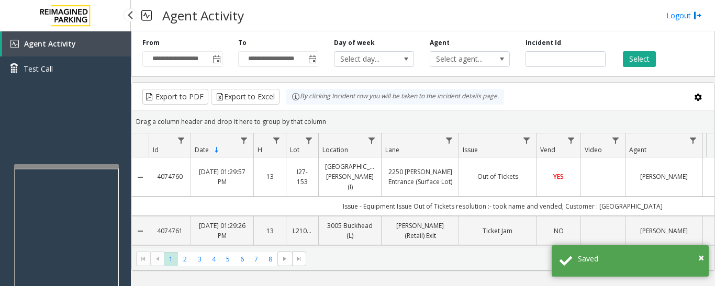
click at [96, 164] on div at bounding box center [66, 166] width 105 height 4
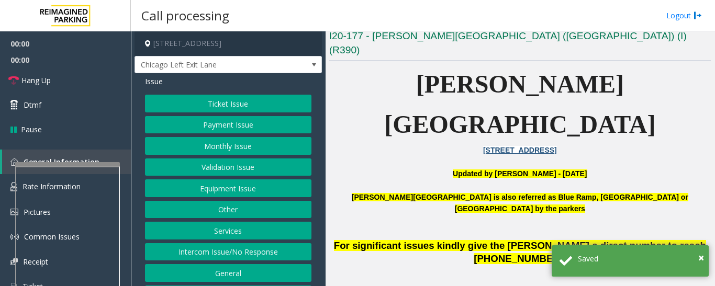
scroll to position [209, 0]
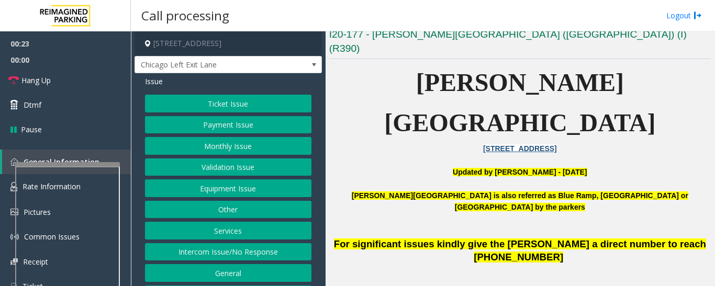
click at [263, 104] on button "Ticket Issue" at bounding box center [228, 104] width 166 height 18
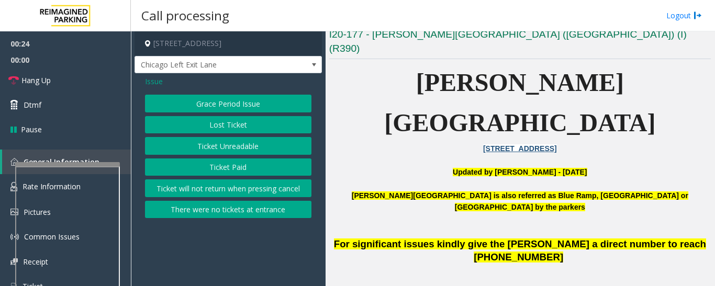
click at [252, 166] on button "Ticket Paid" at bounding box center [228, 168] width 166 height 18
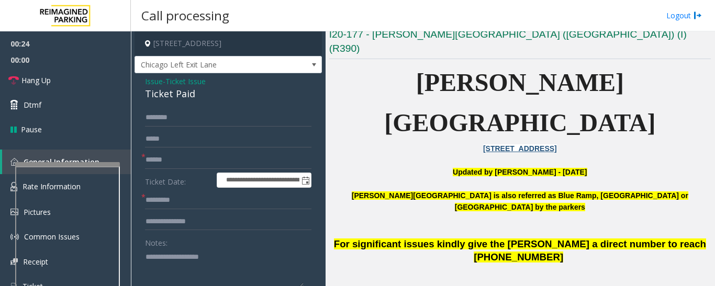
click at [176, 96] on div "Ticket Paid" at bounding box center [228, 94] width 166 height 14
copy div "Ticket Paid"
click at [250, 260] on textarea at bounding box center [224, 268] width 159 height 39
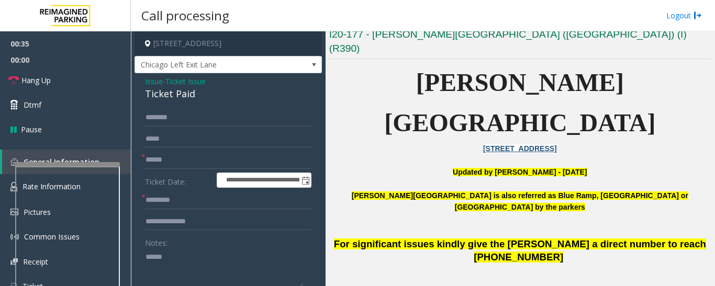
paste textarea "**********"
type textarea "**********"
click at [188, 163] on input "text" at bounding box center [228, 160] width 166 height 18
click at [204, 204] on input "text" at bounding box center [228, 201] width 166 height 18
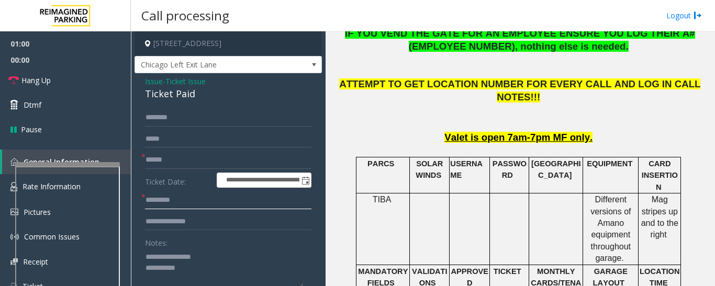
scroll to position [576, 0]
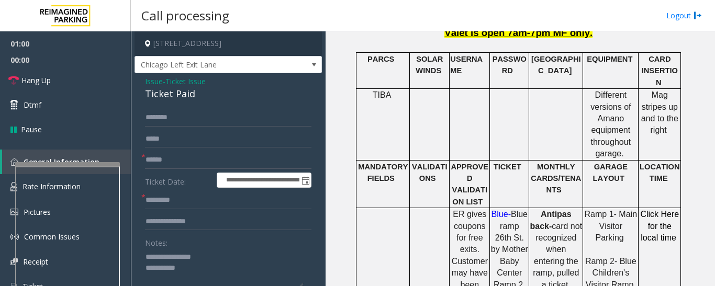
click at [667, 210] on span "Click Here for the local time" at bounding box center [659, 226] width 39 height 32
click at [186, 152] on input "text" at bounding box center [228, 160] width 166 height 18
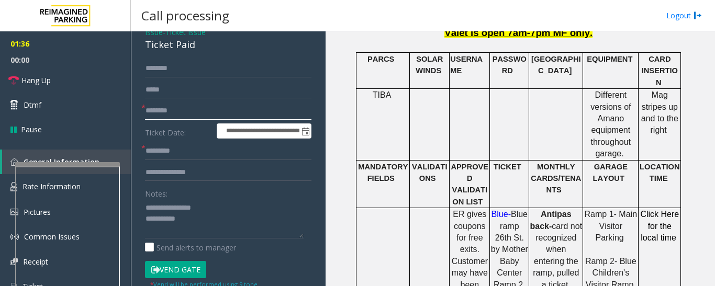
scroll to position [157, 0]
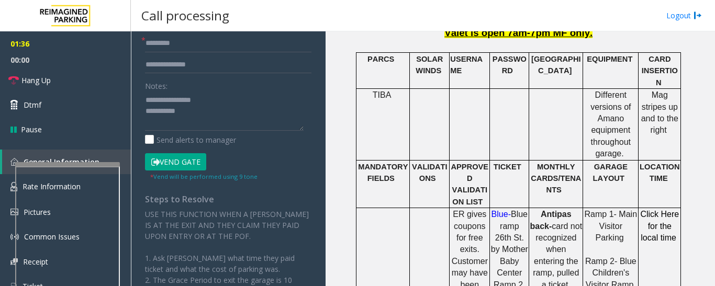
type input "********"
click at [200, 158] on button "Vend Gate" at bounding box center [175, 162] width 61 height 18
click at [217, 43] on input "text" at bounding box center [228, 44] width 166 height 18
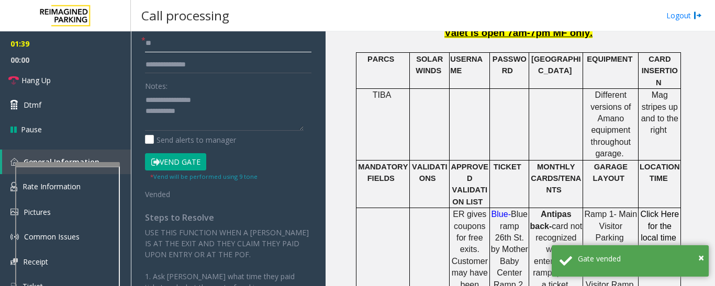
type input "**"
click at [219, 126] on textarea at bounding box center [224, 111] width 159 height 39
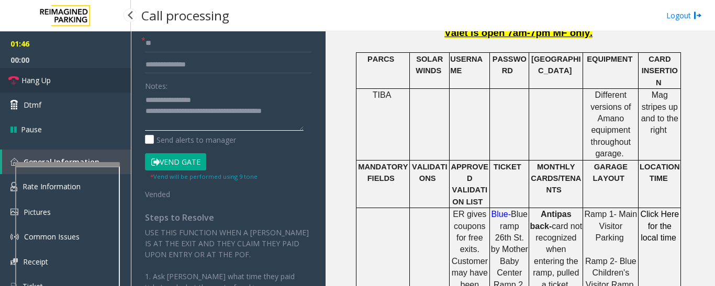
type textarea "**********"
click at [1, 74] on link "Hang Up" at bounding box center [65, 80] width 131 height 25
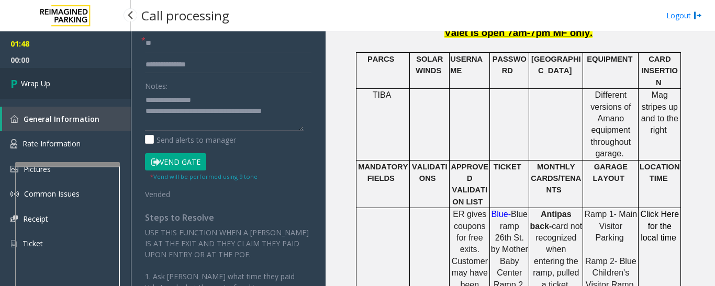
click at [15, 85] on icon at bounding box center [15, 83] width 10 height 17
